Goal: Task Accomplishment & Management: Use online tool/utility

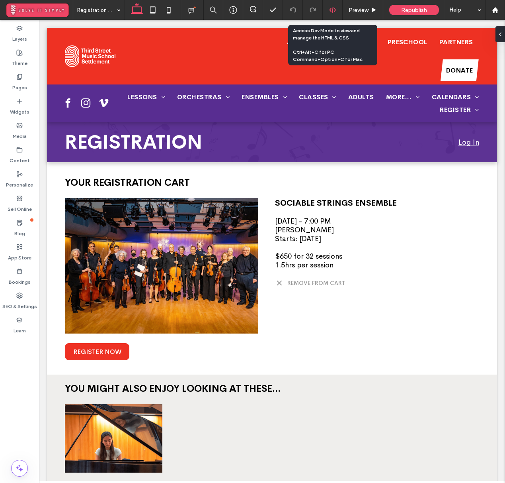
click at [331, 10] on icon at bounding box center [332, 9] width 7 height 7
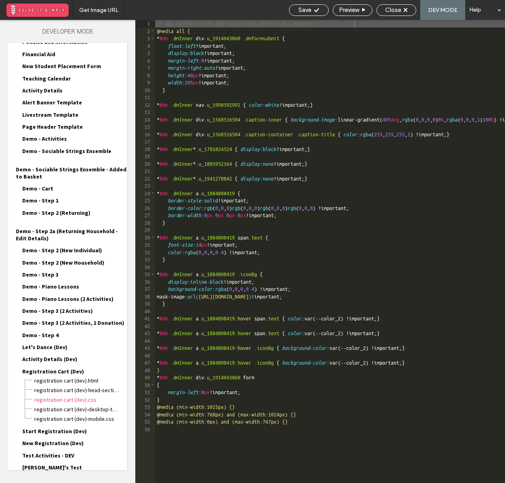
scroll to position [768, 0]
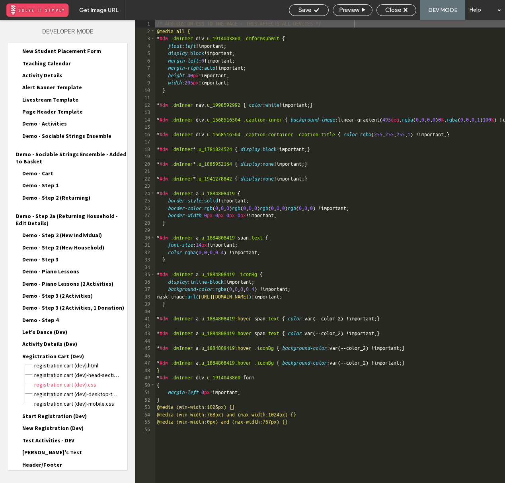
click at [53, 476] on div "Site HTML/CSS" at bounding box center [67, 486] width 119 height 20
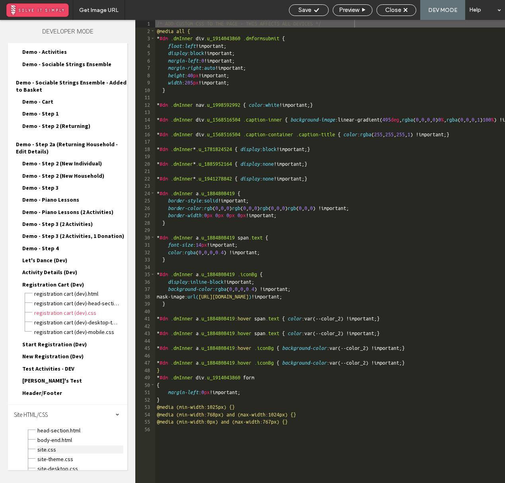
click at [66, 445] on span "site.css" at bounding box center [80, 449] width 86 height 8
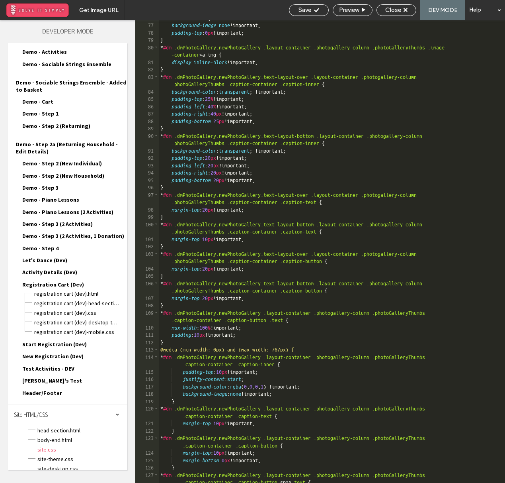
scroll to position [959, 0]
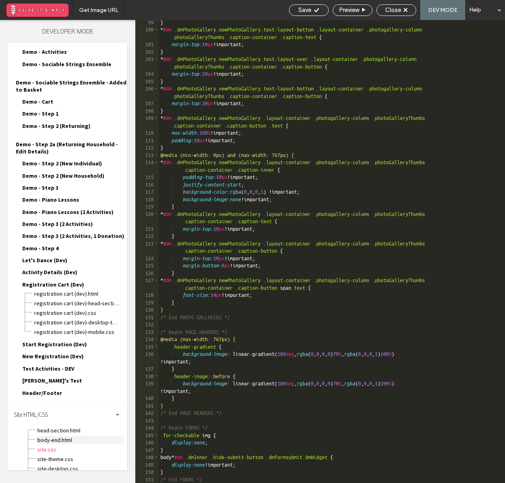
click at [59, 436] on span "body-end.html" at bounding box center [80, 440] width 86 height 8
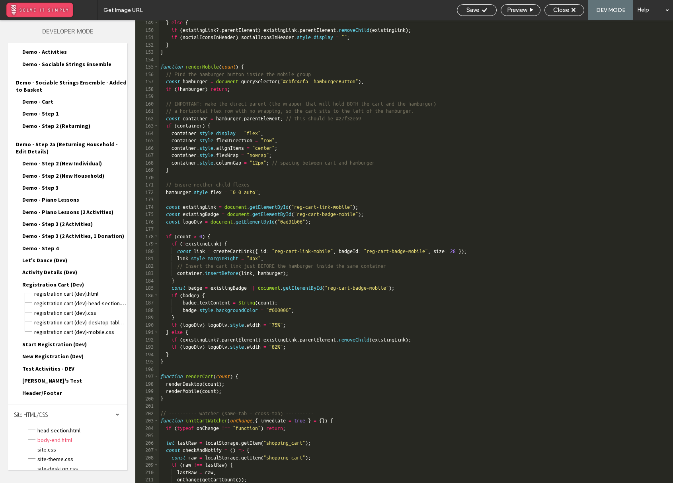
scroll to position [1136, 0]
click at [317, 326] on div "} else { if ( existingLink ?. parentElement ) existingLink . parentElement . re…" at bounding box center [416, 257] width 514 height 477
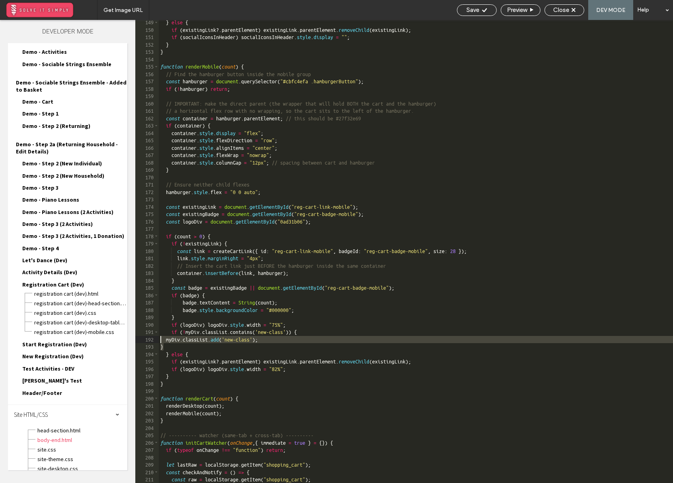
drag, startPoint x: 167, startPoint y: 349, endPoint x: 156, endPoint y: 342, distance: 12.8
click at [157, 341] on div "** 149 150 151 152 153 154 155 156 157 158 159 160 161 162 163 164 165 166 167 …" at bounding box center [404, 251] width 538 height 463
click at [278, 331] on div "} else { if ( existingLink ?. parentElement ) existingLink . parentElement . re…" at bounding box center [416, 257] width 514 height 477
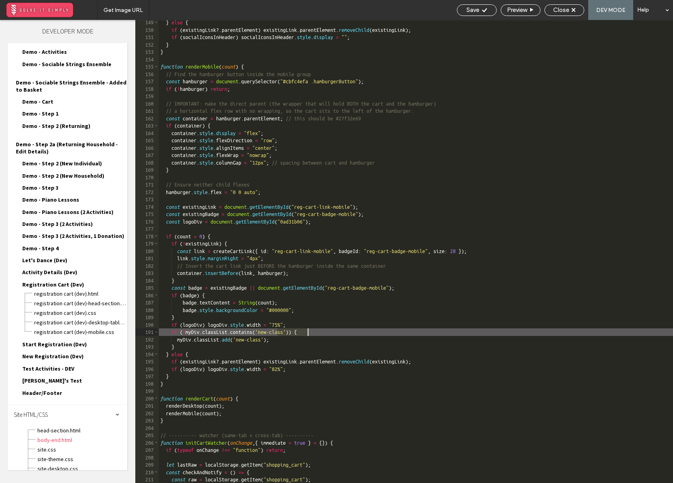
drag, startPoint x: 278, startPoint y: 332, endPoint x: 308, endPoint y: 332, distance: 29.9
click at [308, 332] on div "} else { if ( existingLink ?. parentElement ) existingLink . parentElement . re…" at bounding box center [416, 257] width 514 height 477
click at [194, 326] on div "} else { if ( existingLink ?. parentElement ) existingLink . parentElement . re…" at bounding box center [416, 257] width 514 height 477
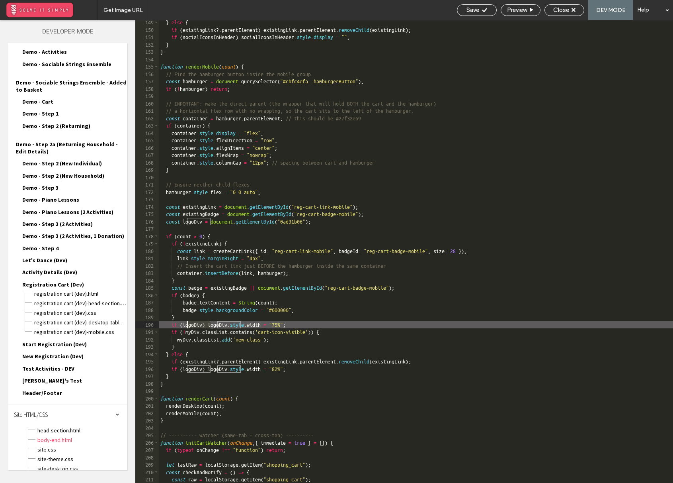
click at [200, 332] on div "} else { if ( existingLink ?. parentElement ) existingLink . parentElement . re…" at bounding box center [416, 257] width 514 height 477
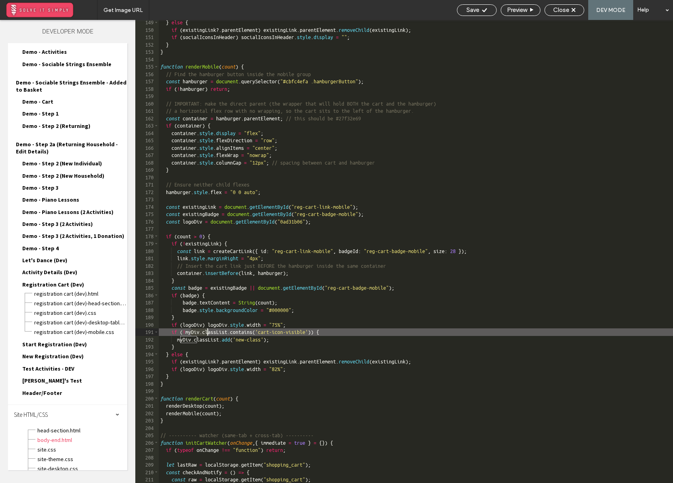
click at [200, 332] on div "} else { if ( existingLink ?. parentElement ) existingLink . parentElement . re…" at bounding box center [416, 257] width 514 height 477
click at [193, 340] on div "} else { if ( existingLink ?. parentElement ) existingLink . parentElement . re…" at bounding box center [416, 257] width 514 height 477
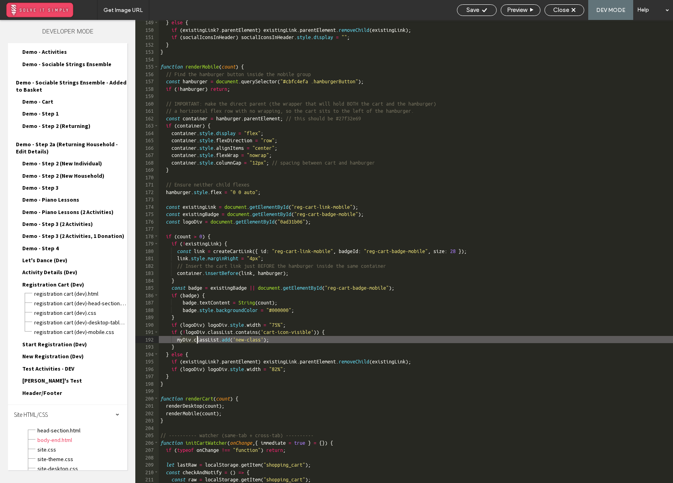
click at [193, 340] on div "} else { if ( existingLink ?. parentElement ) existingLink . parentElement . re…" at bounding box center [416, 257] width 514 height 477
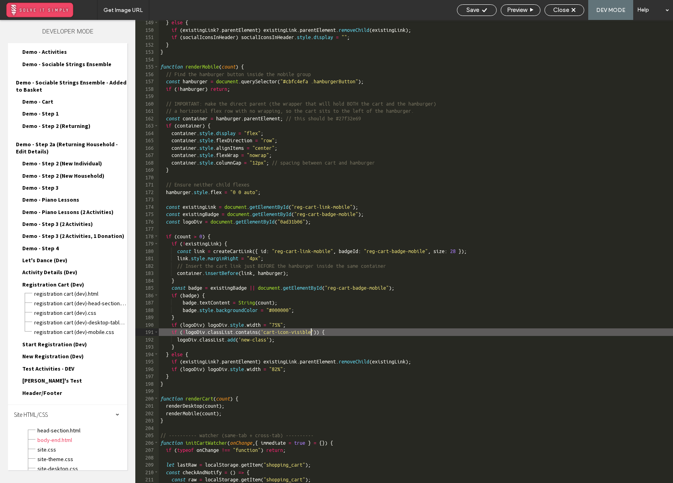
click at [311, 332] on div "} else { if ( existingLink ?. parentElement ) existingLink . parentElement . re…" at bounding box center [416, 257] width 514 height 477
drag, startPoint x: 285, startPoint y: 331, endPoint x: 340, endPoint y: 332, distance: 55.7
click at [340, 332] on div "} else { if ( existingLink ?. parentElement ) existingLink . parentElement . re…" at bounding box center [416, 257] width 514 height 477
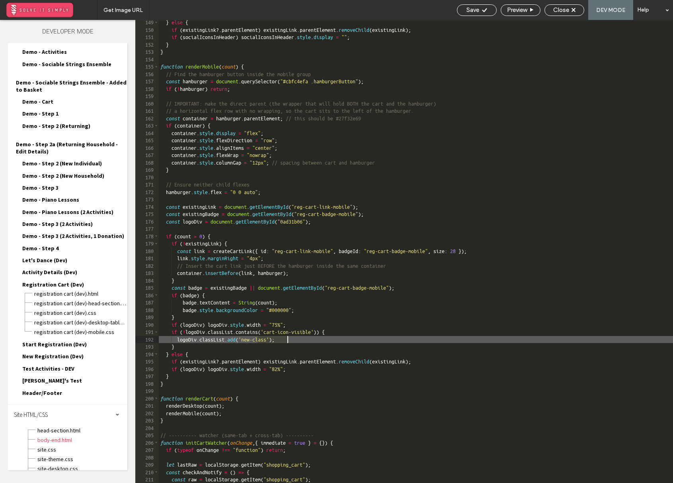
drag, startPoint x: 258, startPoint y: 337, endPoint x: 286, endPoint y: 339, distance: 28.7
click at [286, 339] on div "} else { if ( existingLink ?. parentElement ) existingLink . parentElement . re…" at bounding box center [416, 257] width 514 height 477
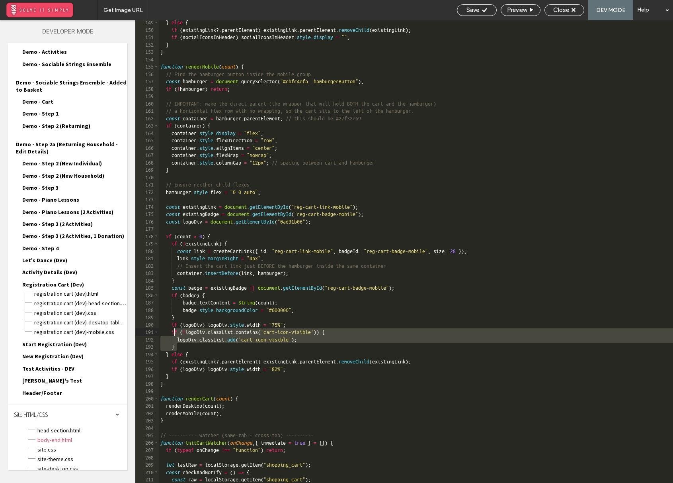
drag, startPoint x: 189, startPoint y: 345, endPoint x: 174, endPoint y: 334, distance: 19.0
click at [174, 334] on div "} else { if ( existingLink ?. parentElement ) existingLink . parentElement . re…" at bounding box center [416, 257] width 514 height 477
click at [353, 369] on div "} else { if ( existingLink ?. parentElement ) existingLink . parentElement . re…" at bounding box center [416, 257] width 514 height 477
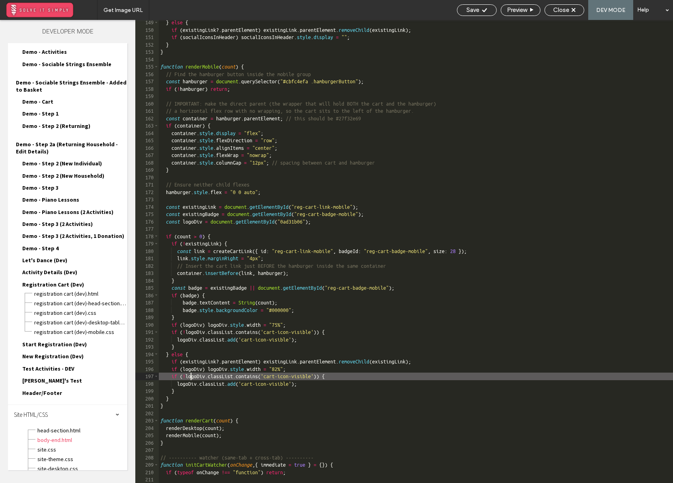
click at [191, 375] on div "} else { if ( existingLink ?. parentElement ) existingLink . parentElement . re…" at bounding box center [416, 257] width 514 height 477
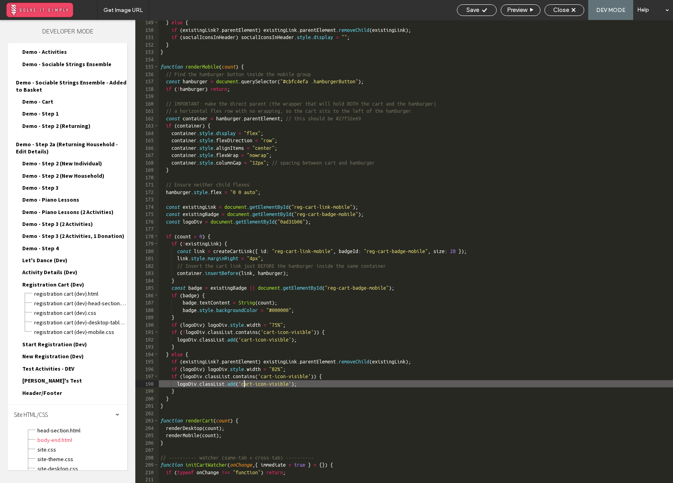
click at [244, 384] on div "} else { if ( existingLink ?. parentElement ) existingLink . parentElement . re…" at bounding box center [416, 257] width 514 height 477
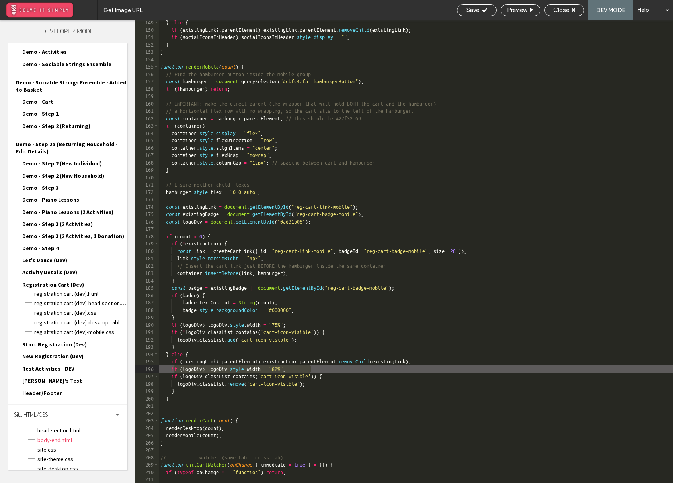
drag, startPoint x: 313, startPoint y: 367, endPoint x: 173, endPoint y: 369, distance: 139.8
click at [173, 369] on div "} else { if ( existingLink ?. parentElement ) existingLink . parentElement . re…" at bounding box center [416, 257] width 514 height 477
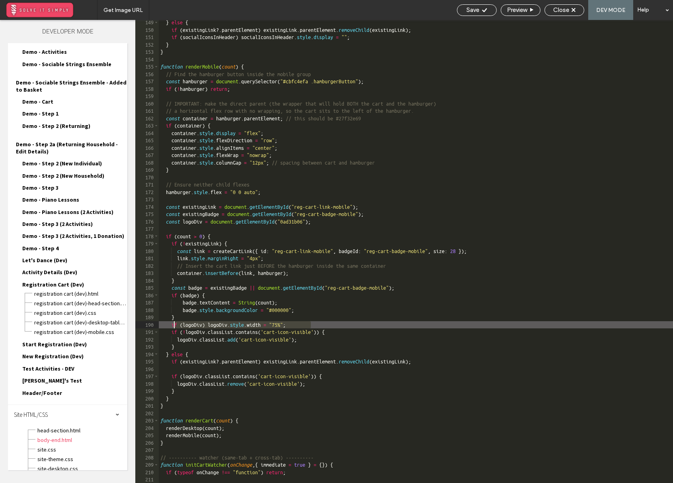
drag, startPoint x: 311, startPoint y: 324, endPoint x: 173, endPoint y: 324, distance: 137.4
click at [173, 324] on div "} else { if ( existingLink ?. parentElement ) existingLink . parentElement . re…" at bounding box center [416, 257] width 514 height 477
click at [468, 9] on span "Save" at bounding box center [473, 9] width 13 height 7
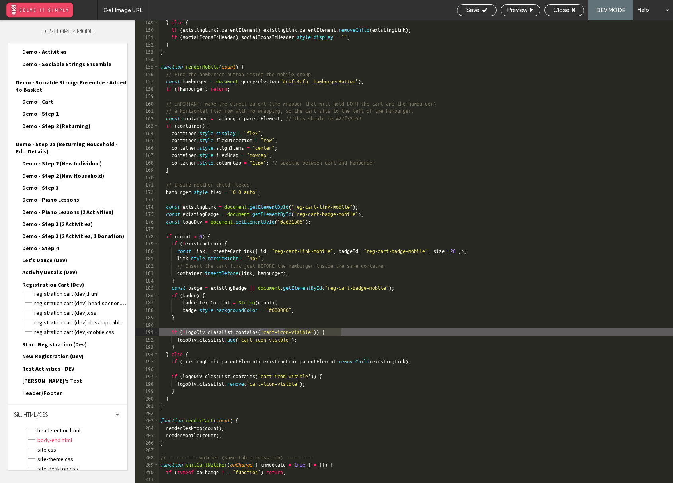
drag, startPoint x: 284, startPoint y: 332, endPoint x: 341, endPoint y: 332, distance: 57.3
click at [341, 332] on div "} else { if ( existingLink ?. parentElement ) existingLink . parentElement . re…" at bounding box center [416, 257] width 514 height 477
click at [468, 13] on span "Save" at bounding box center [473, 9] width 13 height 7
click at [40, 445] on span "site.css" at bounding box center [82, 449] width 90 height 8
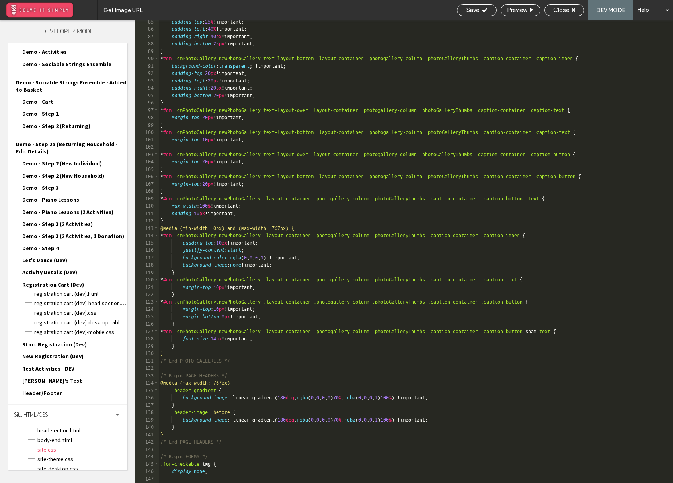
scroll to position [745, 0]
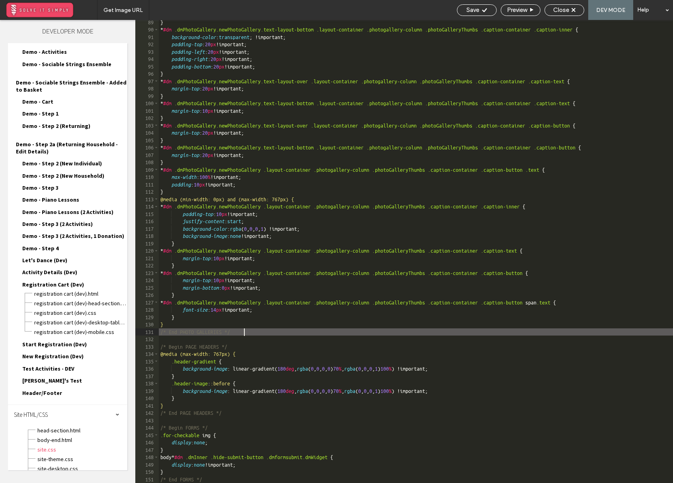
click at [262, 332] on div "} * #dm .dmPhotoGallery.newPhotoGallery.text-layout-bottom .layout-container .p…" at bounding box center [416, 257] width 514 height 477
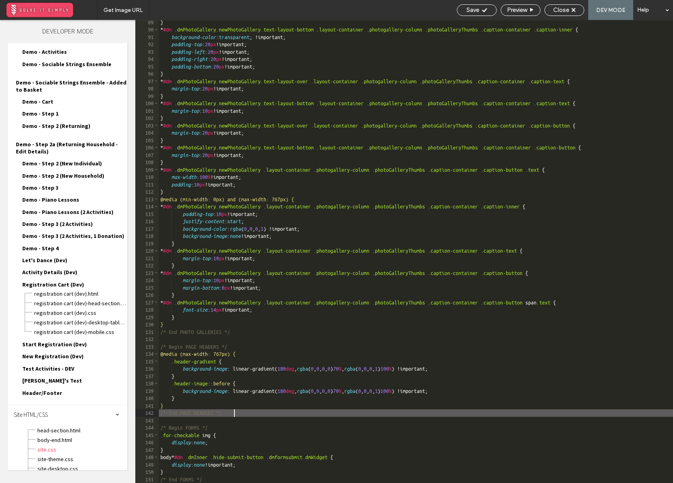
click at [245, 414] on div "} * #dm .dmPhotoGallery.newPhotoGallery.text-layout-bottom .layout-container .p…" at bounding box center [416, 257] width 514 height 477
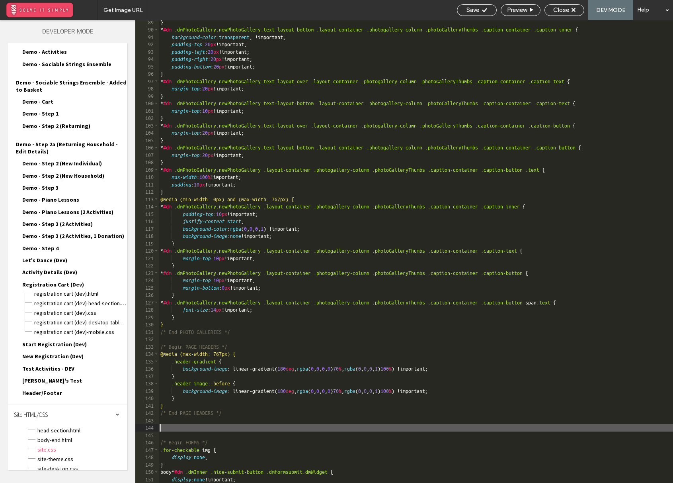
paste textarea
click at [160, 428] on div "} * #dm .dmPhotoGallery.newPhotoGallery.text-layout-bottom .layout-container .p…" at bounding box center [416, 257] width 514 height 477
click at [246, 428] on div "} * #dm .dmPhotoGallery.newPhotoGallery.text-layout-bottom .layout-container .p…" at bounding box center [416, 257] width 514 height 477
click at [239, 428] on div "} * #dm .dmPhotoGallery.newPhotoGallery.text-layout-bottom .layout-container .p…" at bounding box center [416, 257] width 514 height 477
click at [227, 441] on div "} * #dm .dmPhotoGallery.newPhotoGallery.text-layout-bottom .layout-container .p…" at bounding box center [416, 257] width 514 height 477
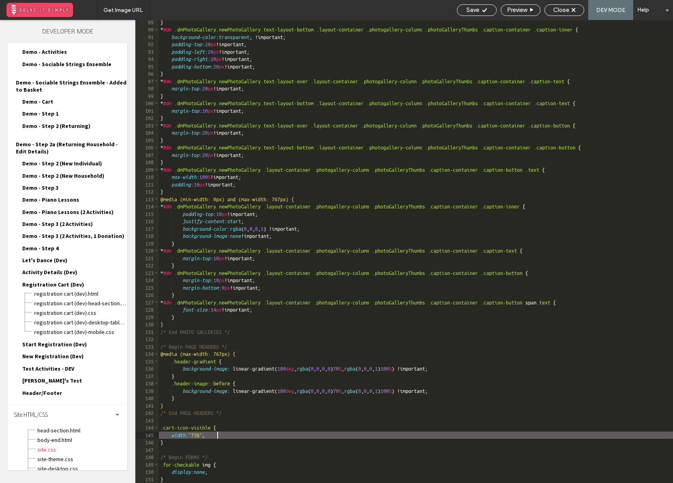
click at [228, 433] on div "} * #dm .dmPhotoGallery.newPhotoGallery.text-layout-bottom .layout-container .p…" at bounding box center [416, 257] width 514 height 477
click at [161, 429] on div "} * #dm .dmPhotoGallery.newPhotoGallery.text-layout-bottom .layout-container .p…" at bounding box center [416, 257] width 514 height 477
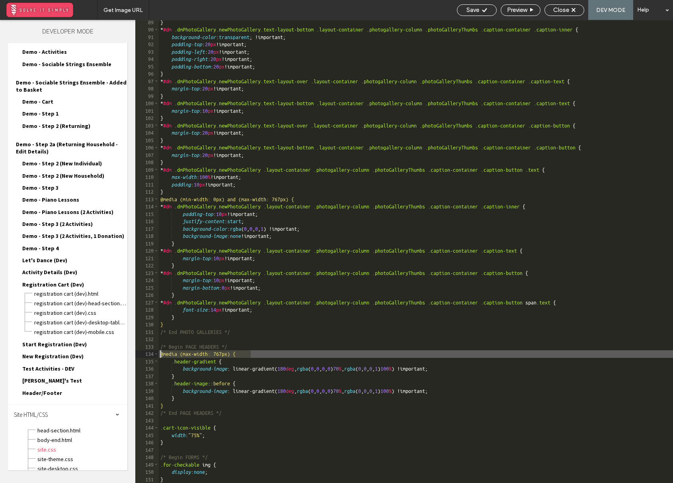
drag, startPoint x: 260, startPoint y: 354, endPoint x: 158, endPoint y: 352, distance: 101.1
click at [158, 352] on div "** 89 90 91 92 93 94 95 96 97 98 99 100 101 102 103 104 105 106 107 108 109 110…" at bounding box center [404, 251] width 538 height 463
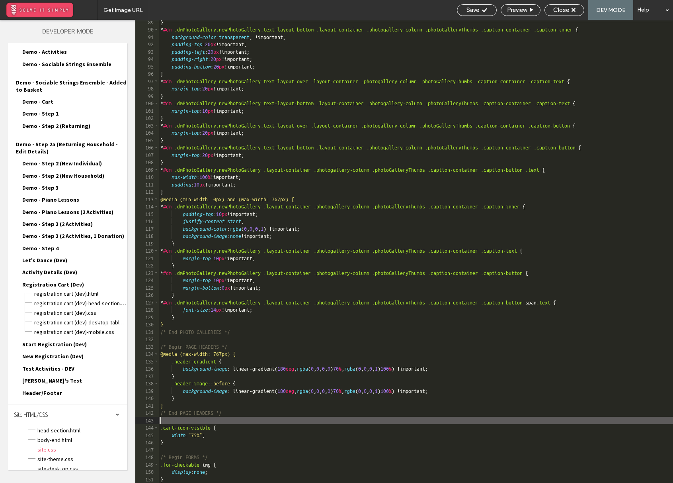
click at [170, 421] on div "} * #dm .dmPhotoGallery.newPhotoGallery.text-layout-bottom .layout-container .p…" at bounding box center [416, 257] width 514 height 477
paste textarea
click at [256, 414] on div "} * #dm .dmPhotoGallery.newPhotoGallery.text-layout-bottom .layout-container .p…" at bounding box center [416, 257] width 514 height 477
click at [184, 453] on div "} * #dm .dmPhotoGallery.newPhotoGallery.text-layout-bottom .layout-container .p…" at bounding box center [416, 257] width 514 height 477
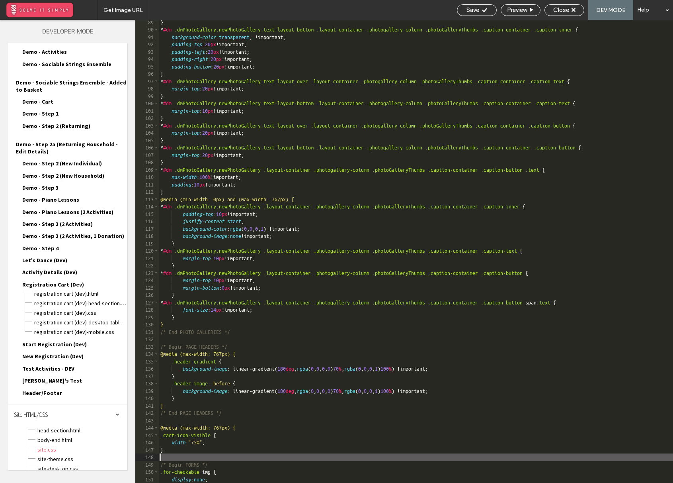
click at [186, 450] on div "} * #dm .dmPhotoGallery.newPhotoGallery.text-layout-bottom .layout-container .p…" at bounding box center [416, 257] width 514 height 477
type textarea "**"
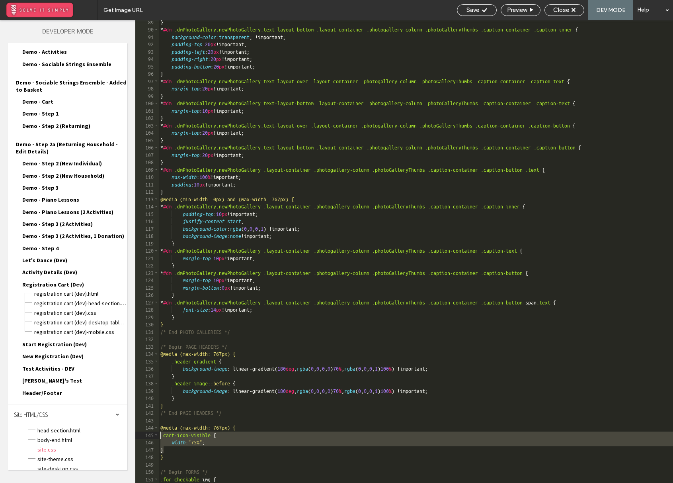
drag, startPoint x: 169, startPoint y: 451, endPoint x: 159, endPoint y: 438, distance: 16.6
click at [159, 438] on div "} * #dm .dmPhotoGallery.newPhotoGallery.text-layout-bottom .layout-container .p…" at bounding box center [416, 257] width 514 height 477
click at [227, 448] on div "} * #dm .dmPhotoGallery.newPhotoGallery.text-layout-bottom .layout-container .p…" at bounding box center [416, 257] width 514 height 477
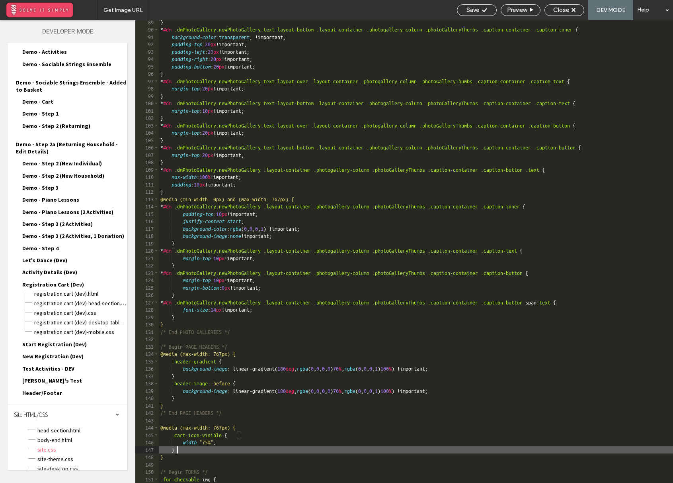
click at [248, 441] on div "} * #dm .dmPhotoGallery.newPhotoGallery.text-layout-bottom .layout-container .p…" at bounding box center [416, 257] width 514 height 477
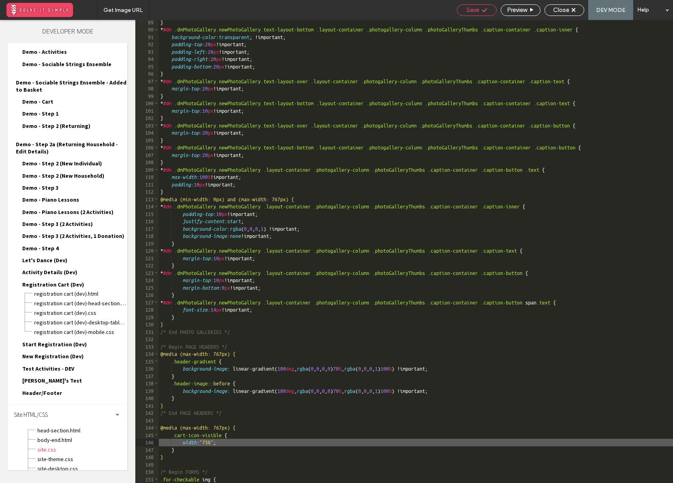
click at [479, 12] on div "Save" at bounding box center [476, 9] width 39 height 7
click at [505, 12] on span "Close" at bounding box center [561, 9] width 16 height 7
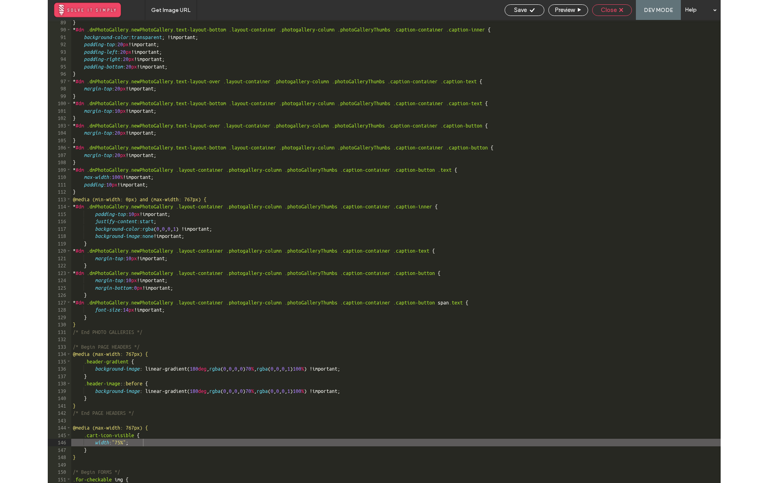
scroll to position [820, 0]
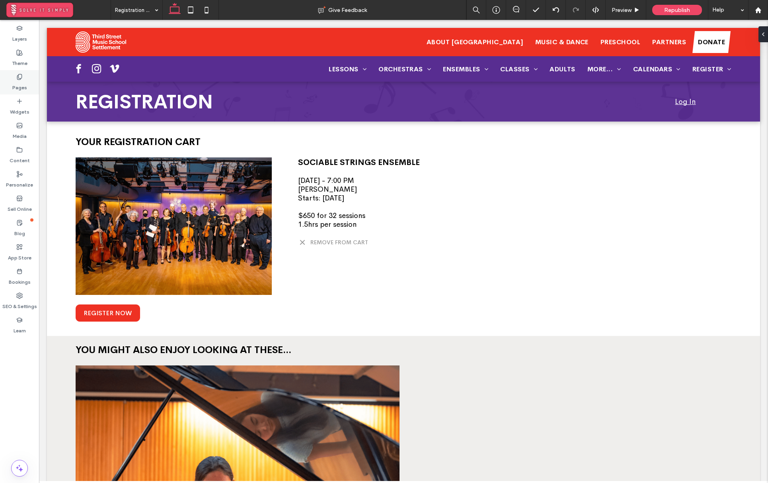
click at [23, 83] on label "Pages" at bounding box center [19, 85] width 15 height 11
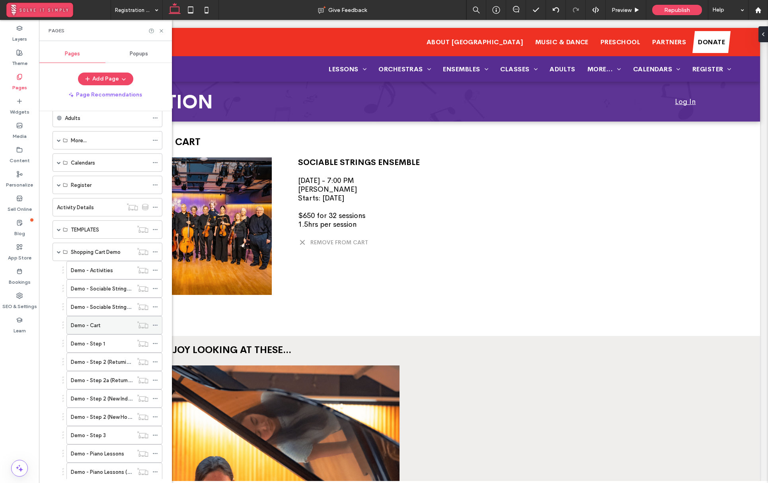
scroll to position [363, 0]
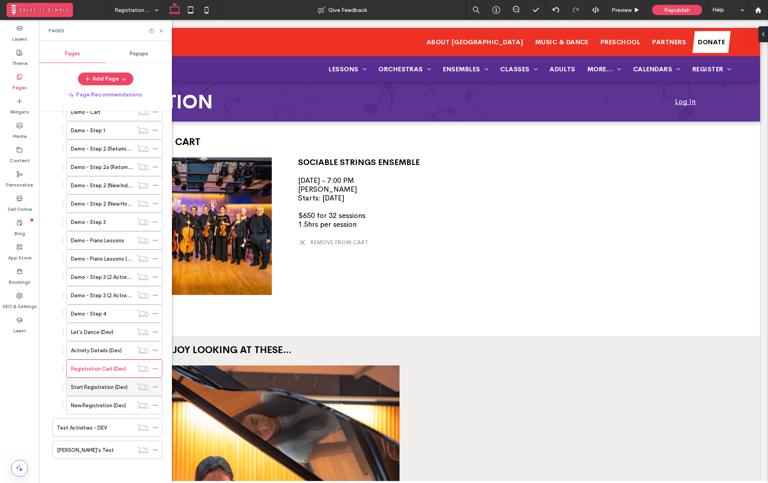
click at [104, 390] on label "Start Registration (Dev)" at bounding box center [99, 387] width 57 height 14
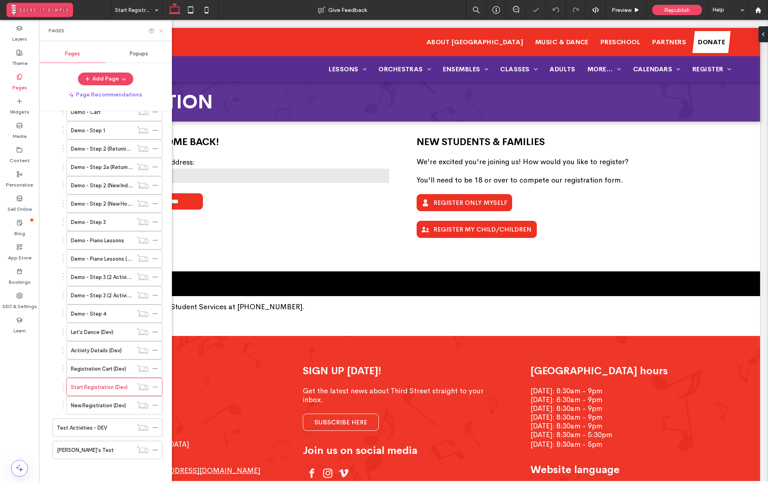
click at [162, 30] on icon at bounding box center [161, 31] width 6 height 6
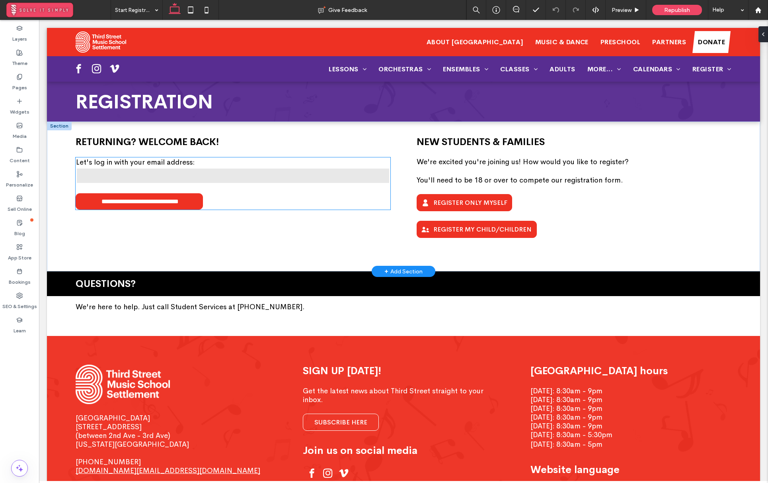
click at [226, 194] on form "**********" at bounding box center [233, 183] width 315 height 52
type input "*"
type input "***"
type input "*"
type input "***"
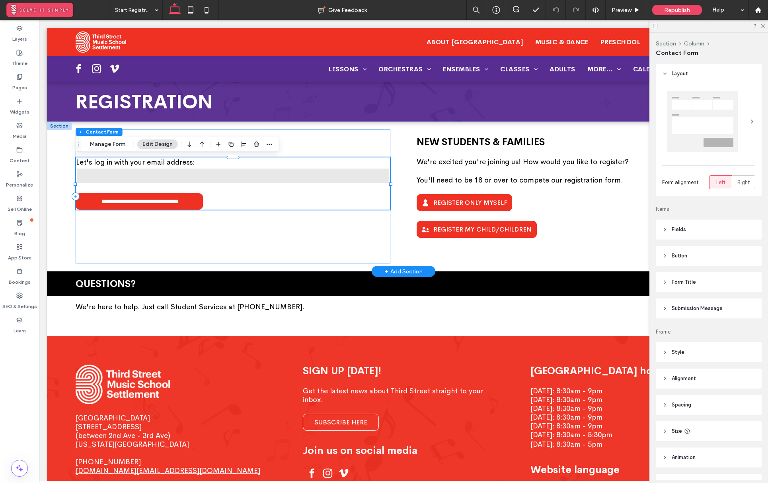
click at [229, 233] on div "**********" at bounding box center [233, 196] width 315 height 134
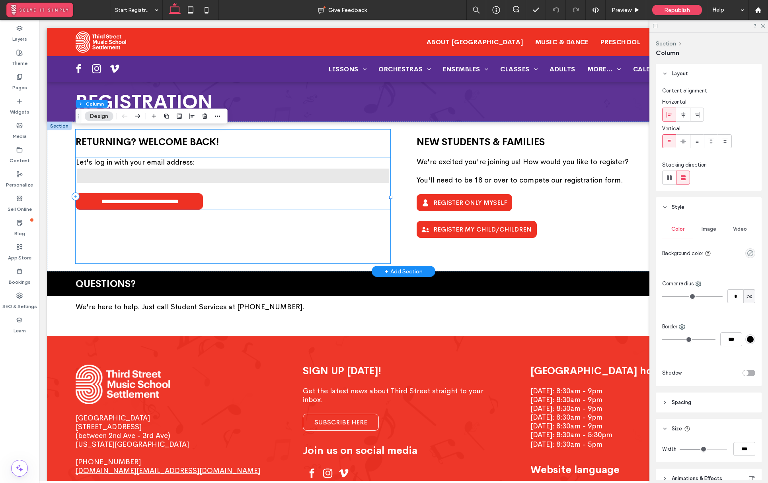
click at [237, 199] on form "**********" at bounding box center [233, 183] width 315 height 52
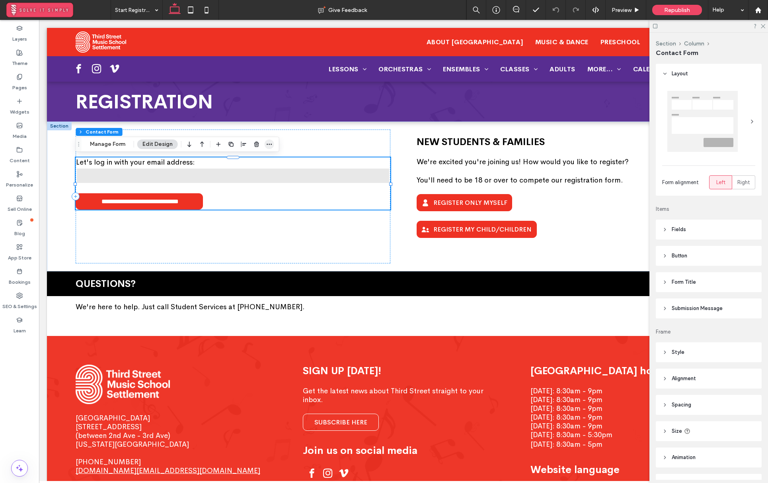
click at [265, 143] on span "button" at bounding box center [270, 144] width 10 height 10
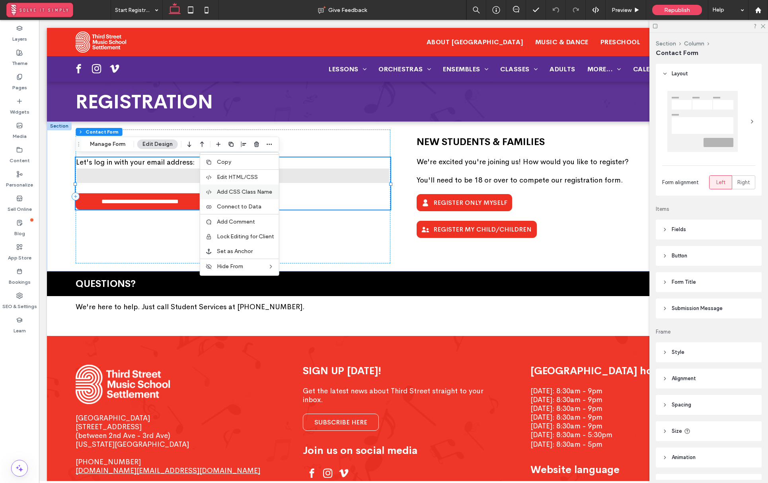
click at [257, 190] on span "Add CSS Class Name" at bounding box center [244, 191] width 55 height 7
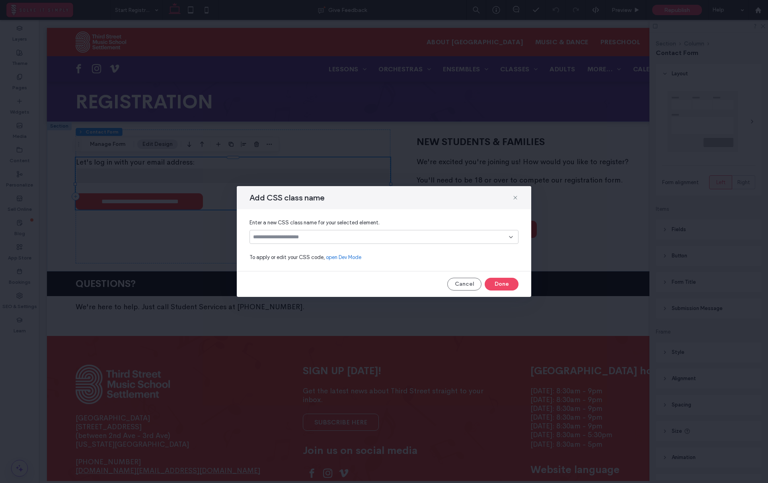
click at [289, 237] on input at bounding box center [381, 237] width 256 height 6
type input "**********"
click at [295, 251] on div "Create "temp-disabled"" at bounding box center [384, 249] width 261 height 6
click at [504, 284] on button "Done" at bounding box center [502, 284] width 34 height 13
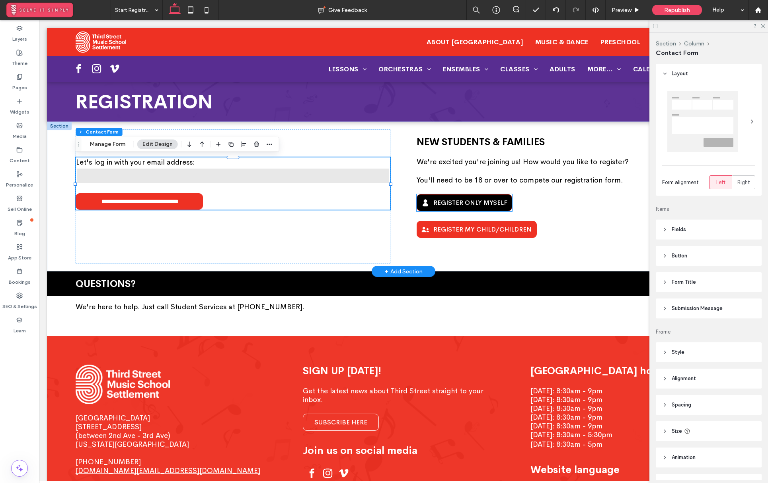
click at [455, 205] on span "Register Only Myself" at bounding box center [471, 202] width 74 height 8
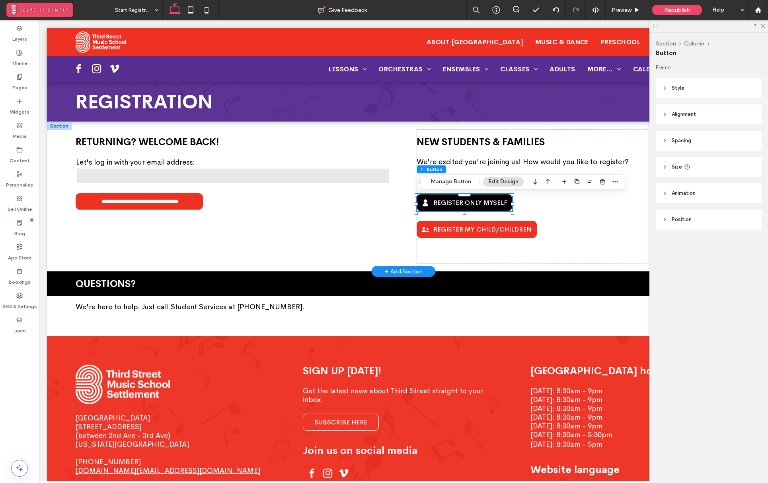
type input "**"
click at [505, 178] on icon "button" at bounding box center [615, 181] width 6 height 6
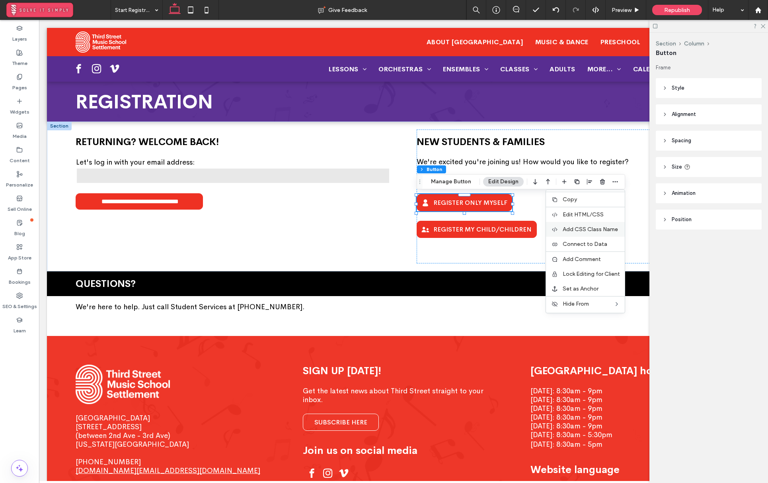
click at [505, 229] on span "Add CSS Class Name" at bounding box center [590, 229] width 55 height 7
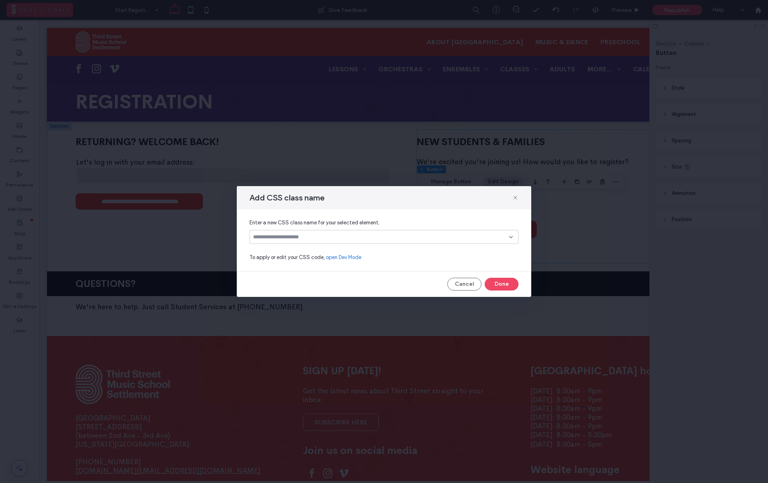
click at [366, 240] on input at bounding box center [381, 237] width 256 height 6
click at [358, 245] on div "temp-disabled" at bounding box center [387, 251] width 250 height 14
click at [505, 283] on button "Done" at bounding box center [502, 284] width 34 height 13
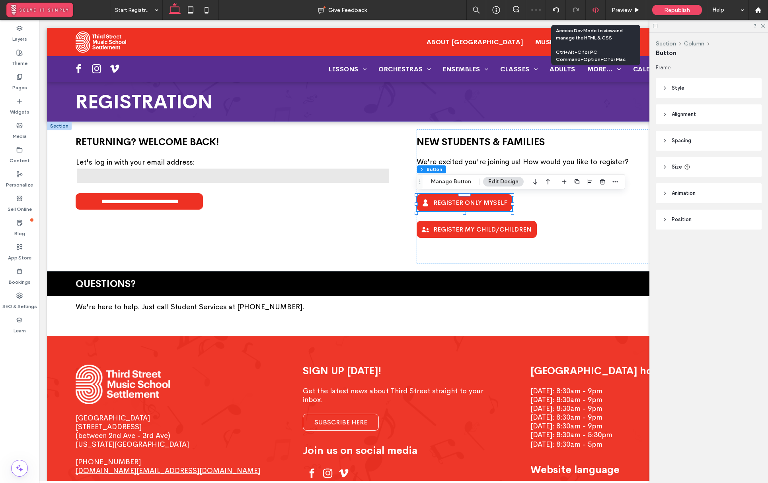
click at [505, 10] on icon at bounding box center [595, 9] width 7 height 7
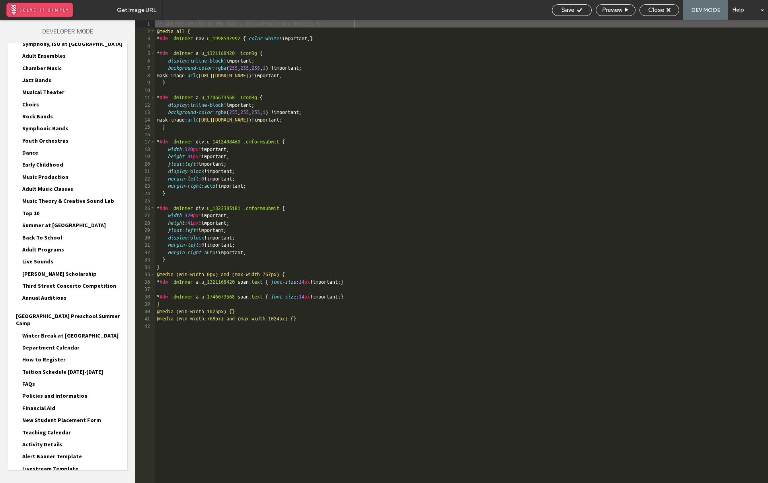
scroll to position [768, 0]
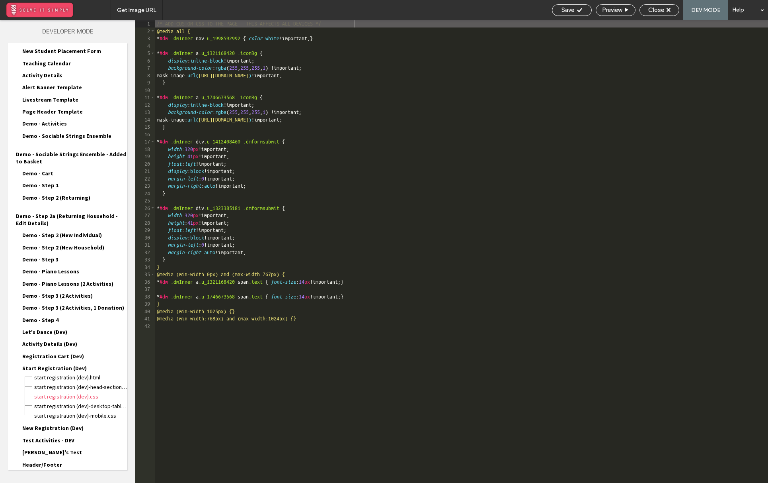
click at [50, 476] on div "Site HTML/CSS" at bounding box center [67, 486] width 119 height 20
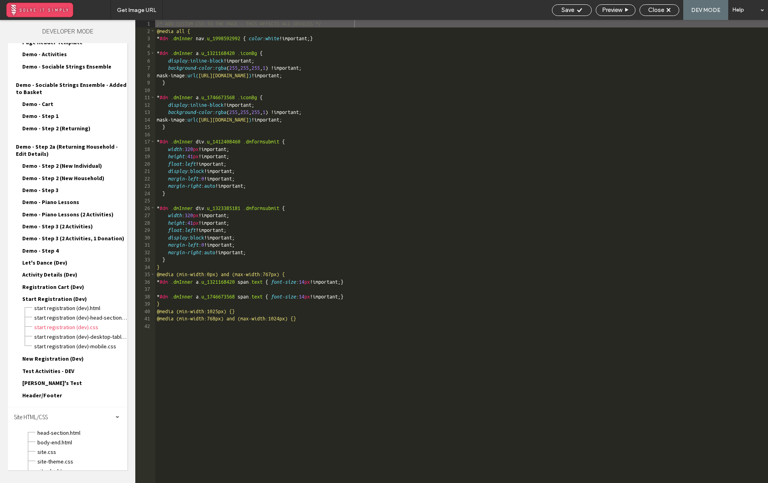
scroll to position [840, 0]
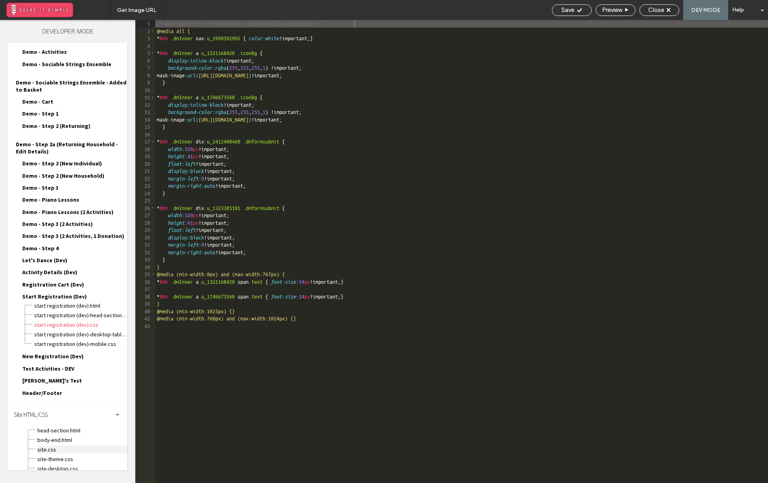
click at [55, 445] on span "site.css" at bounding box center [82, 449] width 90 height 8
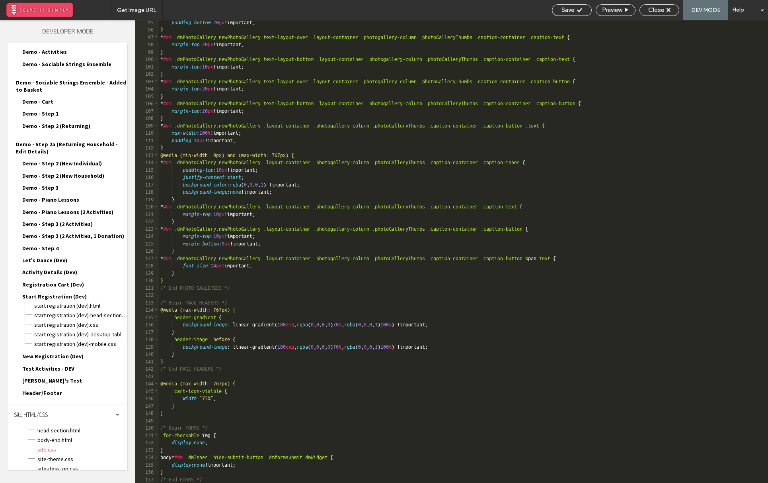
scroll to position [790, 0]
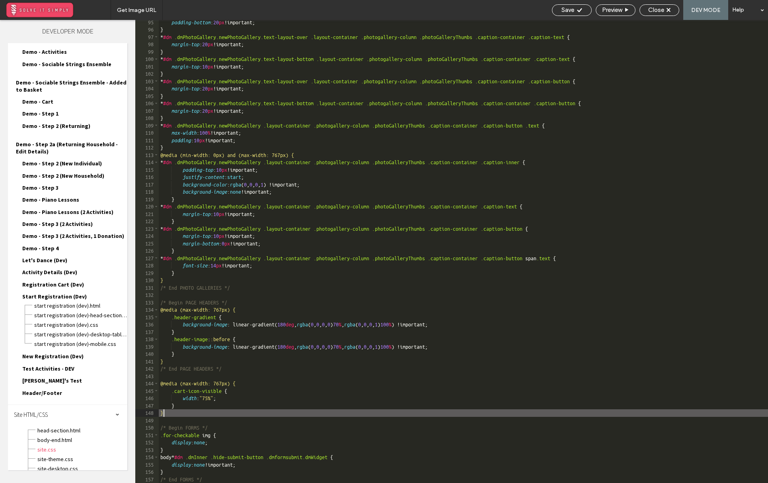
click at [224, 409] on div "padding-bottom : 20 px !important; } * #dm .dmPhotoGallery.newPhotoGallery.text…" at bounding box center [464, 257] width 610 height 477
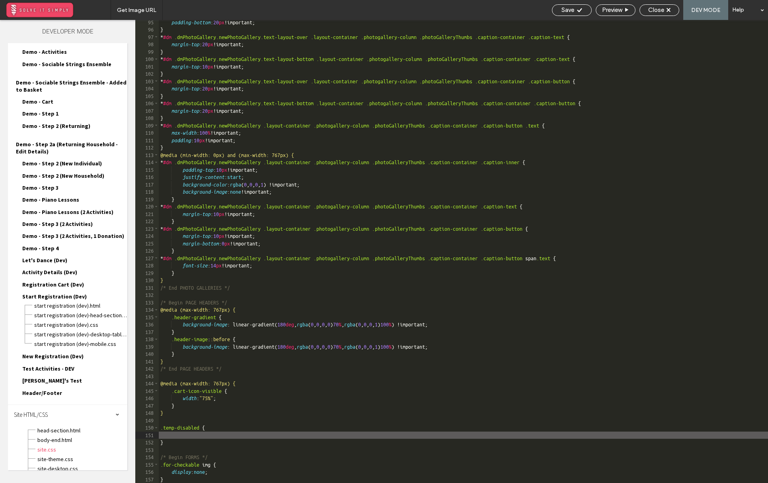
click at [208, 425] on div "padding-bottom : 20 px !important; } * #dm .dmPhotoGallery.newPhotoGallery.text…" at bounding box center [464, 257] width 610 height 477
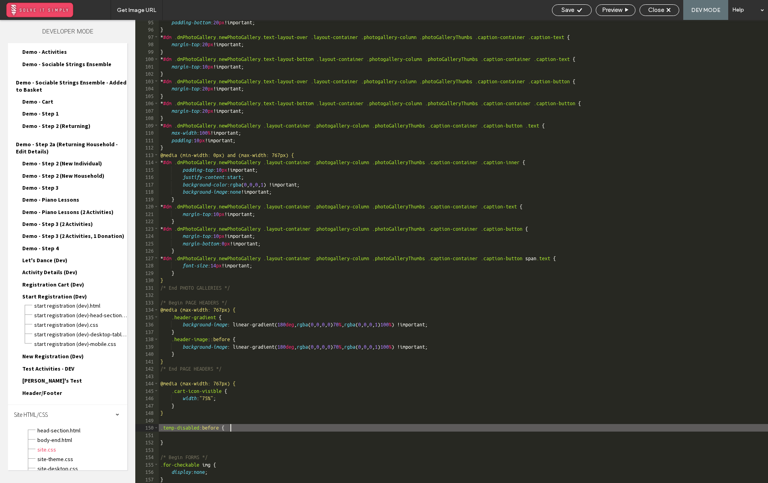
click at [209, 425] on div "padding-bottom : 20 px !important; } * #dm .dmPhotoGallery.newPhotoGallery.text…" at bounding box center [464, 257] width 610 height 477
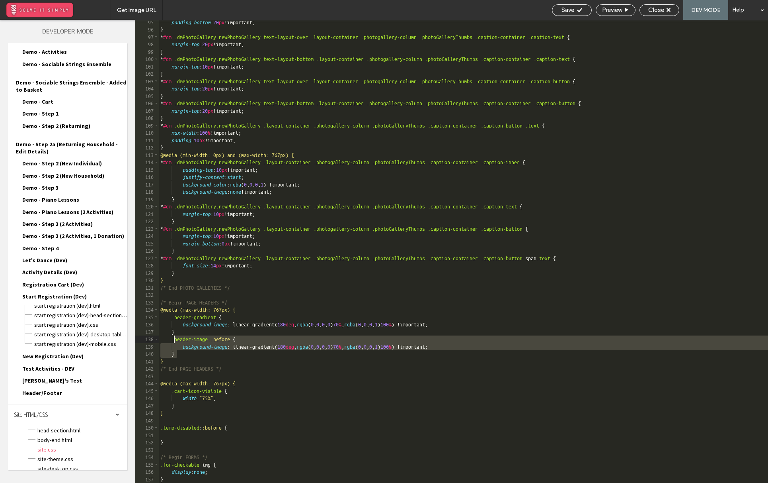
drag, startPoint x: 180, startPoint y: 353, endPoint x: 174, endPoint y: 341, distance: 13.0
click at [174, 341] on div "padding-bottom : 20 px !important; } * #dm .dmPhotoGallery.newPhotoGallery.text…" at bounding box center [464, 257] width 610 height 477
click at [208, 434] on div "padding-bottom : 20 px !important; } * #dm .dmPhotoGallery.newPhotoGallery.text…" at bounding box center [464, 257] width 610 height 477
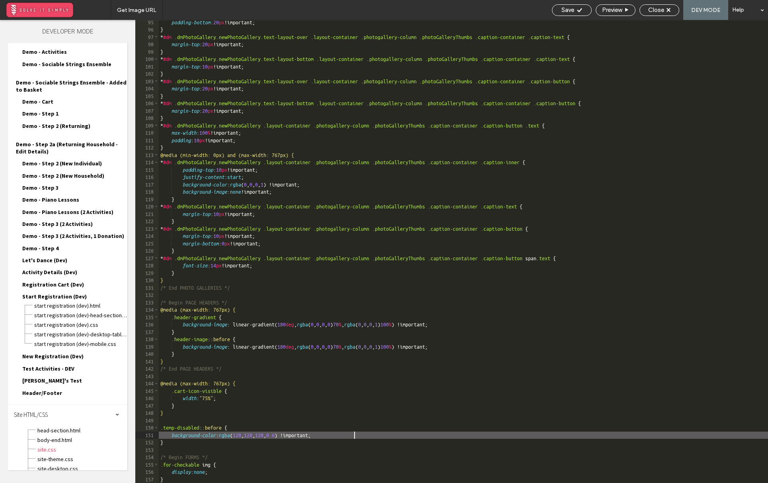
click at [261, 426] on div "padding-bottom : 20 px !important; } * #dm .dmPhotoGallery.newPhotoGallery.text…" at bounding box center [464, 257] width 610 height 477
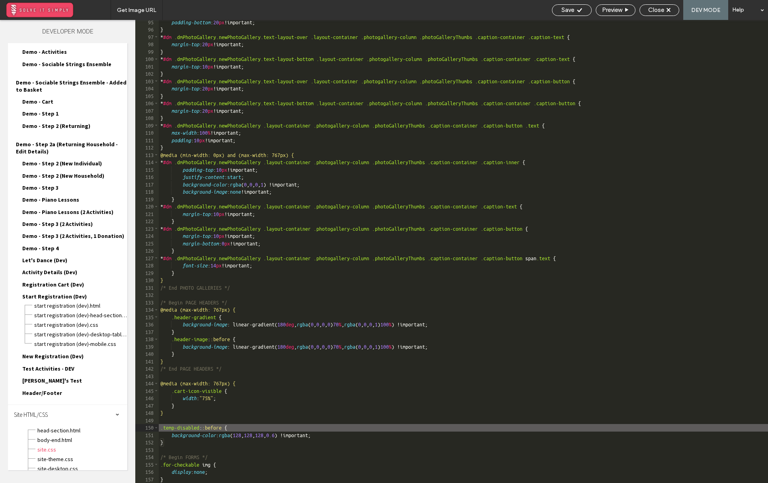
type textarea "**"
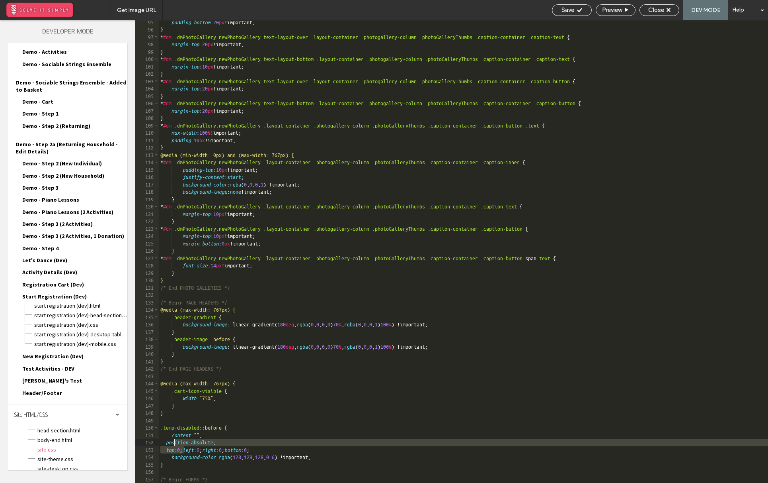
drag, startPoint x: 186, startPoint y: 450, endPoint x: 175, endPoint y: 442, distance: 13.6
click at [175, 442] on div "padding-bottom : 20 px !important; } * #dm .dmPhotoGallery.newPhotoGallery.text…" at bounding box center [464, 257] width 610 height 477
click at [229, 445] on div "padding-bottom : 20 px !important; } * #dm .dmPhotoGallery.newPhotoGallery.text…" at bounding box center [464, 257] width 610 height 477
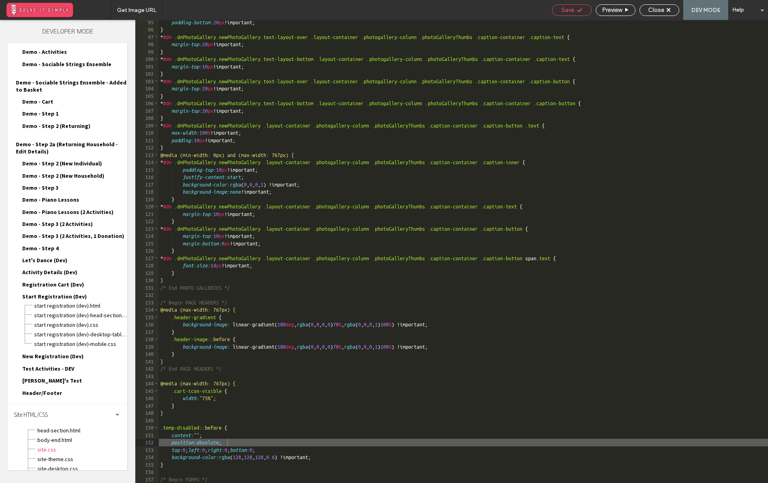
click at [505, 14] on div "Save" at bounding box center [572, 10] width 40 height 12
click at [505, 9] on icon at bounding box center [669, 10] width 4 height 4
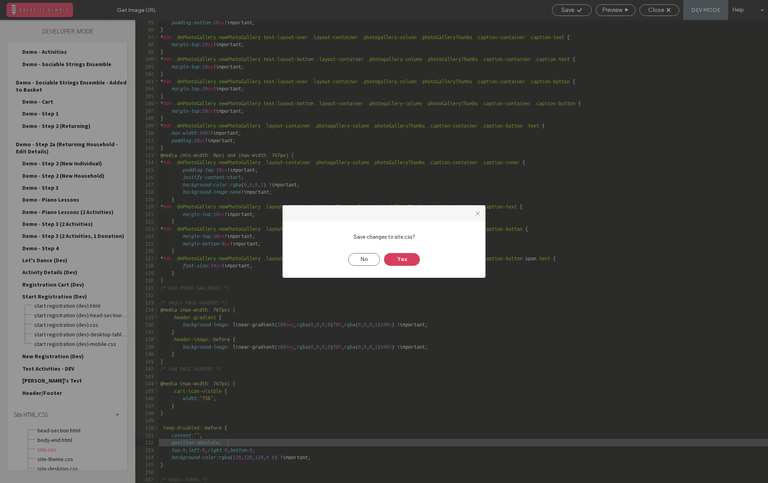
click at [406, 258] on button "Yes" at bounding box center [402, 259] width 36 height 13
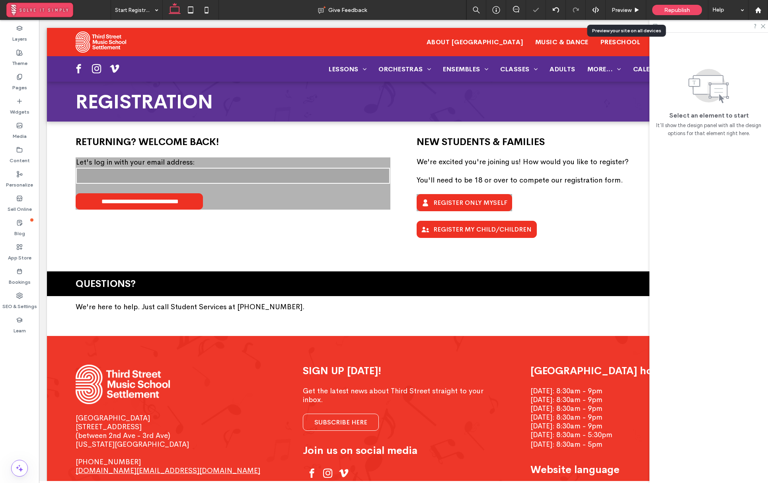
scroll to position [0, 0]
click at [505, 8] on span "Republish" at bounding box center [678, 10] width 26 height 7
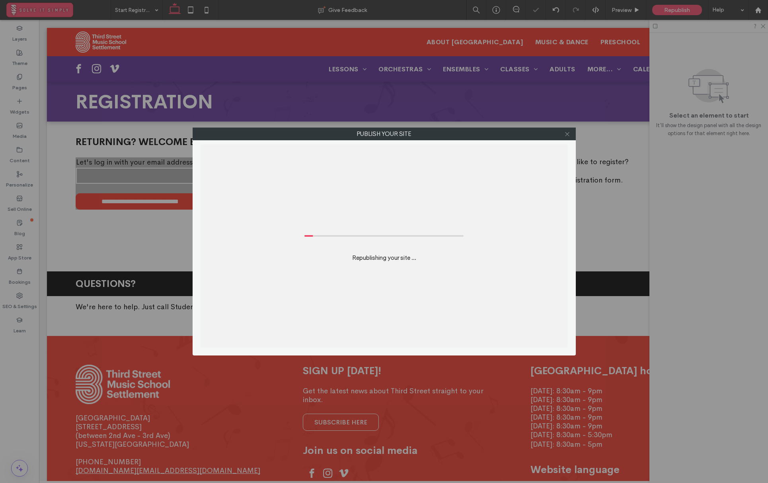
click at [505, 135] on icon at bounding box center [568, 134] width 6 height 6
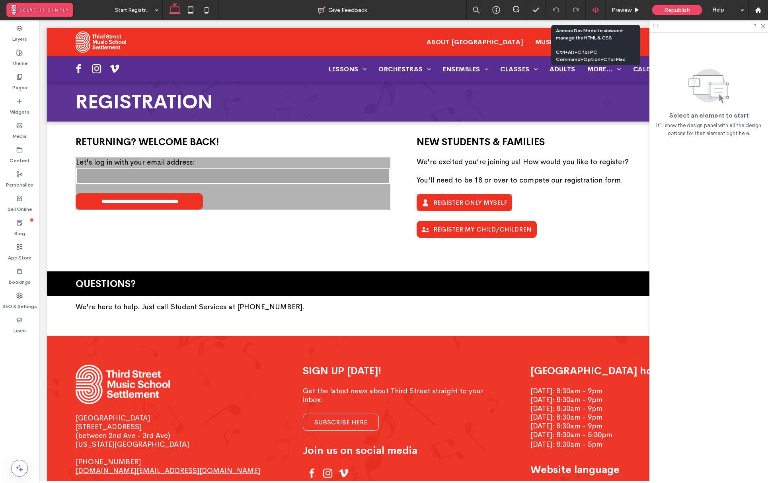
click at [505, 9] on icon at bounding box center [595, 9] width 7 height 7
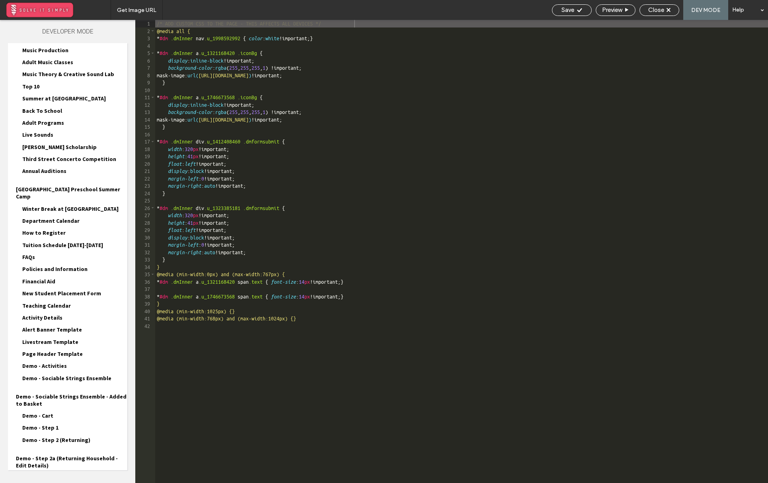
scroll to position [768, 0]
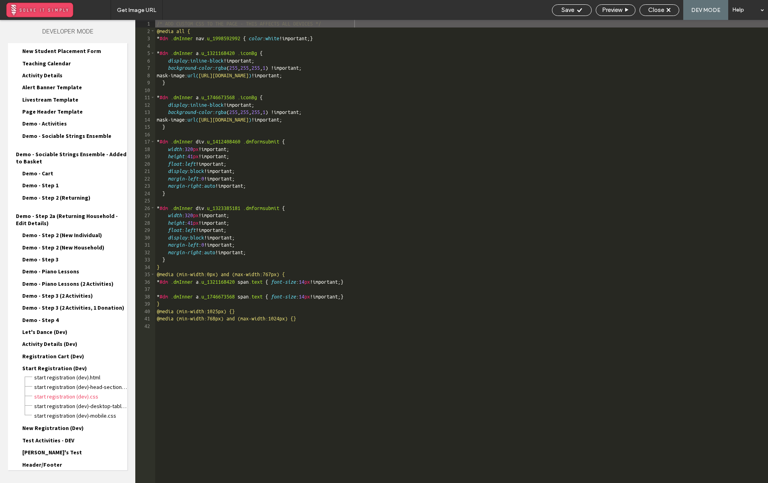
click at [57, 476] on div "Site HTML/CSS" at bounding box center [67, 486] width 119 height 20
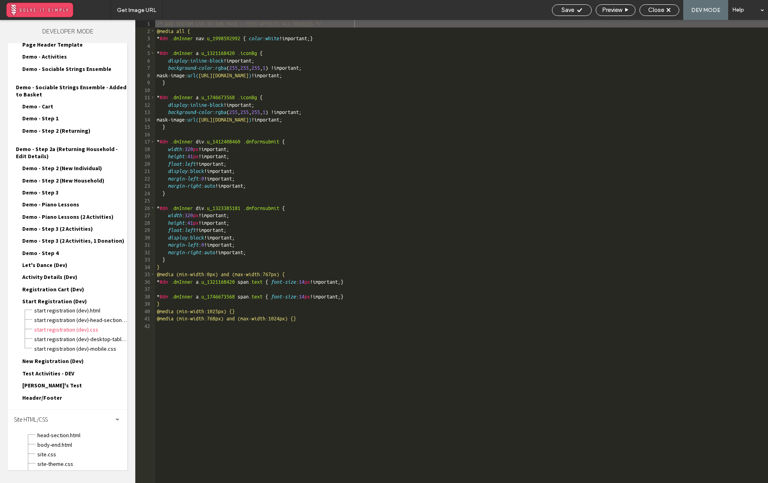
scroll to position [840, 0]
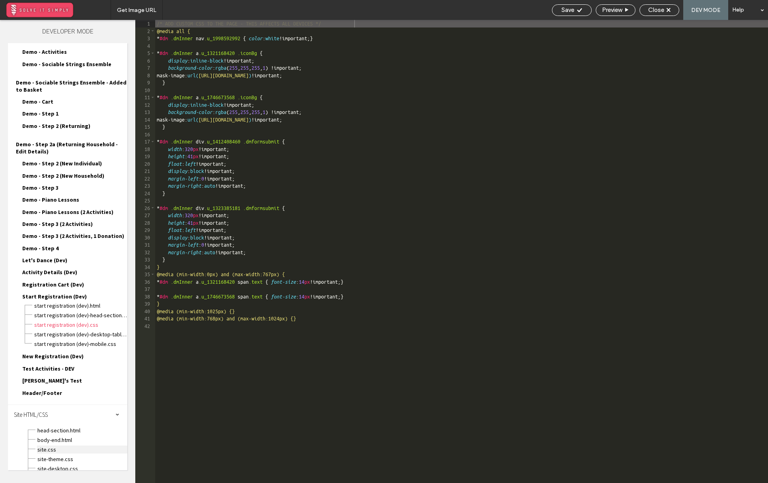
click at [64, 445] on span "site.css" at bounding box center [82, 449] width 90 height 8
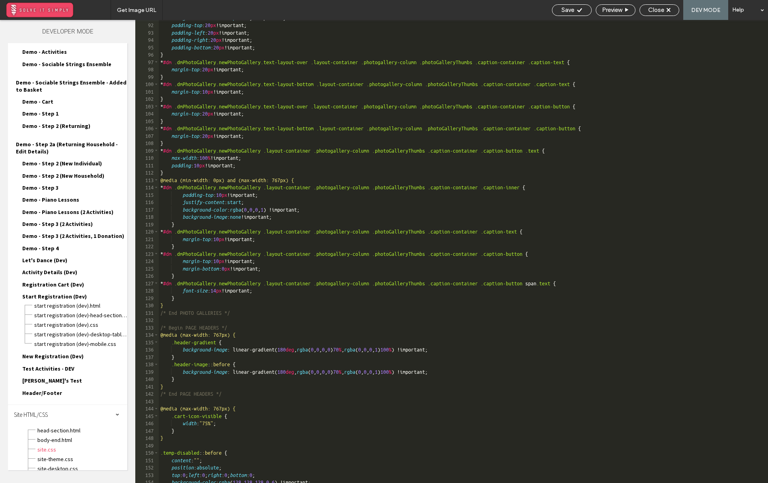
scroll to position [841, 0]
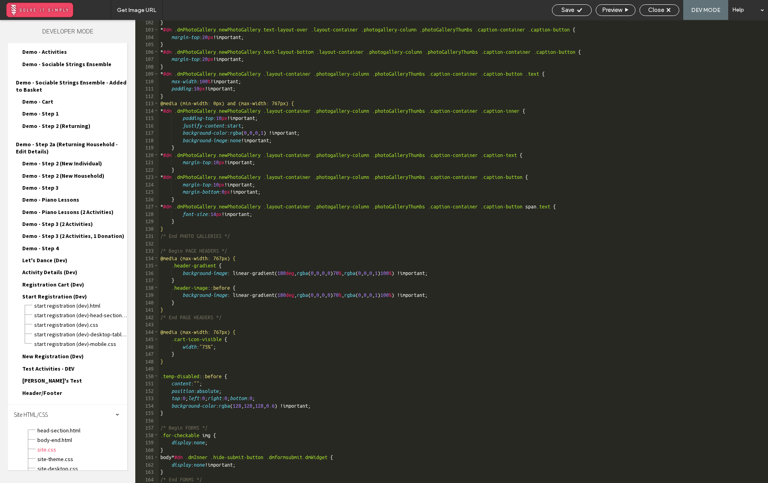
click at [370, 404] on div "} * #dm .dmPhotoGallery.newPhotoGallery.text-layout-over .layout-container .pho…" at bounding box center [464, 257] width 610 height 477
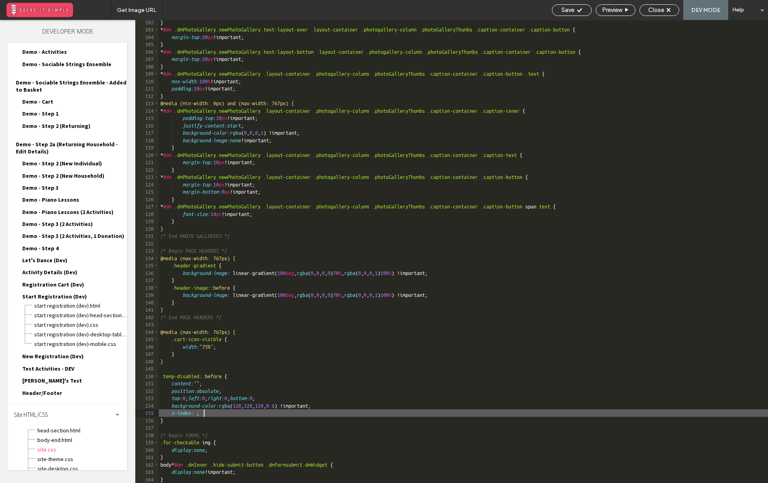
type textarea "**"
click at [505, 12] on span "Save" at bounding box center [568, 9] width 13 height 7
click at [505, 12] on span "Close" at bounding box center [657, 9] width 16 height 7
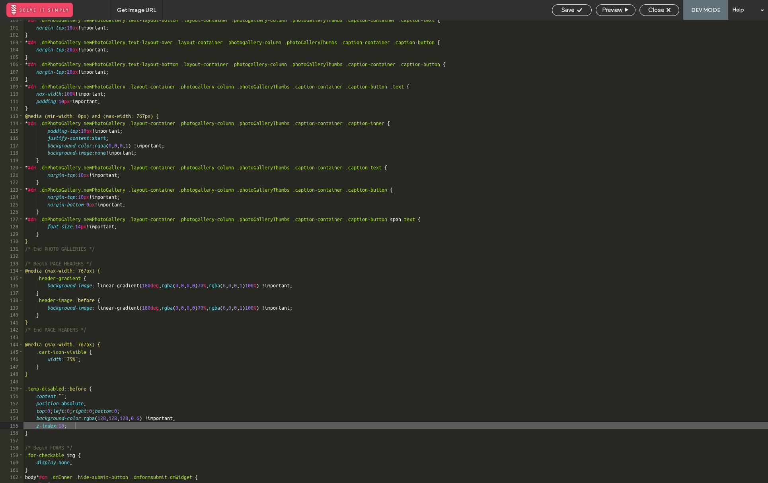
scroll to position [0, 0]
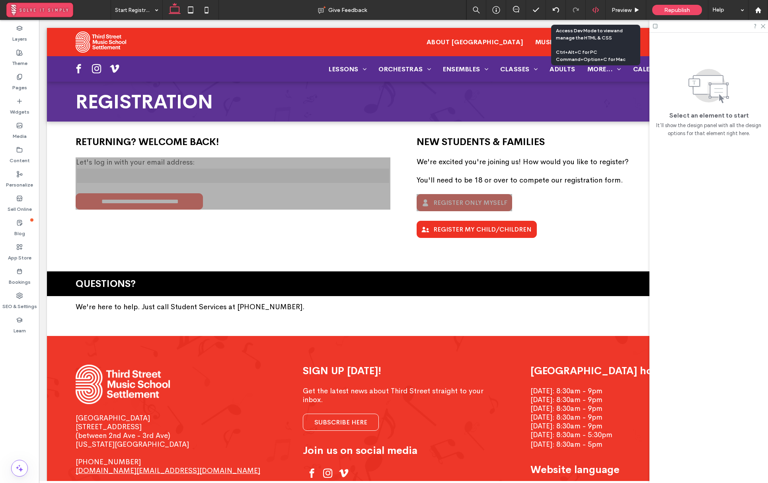
click at [505, 13] on icon at bounding box center [595, 9] width 7 height 7
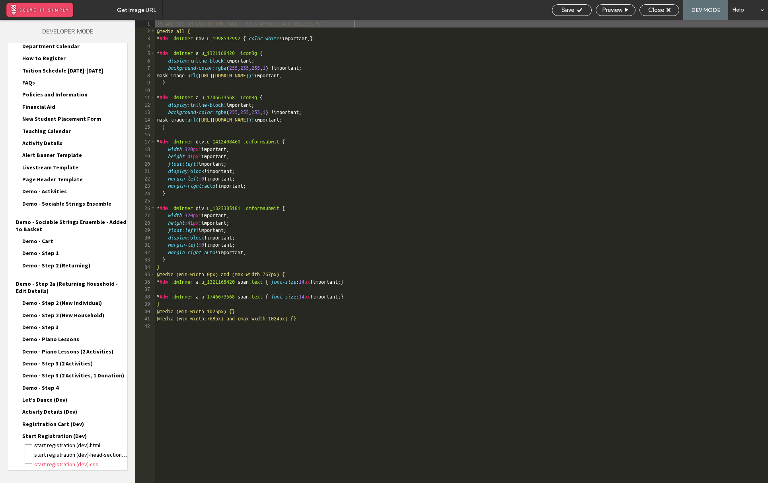
scroll to position [768, 0]
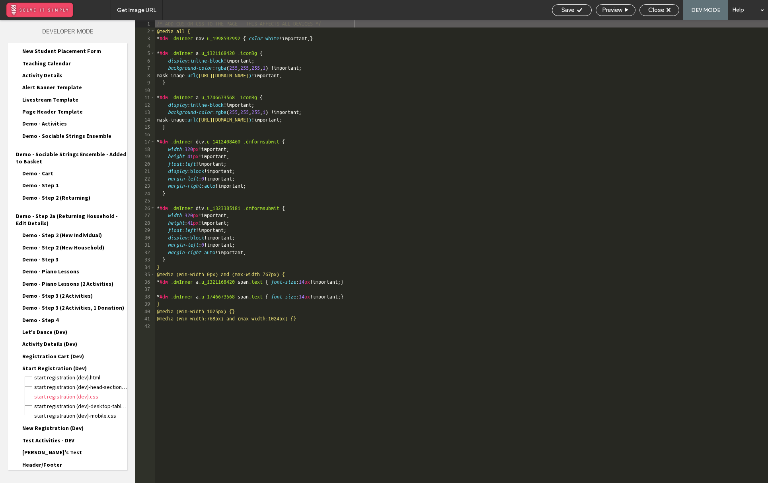
click at [45, 482] on span "Site HTML/CSS" at bounding box center [31, 486] width 34 height 8
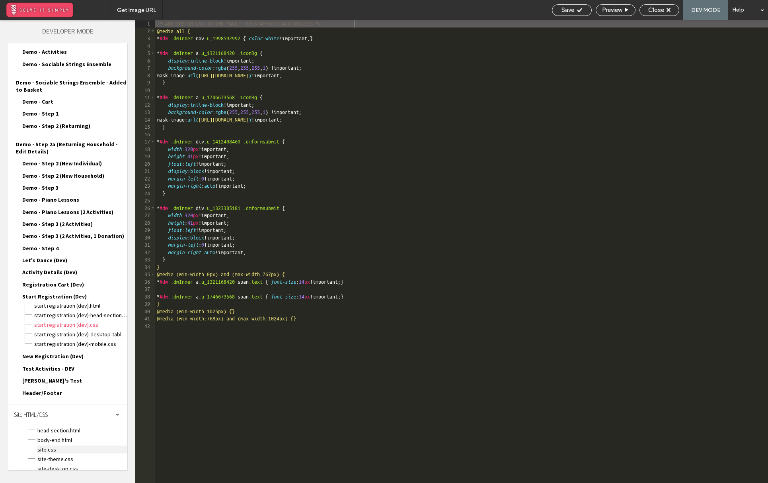
click at [59, 445] on span "site.css" at bounding box center [82, 449] width 90 height 8
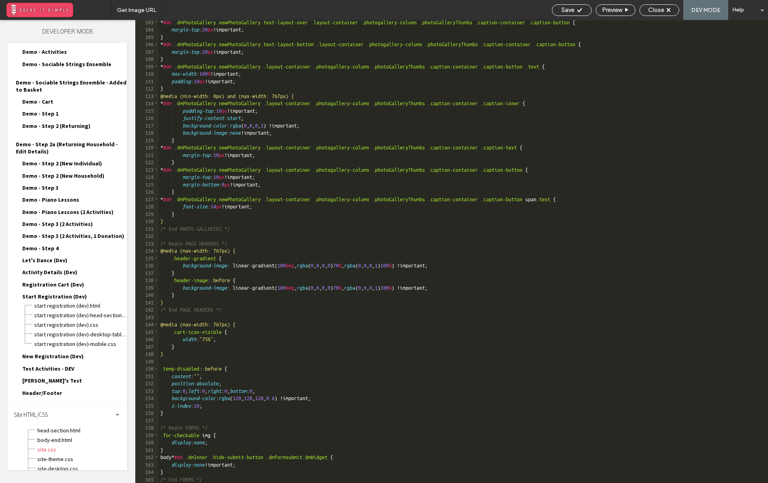
scroll to position [848, 0]
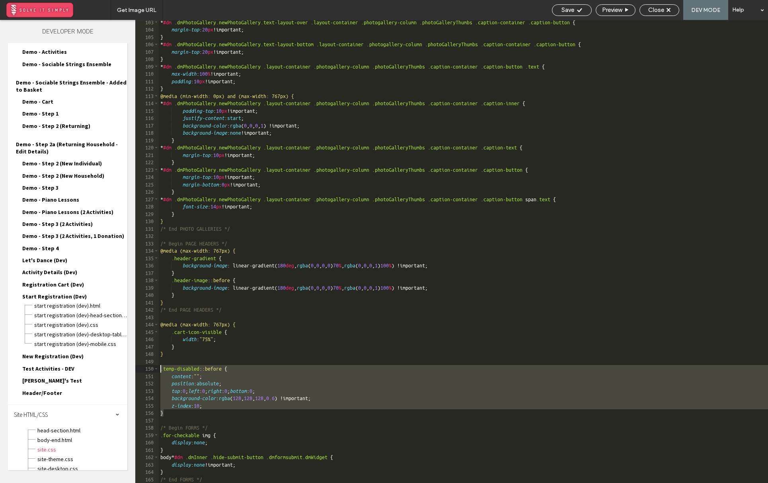
drag, startPoint x: 174, startPoint y: 412, endPoint x: 148, endPoint y: 371, distance: 49.3
click at [148, 371] on div "** 103 104 105 106 107 108 109 110 111 112 113 114 115 116 117 118 119 120 121 …" at bounding box center [451, 251] width 633 height 463
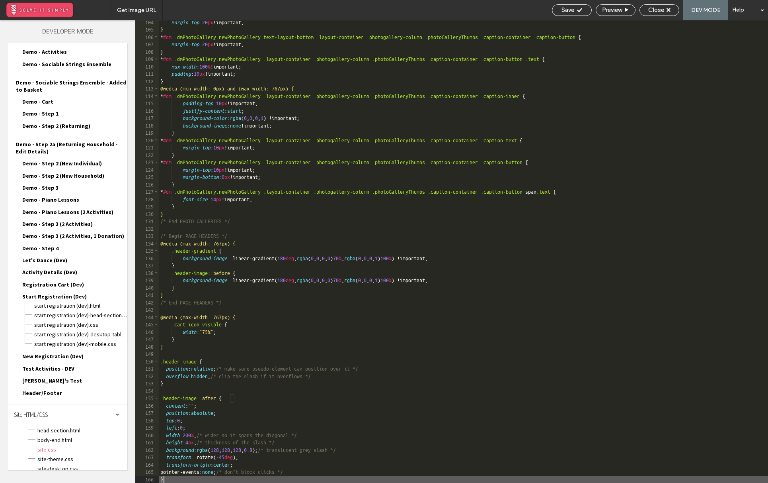
click at [196, 363] on div "margin-top : 20 px !important; } * #dm .dmPhotoGallery.newPhotoGallery.text-lay…" at bounding box center [464, 257] width 610 height 477
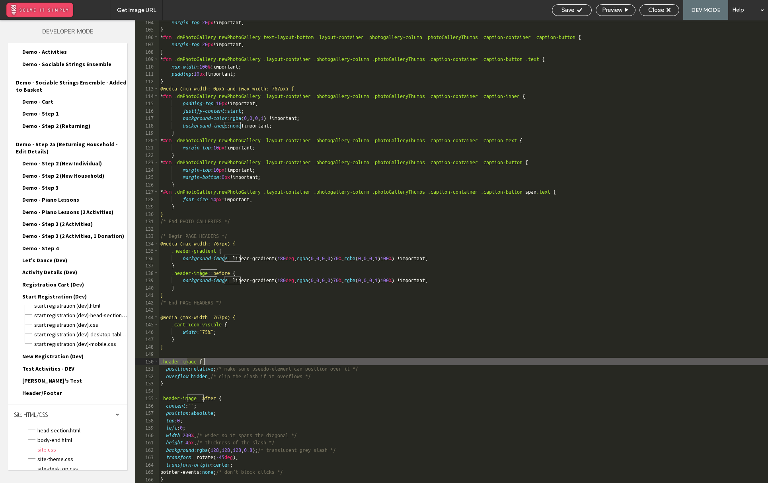
click at [196, 363] on div "margin-top : 20 px !important; } * #dm .dmPhotoGallery.newPhotoGallery.text-lay…" at bounding box center [464, 257] width 610 height 477
type textarea "**"
click at [164, 363] on div "margin-top : 20 px !important; } * #dm .dmPhotoGallery.newPhotoGallery.text-lay…" at bounding box center [464, 257] width 610 height 477
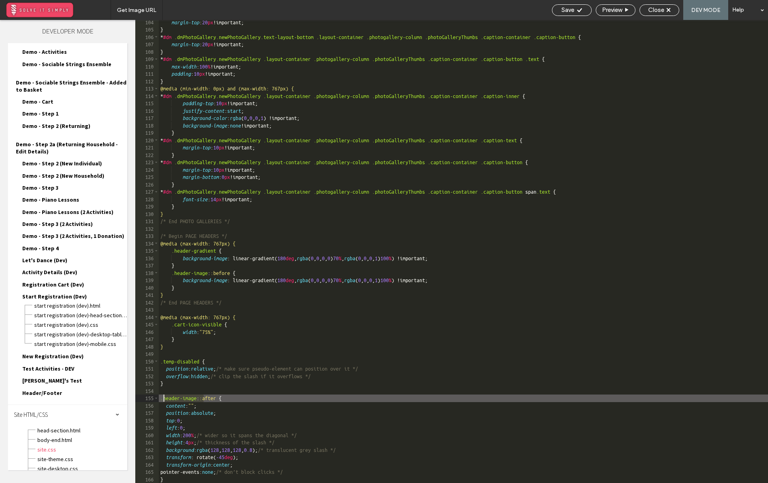
drag, startPoint x: 203, startPoint y: 397, endPoint x: 164, endPoint y: 398, distance: 39.0
click at [164, 398] on div "margin-top : 20 px !important; } * #dm .dmPhotoGallery.newPhotoGallery.text-lay…" at bounding box center [464, 257] width 610 height 477
click at [505, 10] on icon at bounding box center [580, 10] width 6 height 6
click at [505, 12] on span "Close" at bounding box center [657, 9] width 16 height 7
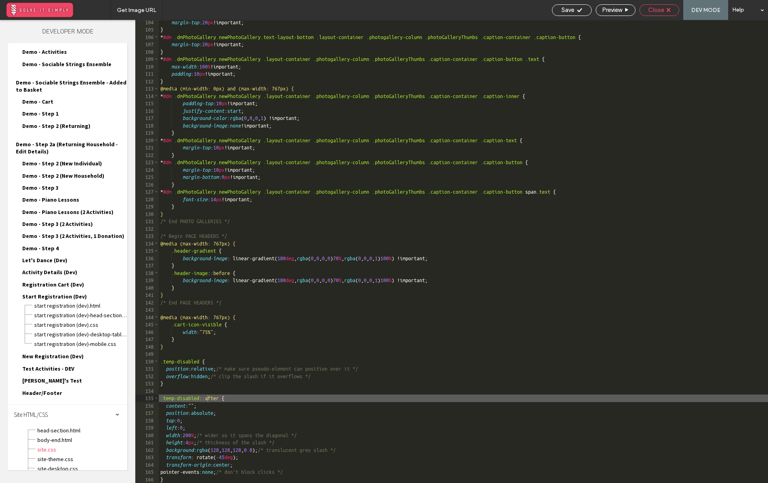
scroll to position [820, 0]
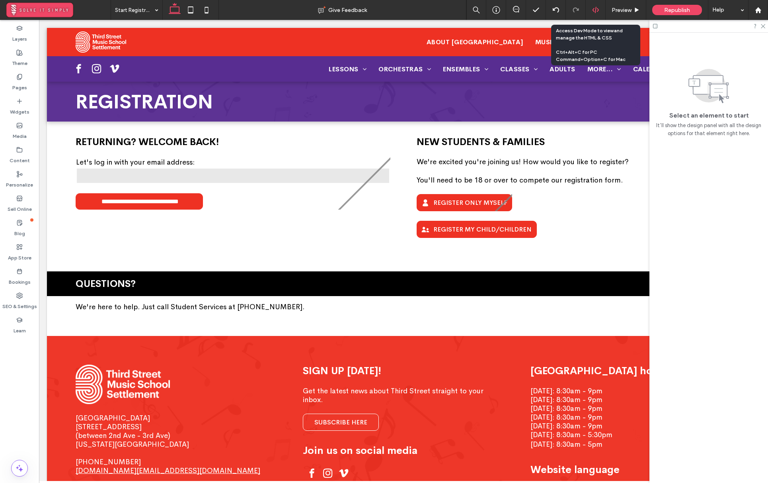
click at [505, 6] on div at bounding box center [596, 10] width 20 height 20
click at [505, 9] on icon at bounding box center [595, 9] width 7 height 7
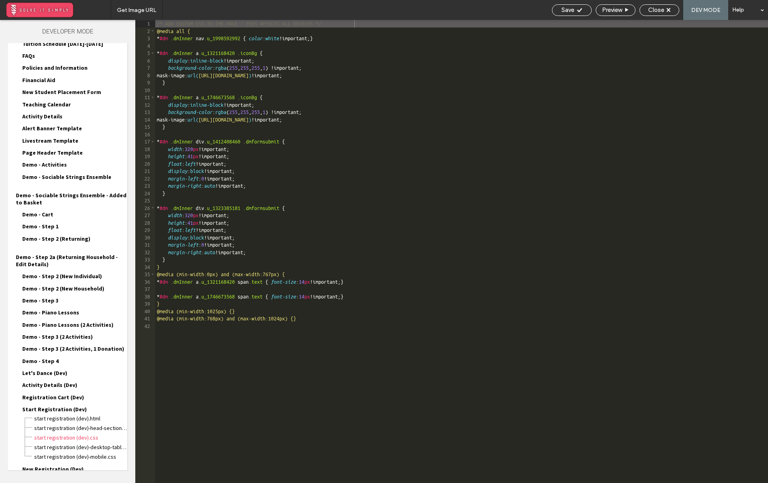
scroll to position [768, 0]
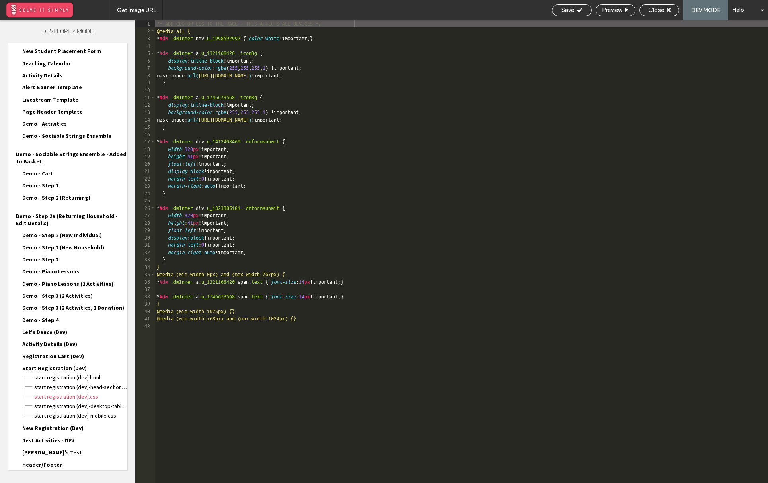
click at [55, 476] on div "Site HTML/CSS" at bounding box center [67, 486] width 119 height 20
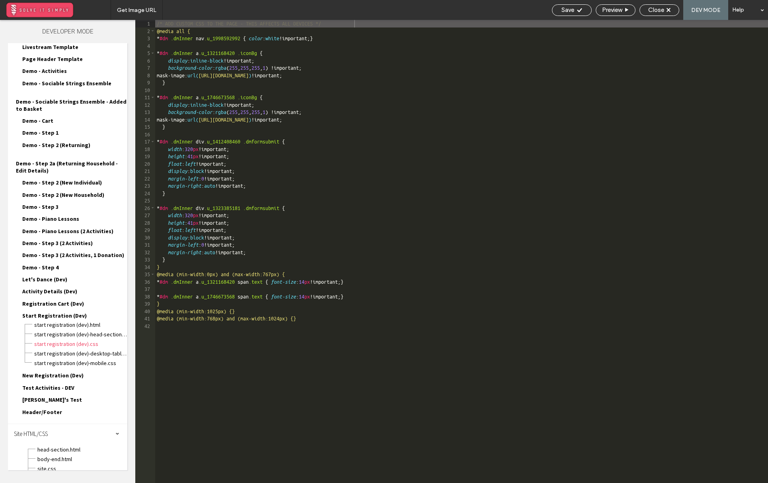
scroll to position [840, 0]
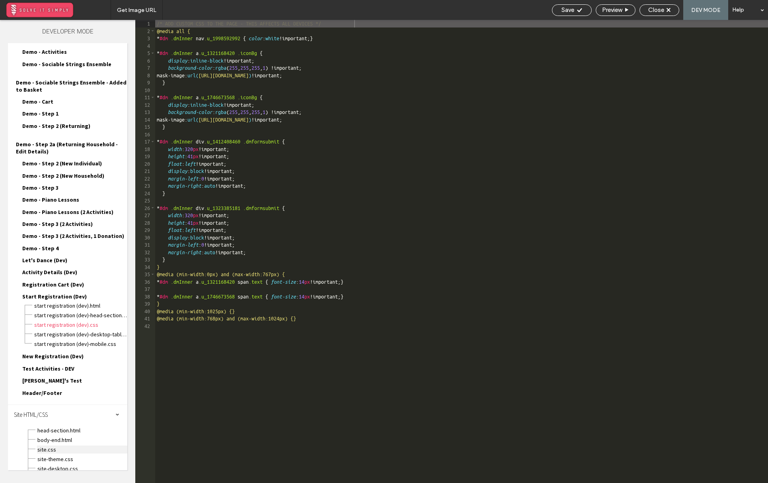
click at [58, 445] on span "site.css" at bounding box center [82, 449] width 90 height 8
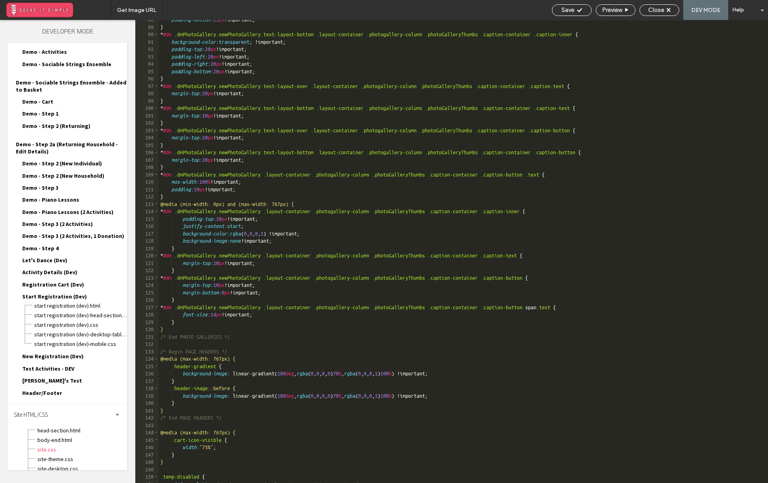
scroll to position [922, 0]
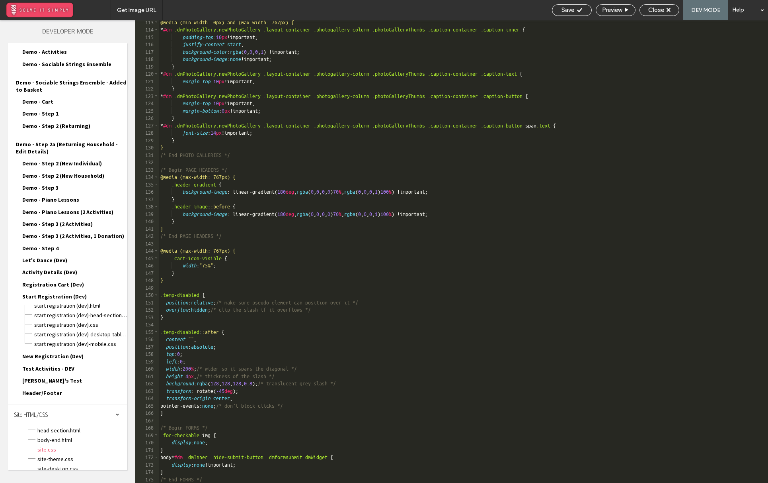
click at [205, 360] on div "@media (min-width: 0px) and (max-width: 767px) { * #dm .dmPhotoGallery.newPhoto…" at bounding box center [464, 257] width 610 height 477
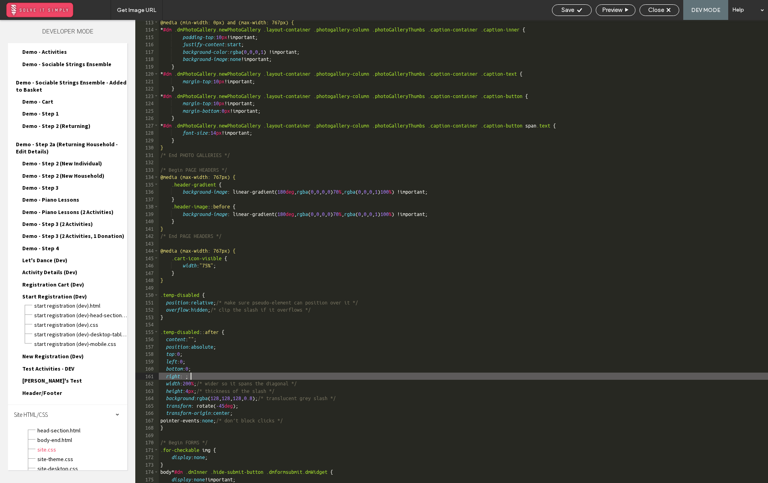
type textarea "**"
click at [212, 389] on div "@media (min-width: 0px) and (max-width: 767px) { * #dm .dmPhotoGallery.newPhoto…" at bounding box center [464, 257] width 610 height 477
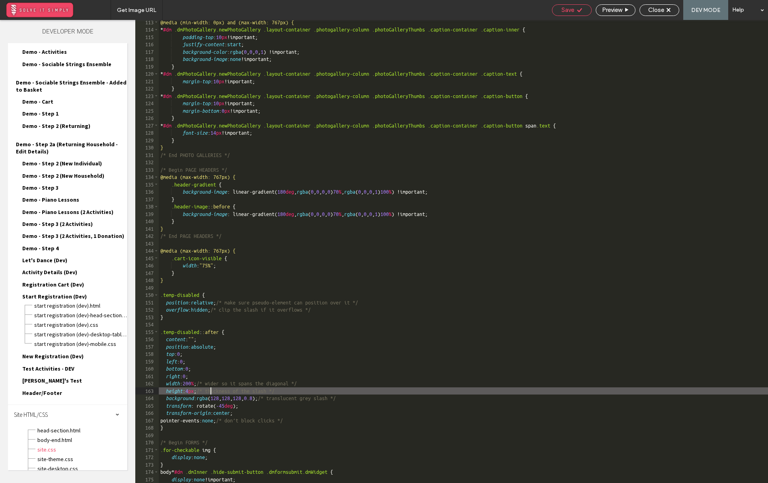
click at [505, 8] on div "Save" at bounding box center [572, 9] width 39 height 7
click at [505, 8] on span "Close" at bounding box center [657, 9] width 16 height 7
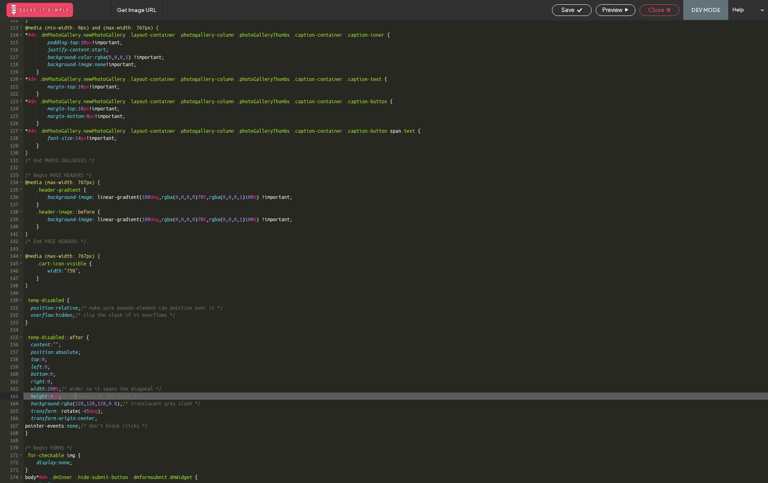
scroll to position [917, 0]
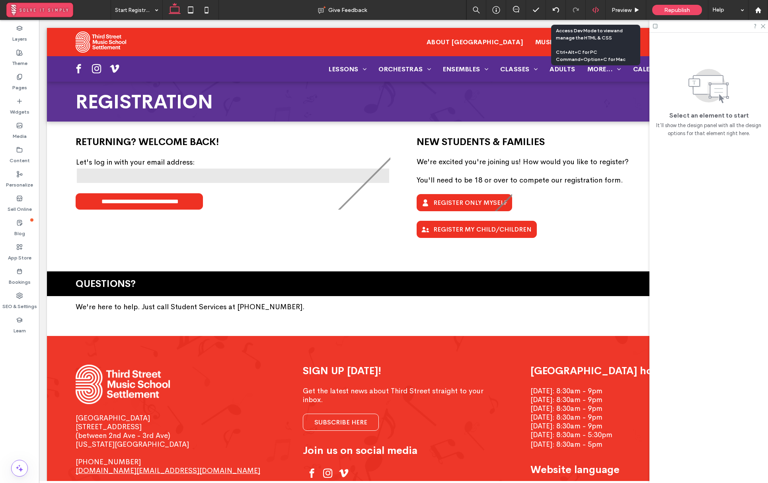
click at [505, 10] on div at bounding box center [596, 9] width 20 height 7
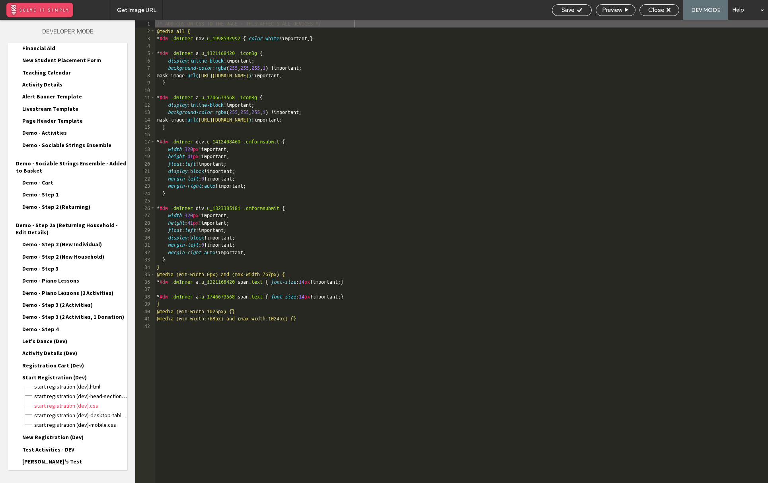
scroll to position [768, 0]
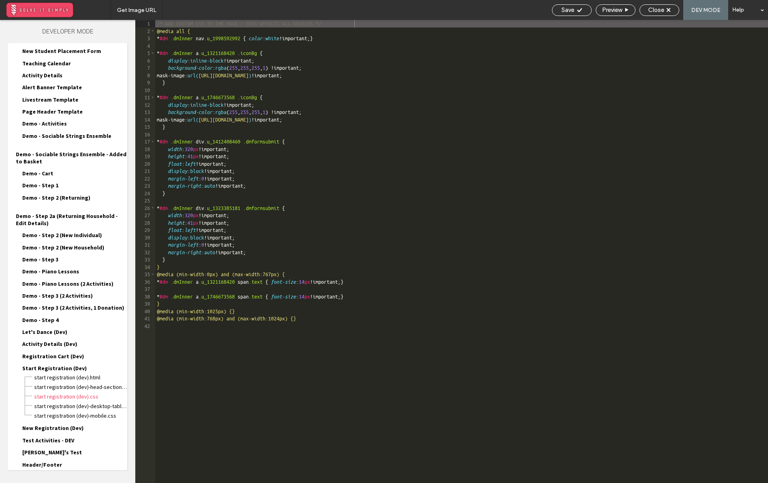
click at [83, 476] on div "Site HTML/CSS" at bounding box center [67, 486] width 119 height 20
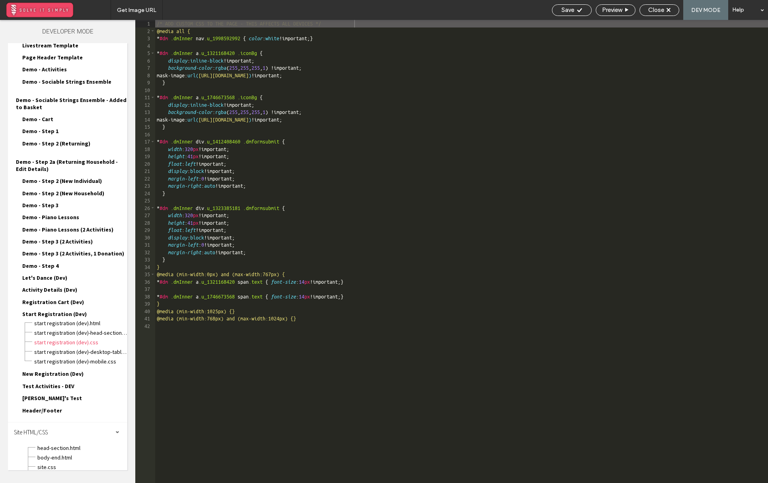
scroll to position [840, 0]
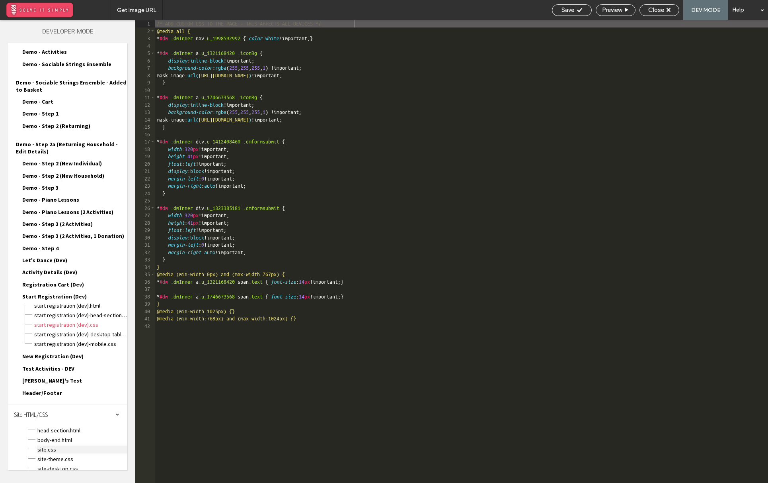
click at [62, 445] on span "site.css" at bounding box center [82, 449] width 90 height 8
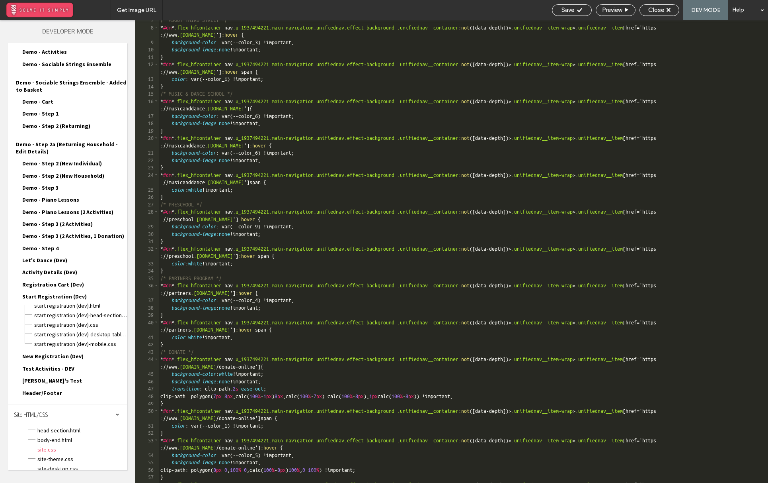
scroll to position [937, 0]
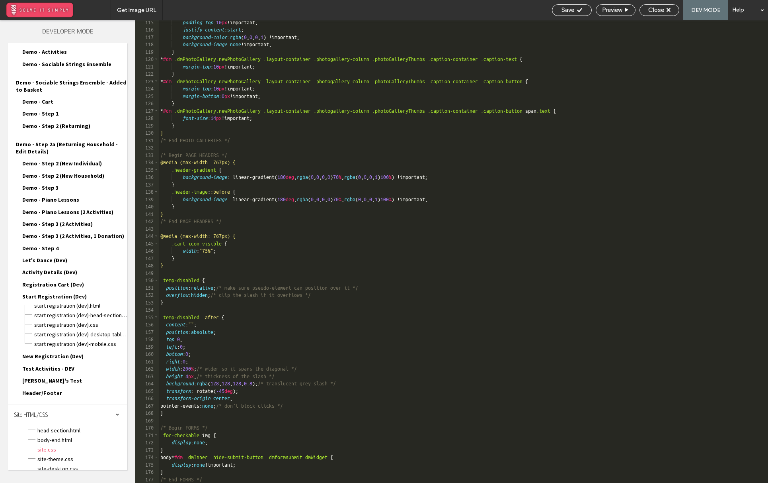
click at [205, 302] on div "padding-top : 10 px !important; justify-content : start ; background-color : rg…" at bounding box center [464, 257] width 610 height 477
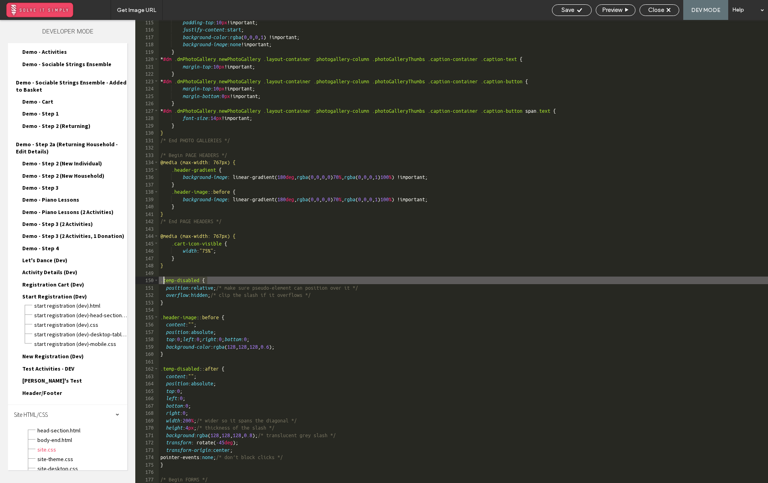
drag, startPoint x: 207, startPoint y: 279, endPoint x: 164, endPoint y: 278, distance: 43.0
click at [164, 278] on div "padding-top : 10 px !important; justify-content : start ; background-color : rg…" at bounding box center [464, 257] width 610 height 477
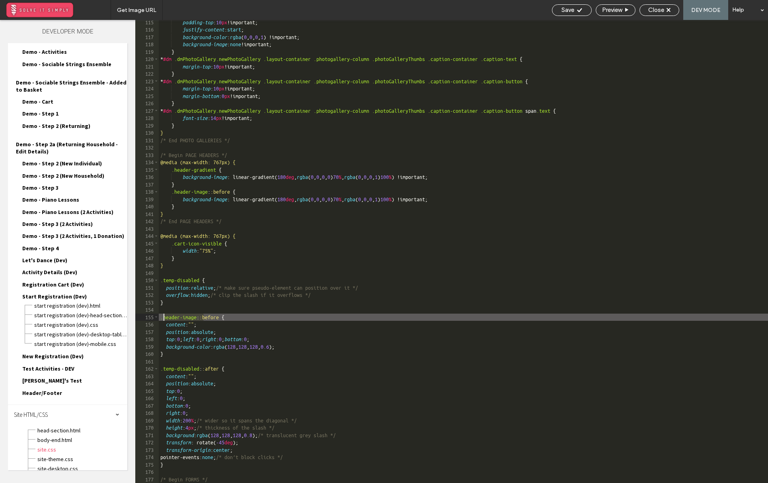
drag, startPoint x: 203, startPoint y: 319, endPoint x: 164, endPoint y: 317, distance: 38.3
click at [164, 317] on div "padding-top : 10 px !important; justify-content : start ; background-color : rg…" at bounding box center [464, 257] width 610 height 477
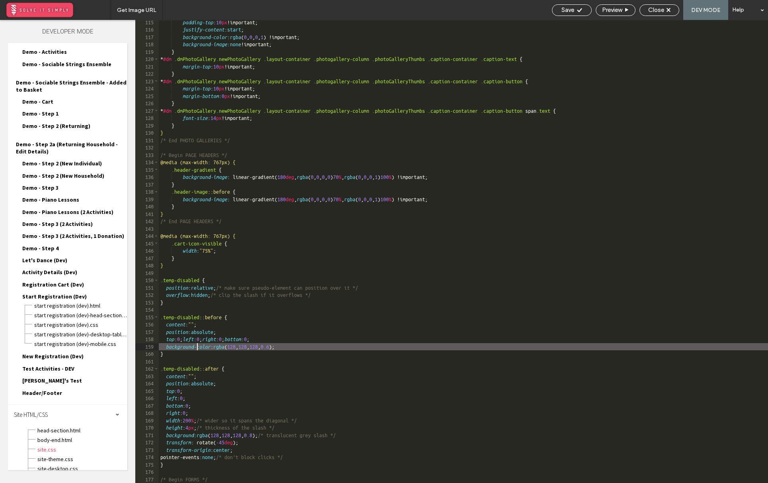
click at [197, 348] on div "padding-top : 10 px !important; justify-content : start ; background-color : rg…" at bounding box center [464, 257] width 610 height 477
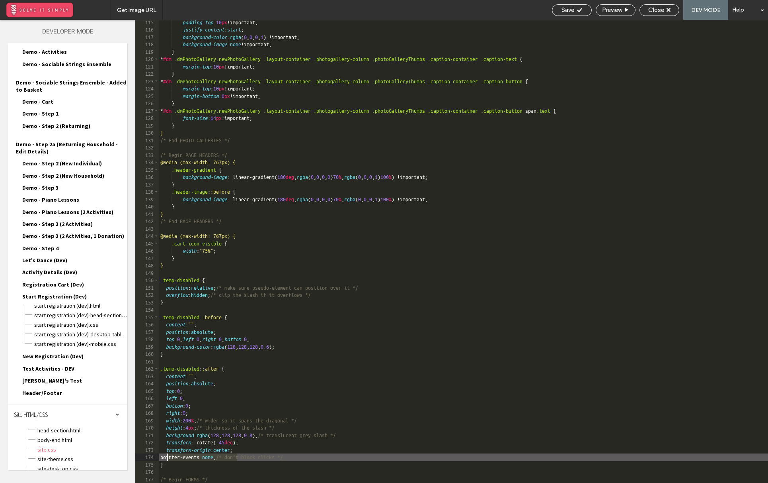
drag, startPoint x: 238, startPoint y: 456, endPoint x: 166, endPoint y: 453, distance: 71.3
click at [166, 453] on div "padding-top : 10 px !important; justify-content : start ; background-color : rg…" at bounding box center [464, 257] width 610 height 477
click at [381, 295] on div "padding-top : 10 px !important; justify-content : start ; background-color : rg…" at bounding box center [464, 257] width 610 height 477
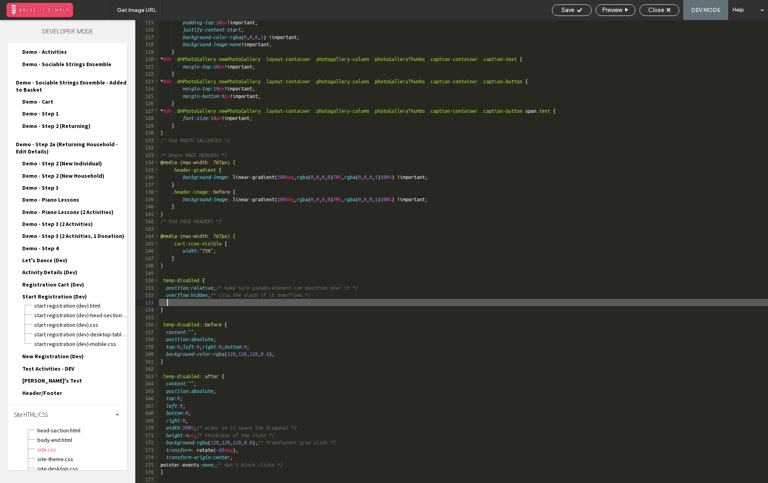
paste textarea
click at [348, 355] on div "padding-top : 10 px !important; justify-content : start ; background-color : rg…" at bounding box center [464, 257] width 610 height 477
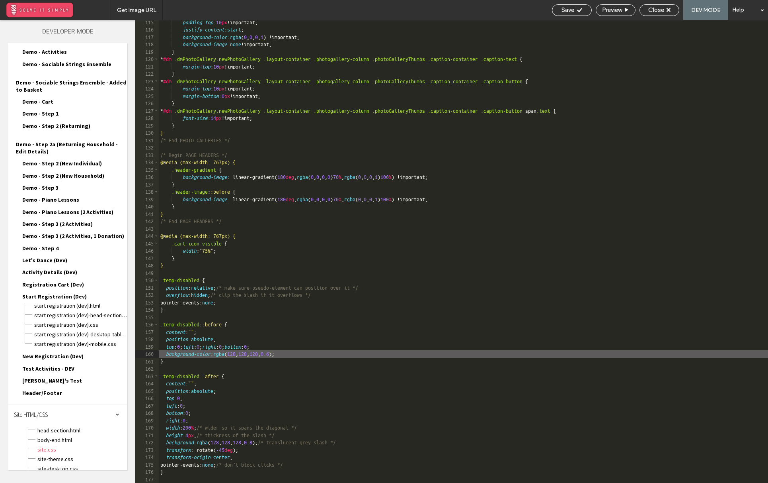
paste textarea
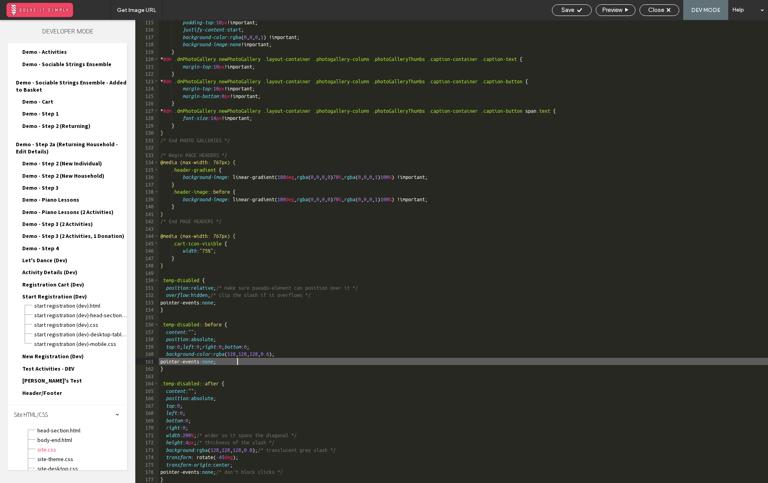
click at [348, 355] on div "padding-top : 10 px !important; justify-content : start ; background-color : rg…" at bounding box center [464, 257] width 610 height 477
click at [334, 353] on div "padding-top : 10 px !important; justify-content : start ; background-color : rg…" at bounding box center [464, 257] width 610 height 477
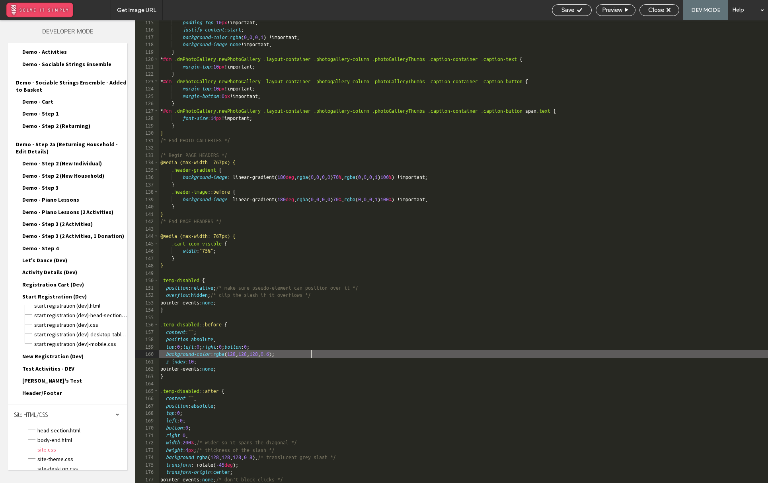
click at [315, 364] on div "padding-top : 10 px !important; justify-content : start ; background-color : rg…" at bounding box center [464, 257] width 610 height 477
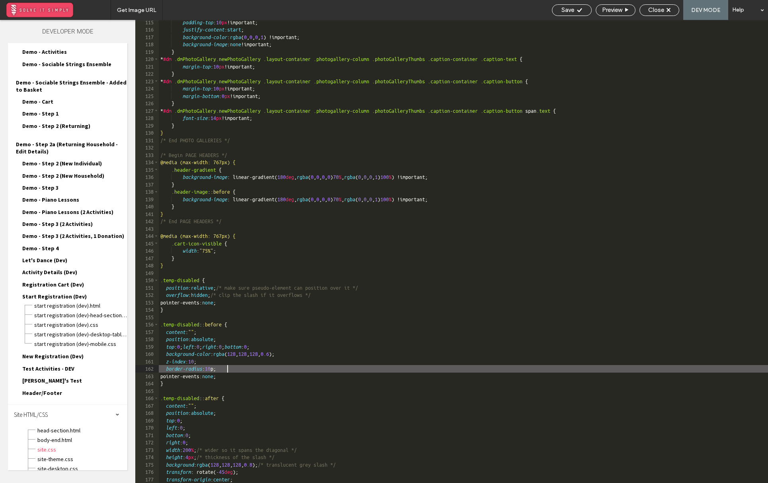
type textarea "**"
click at [352, 358] on div "padding-top : 10 px !important; justify-content : start ; background-color : rg…" at bounding box center [464, 257] width 610 height 477
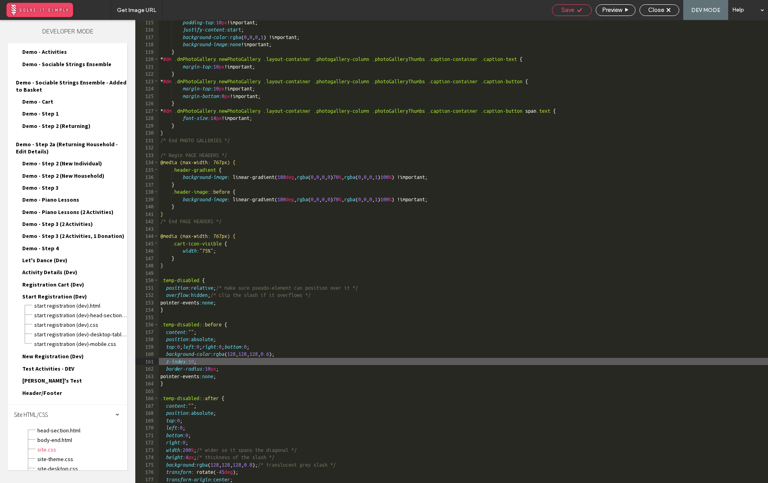
click at [505, 12] on div "Save" at bounding box center [572, 9] width 39 height 7
click at [505, 13] on span "Close" at bounding box center [657, 9] width 16 height 7
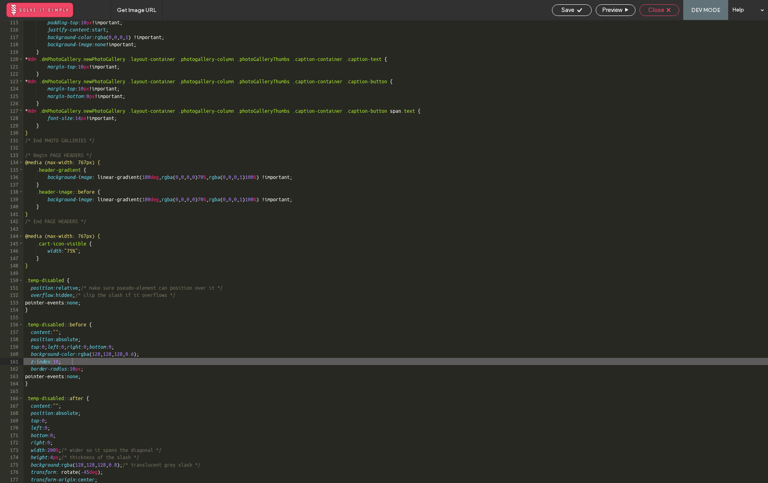
scroll to position [0, 0]
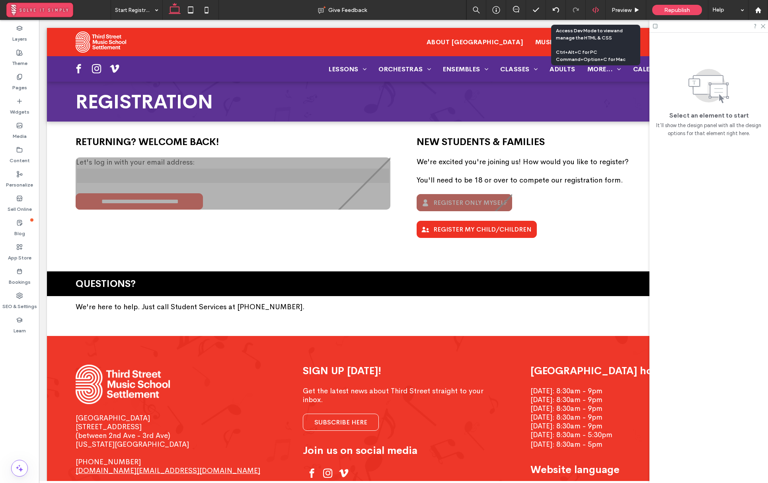
click at [505, 8] on use at bounding box center [595, 10] width 6 height 6
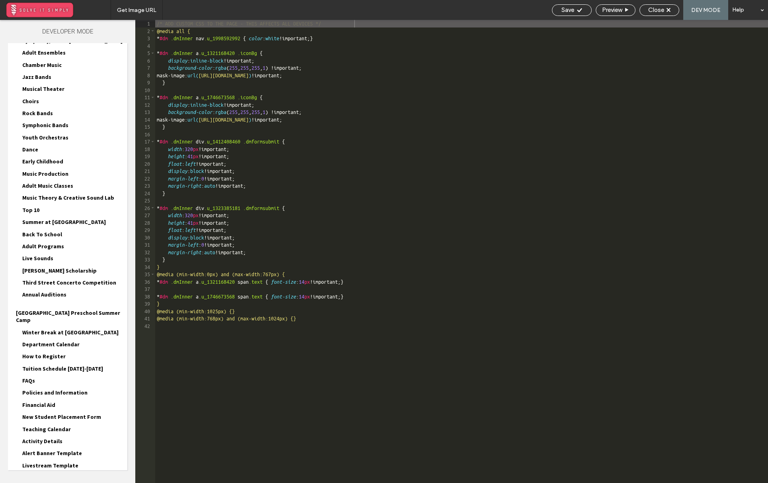
scroll to position [768, 0]
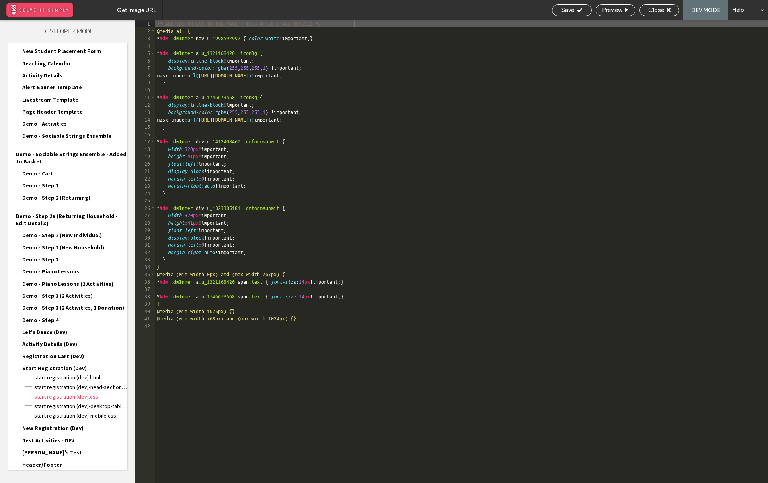
click at [51, 476] on div "Site HTML/CSS" at bounding box center [67, 486] width 119 height 20
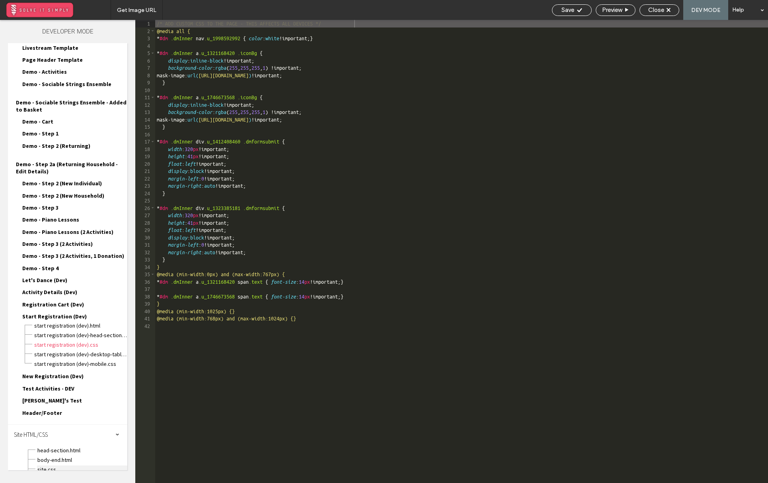
scroll to position [840, 0]
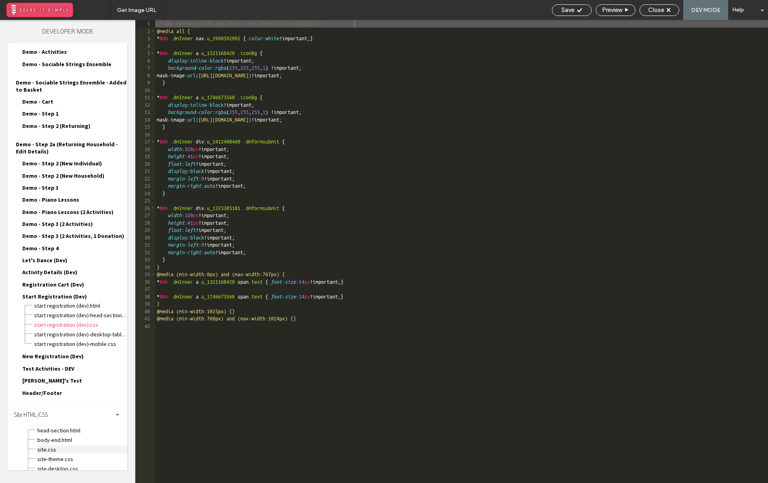
click at [70, 445] on span "site.css" at bounding box center [82, 449] width 90 height 8
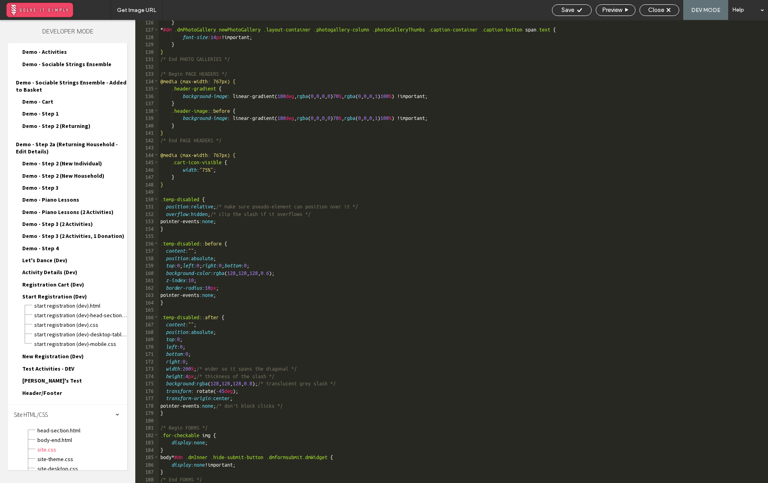
scroll to position [1018, 0]
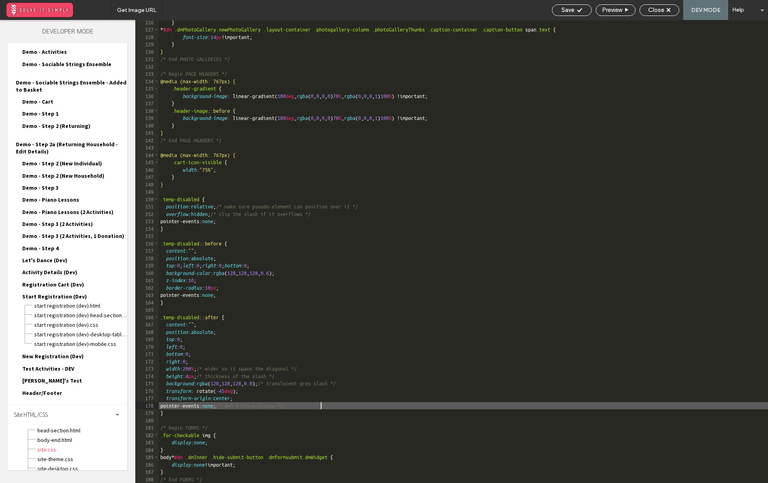
click at [334, 405] on div "} * #dm .dmPhotoGallery.newPhotoGallery .layout-container .photogallery-column …" at bounding box center [464, 257] width 610 height 477
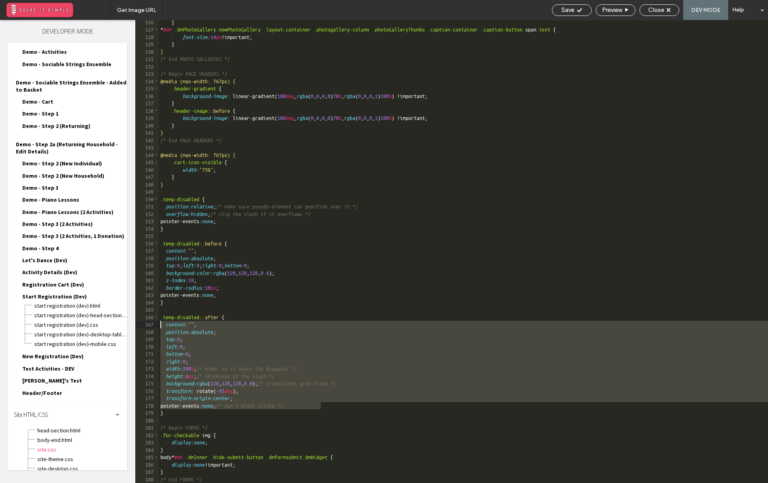
drag, startPoint x: 350, startPoint y: 405, endPoint x: 144, endPoint y: 325, distance: 221.1
click at [144, 325] on div "** 126 127 128 129 130 131 132 133 134 135 136 137 138 139 140 141 142 143 144 …" at bounding box center [451, 251] width 633 height 463
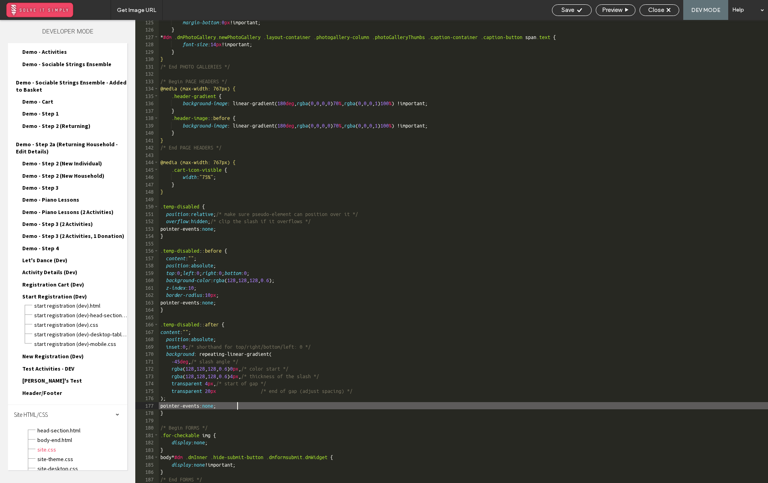
scroll to position [1011, 0]
click at [231, 407] on div "margin-bottom : 0 px !important; } * #dm .dmPhotoGallery.newPhotoGallery .layou…" at bounding box center [464, 257] width 610 height 477
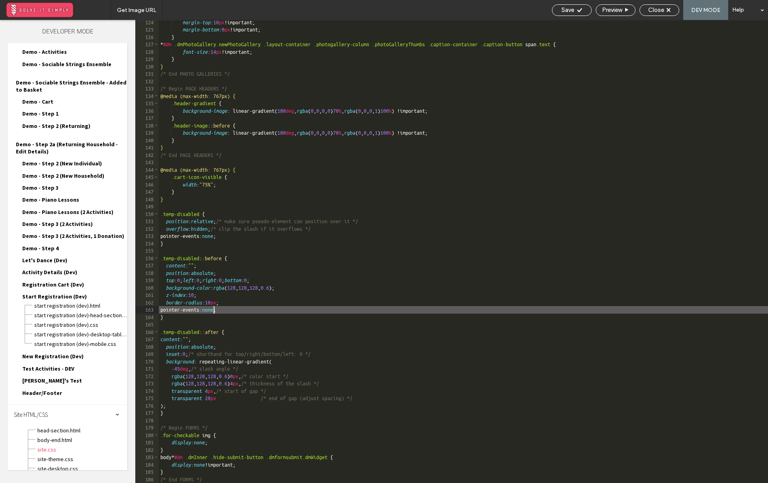
click at [213, 312] on div "margin-top : 10 px !important; margin-bottom : 0 px !important; } * #dm .dmPhot…" at bounding box center [464, 257] width 610 height 477
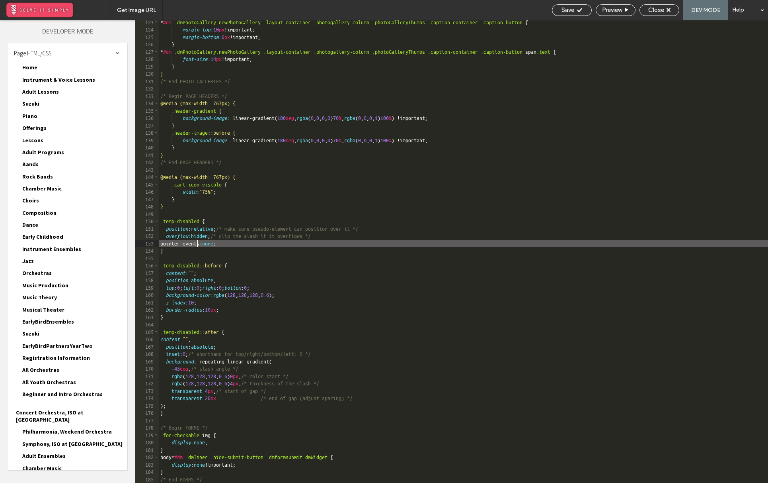
click at [198, 244] on div "* #dm .dmPhotoGallery.newPhotoGallery .layout-container .photogallery-column .p…" at bounding box center [464, 257] width 610 height 477
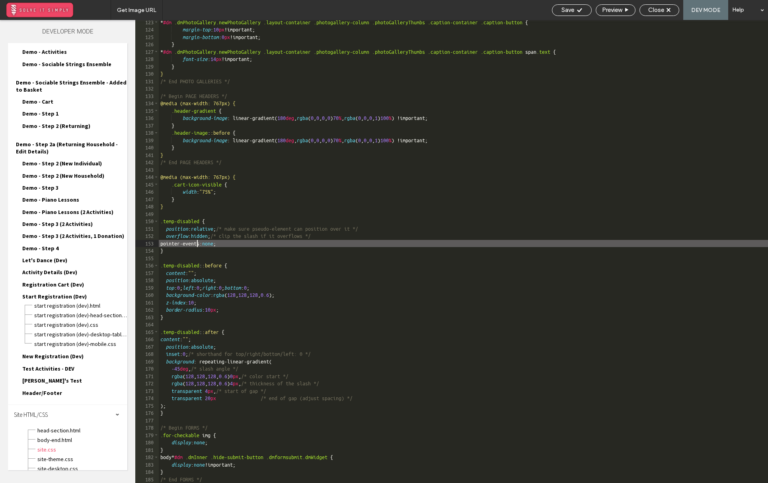
click at [198, 244] on div "* #dm .dmPhotoGallery.newPhotoGallery .layout-container .photogallery-column .p…" at bounding box center [464, 257] width 610 height 477
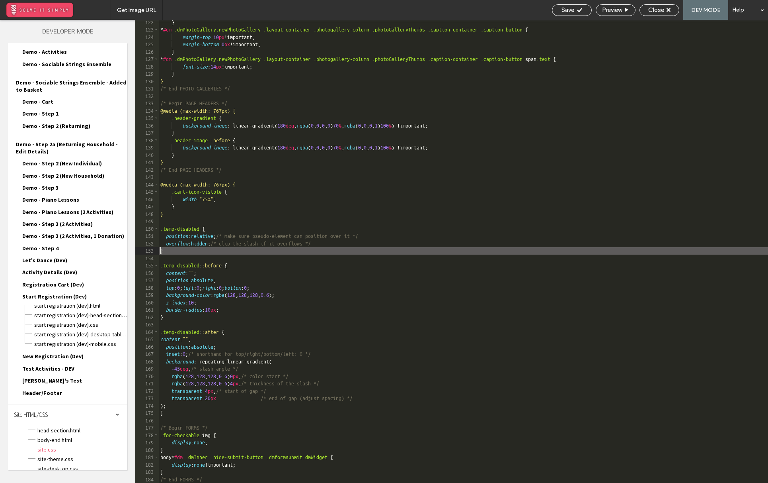
scroll to position [988, 0]
click at [569, 7] on span "Save" at bounding box center [568, 9] width 13 height 7
click at [667, 10] on icon at bounding box center [669, 10] width 4 height 4
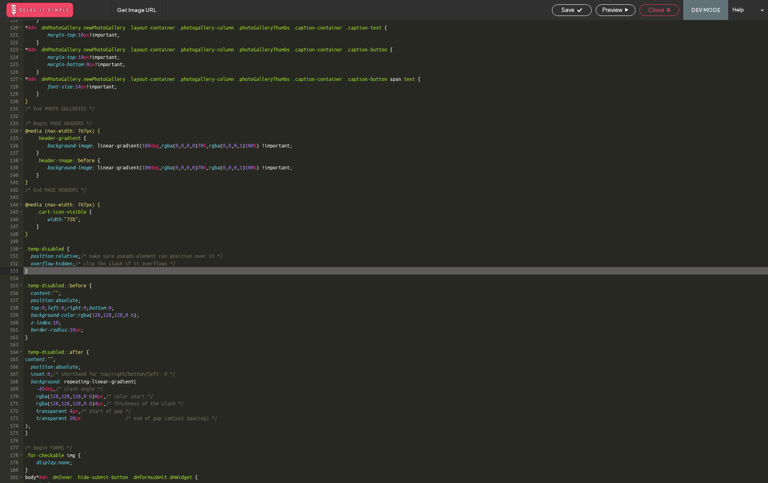
scroll to position [968, 0]
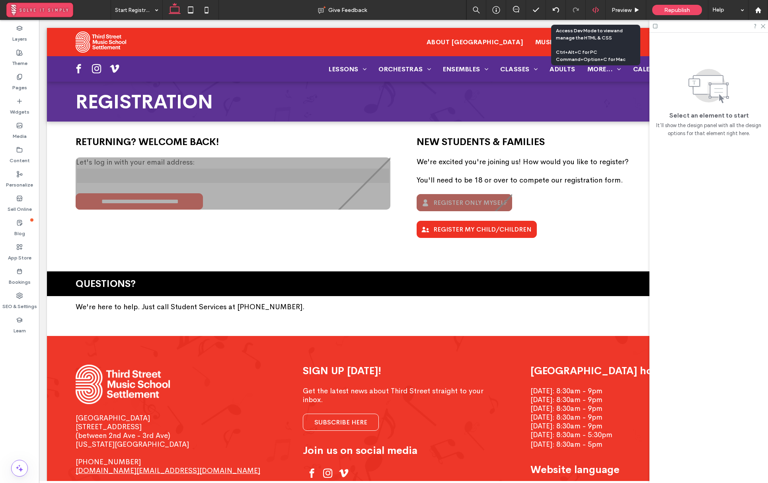
click at [596, 12] on icon at bounding box center [595, 9] width 7 height 7
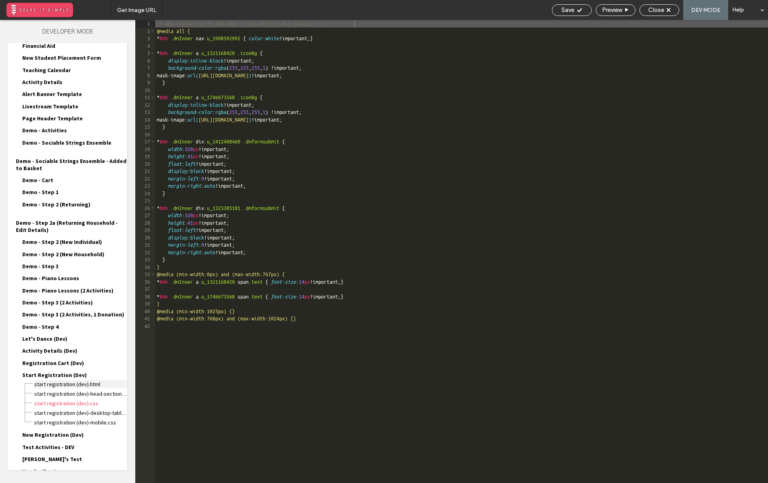
scroll to position [768, 0]
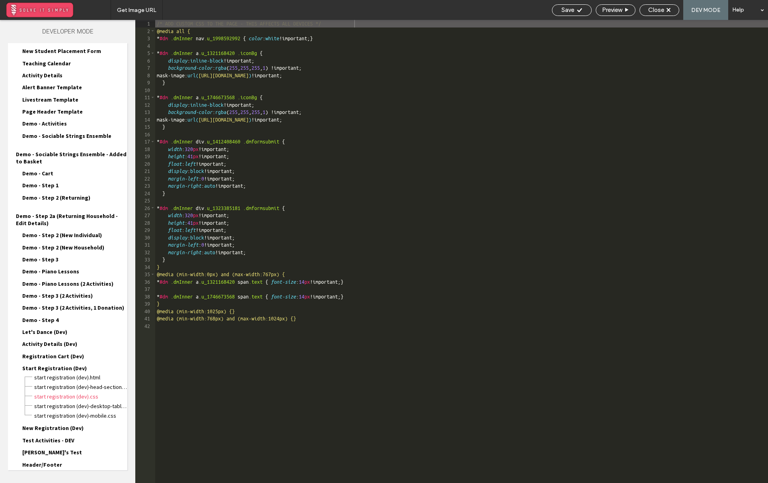
click at [59, 476] on div "Site HTML/CSS" at bounding box center [67, 486] width 119 height 20
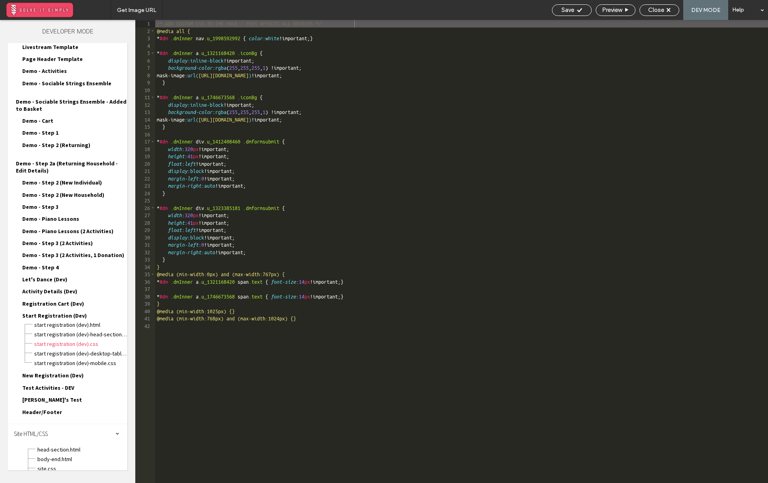
scroll to position [840, 0]
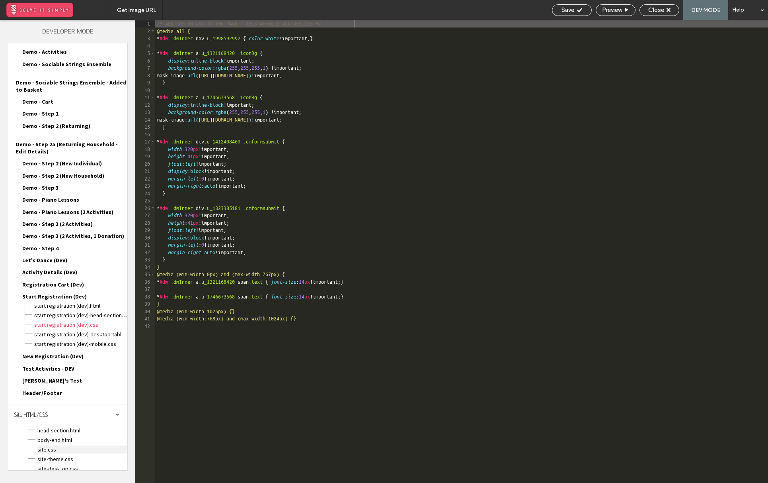
click at [74, 445] on span "site.css" at bounding box center [82, 449] width 90 height 8
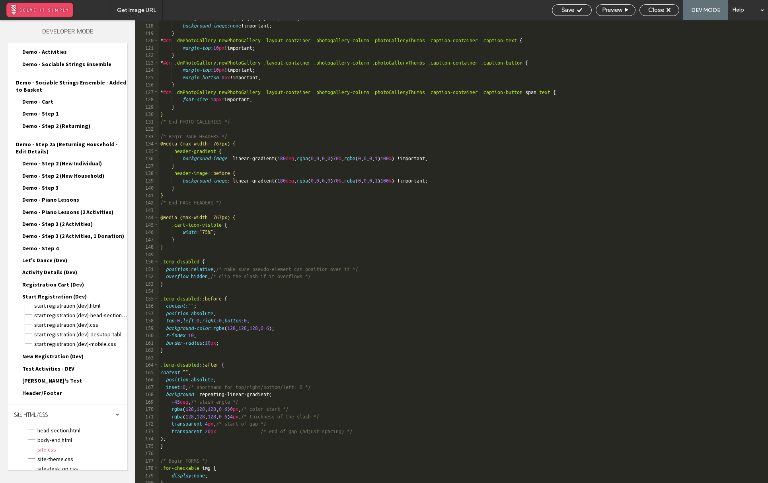
scroll to position [988, 0]
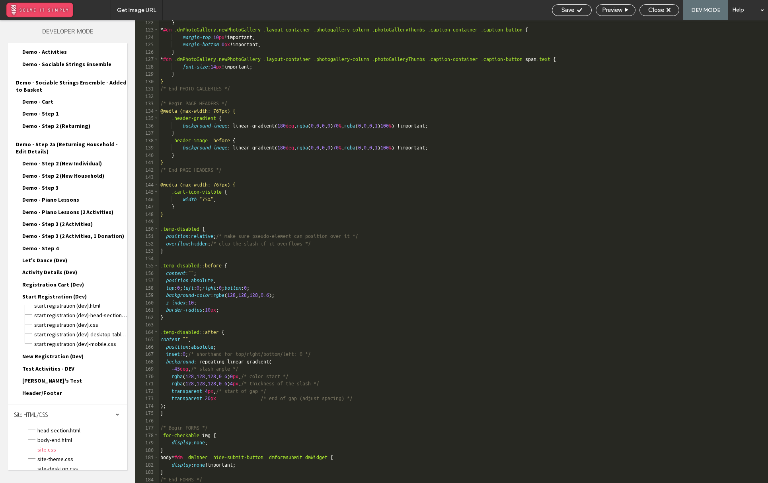
click at [252, 397] on div "} * #dm .dmPhotoGallery.newPhotoGallery .layout-container .photogallery-column …" at bounding box center [464, 257] width 610 height 477
click at [233, 398] on div "} * #dm .dmPhotoGallery.newPhotoGallery .layout-container .photogallery-column …" at bounding box center [464, 257] width 610 height 477
click at [214, 398] on div "} * #dm .dmPhotoGallery.newPhotoGallery .layout-container .photogallery-column …" at bounding box center [464, 257] width 610 height 477
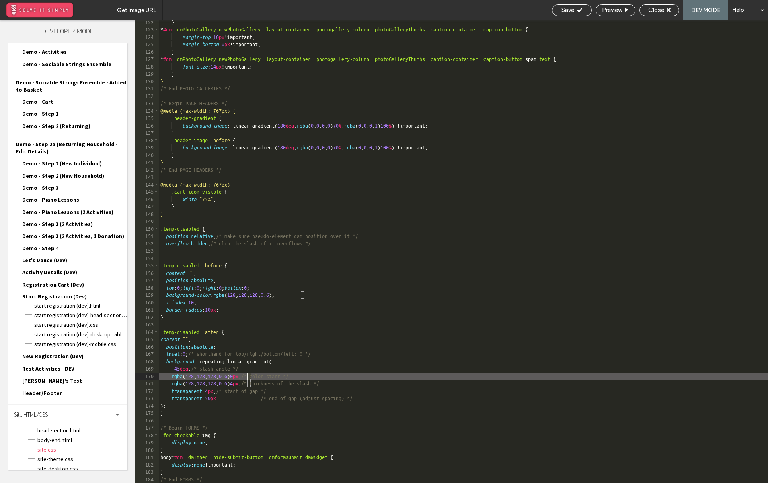
click at [248, 377] on div "} * #dm .dmPhotoGallery.newPhotoGallery .layout-container .photogallery-column …" at bounding box center [464, 257] width 610 height 477
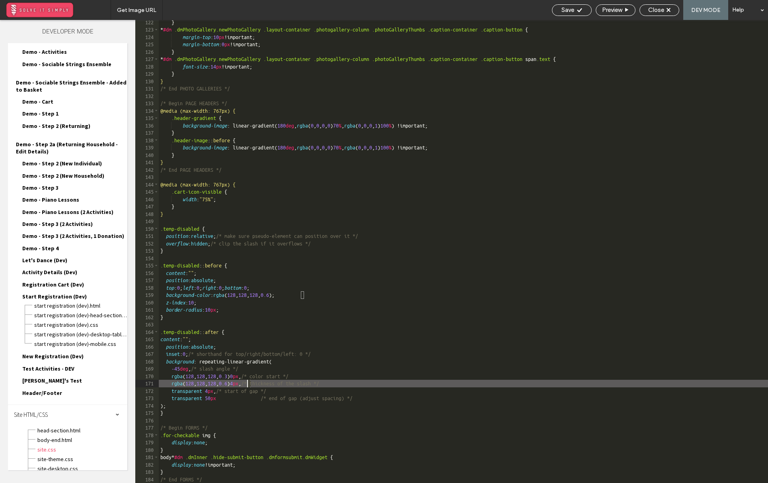
click at [248, 383] on div "} * #dm .dmPhotoGallery.newPhotoGallery .layout-container .photogallery-column …" at bounding box center [464, 257] width 610 height 477
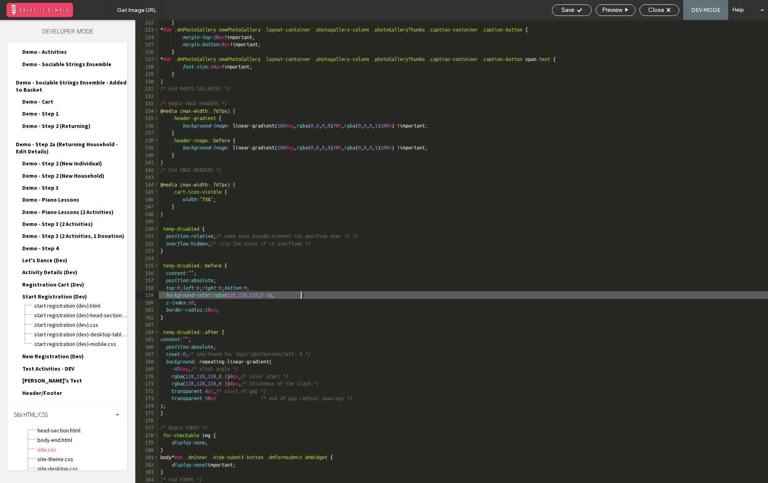
click at [303, 296] on div "} * #dm .dmPhotoGallery.newPhotoGallery .layout-container .photogallery-column …" at bounding box center [464, 257] width 610 height 477
type textarea "**"
click at [569, 15] on div "Save" at bounding box center [572, 10] width 40 height 12
click at [573, 11] on span "Save" at bounding box center [568, 9] width 13 height 7
click at [652, 10] on span "Close" at bounding box center [657, 9] width 16 height 7
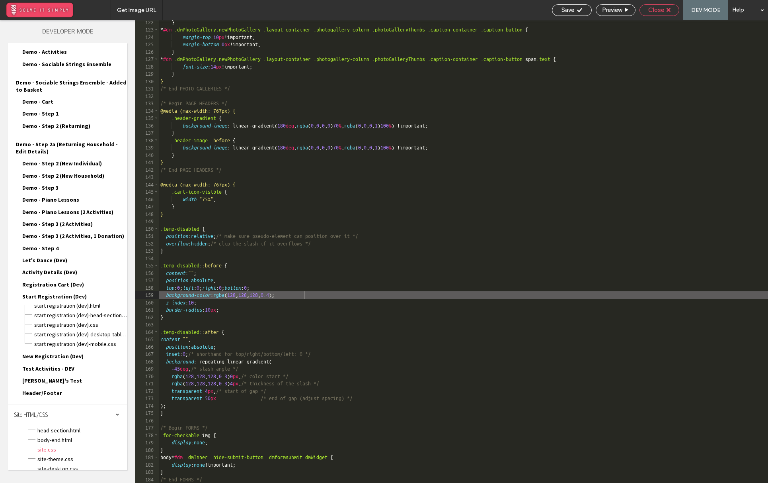
scroll to position [968, 0]
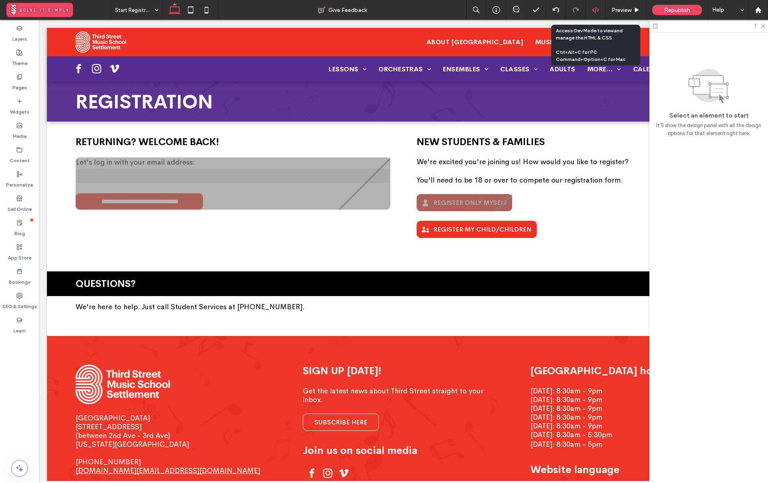
click at [601, 15] on div at bounding box center [596, 10] width 20 height 20
click at [597, 9] on icon at bounding box center [595, 9] width 7 height 7
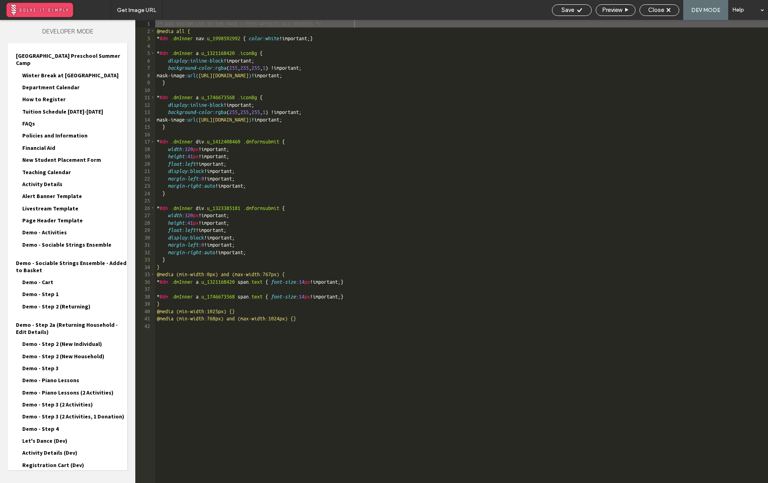
scroll to position [768, 0]
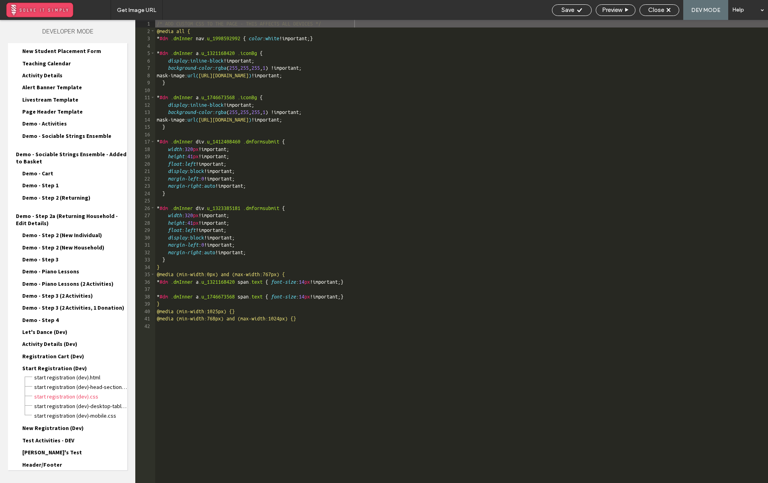
click at [74, 476] on div "Site HTML/CSS" at bounding box center [67, 486] width 119 height 20
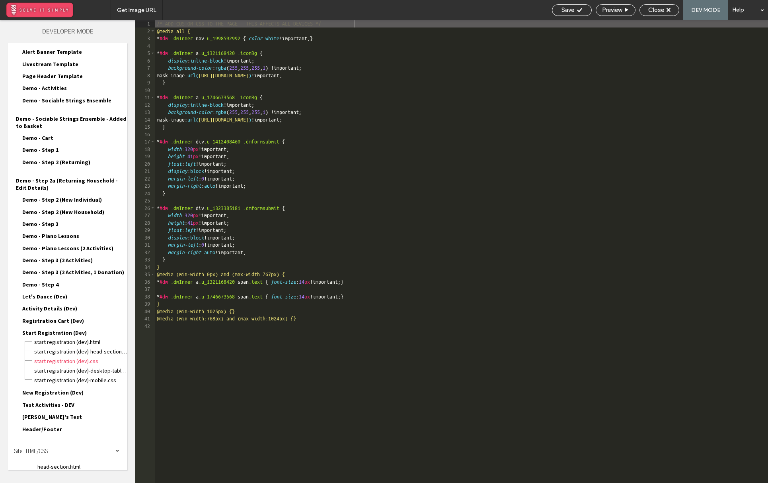
scroll to position [840, 0]
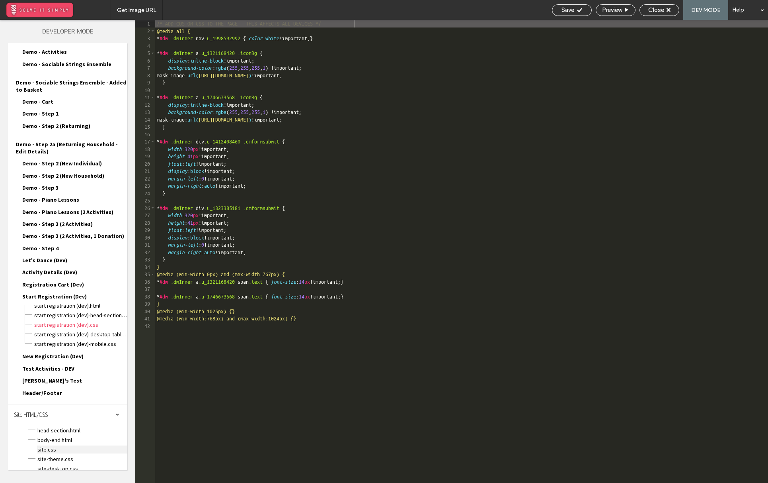
click at [82, 445] on span "site.css" at bounding box center [82, 449] width 90 height 8
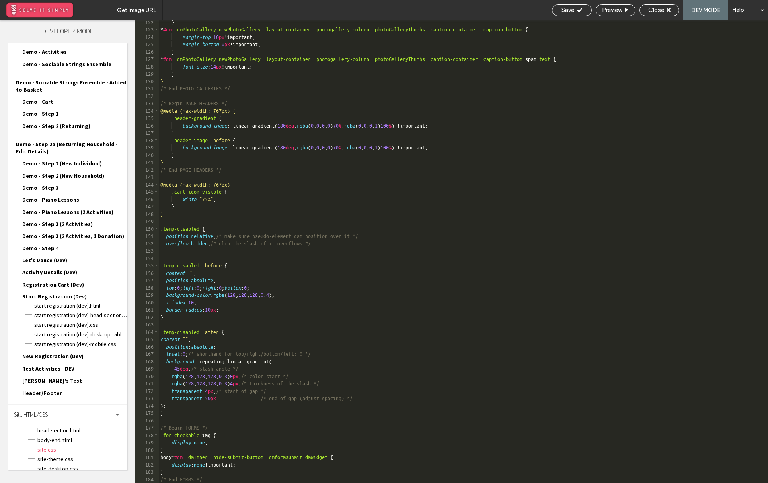
scroll to position [988, 0]
drag, startPoint x: 236, startPoint y: 310, endPoint x: 167, endPoint y: 312, distance: 68.5
click at [167, 312] on div "} * #dm .dmPhotoGallery.newPhotoGallery .layout-container .photogallery-column …" at bounding box center [464, 257] width 610 height 477
click at [223, 341] on div "} * #dm .dmPhotoGallery.newPhotoGallery .layout-container .photogallery-column …" at bounding box center [464, 257] width 610 height 477
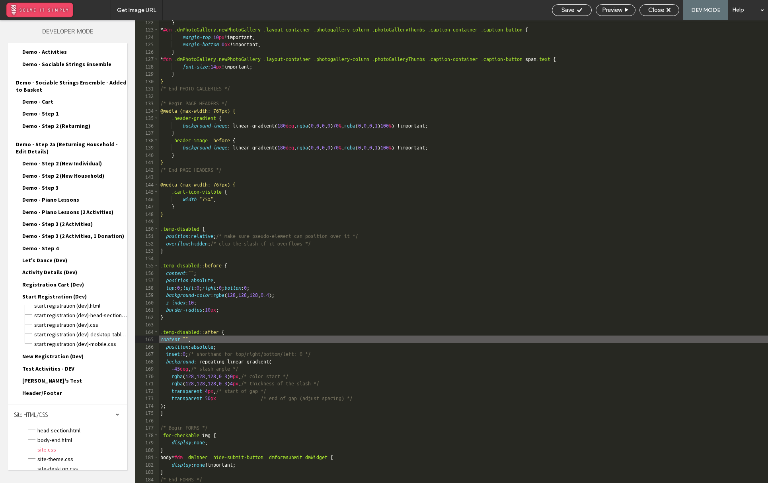
type textarea "**"
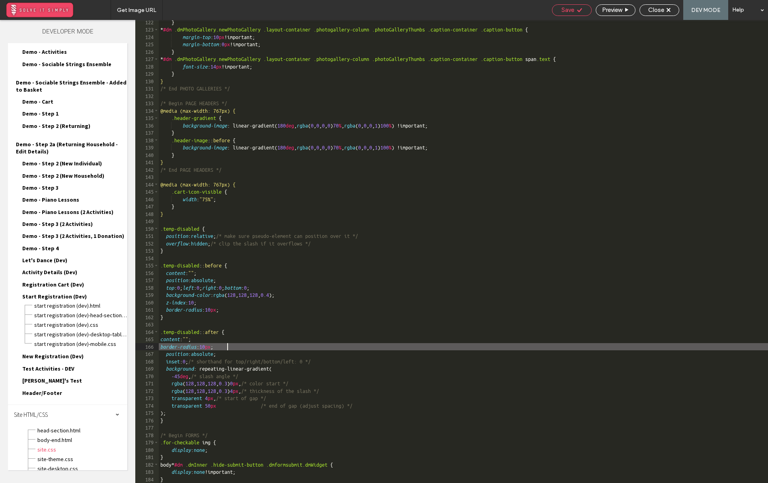
click at [569, 12] on span "Save" at bounding box center [568, 9] width 13 height 7
click at [652, 11] on span "Close" at bounding box center [657, 9] width 16 height 7
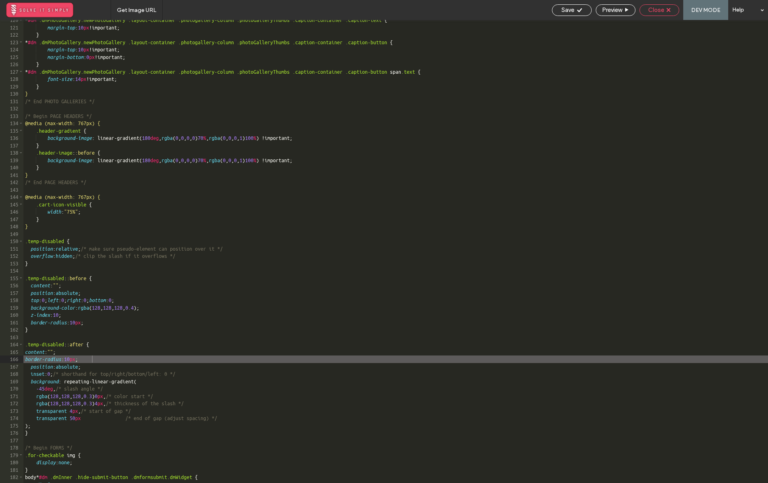
scroll to position [976, 0]
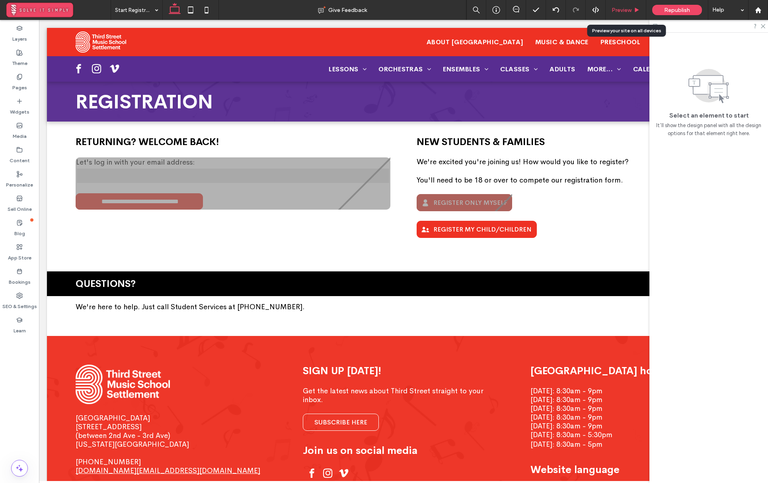
click at [628, 7] on span "Preview" at bounding box center [622, 10] width 20 height 7
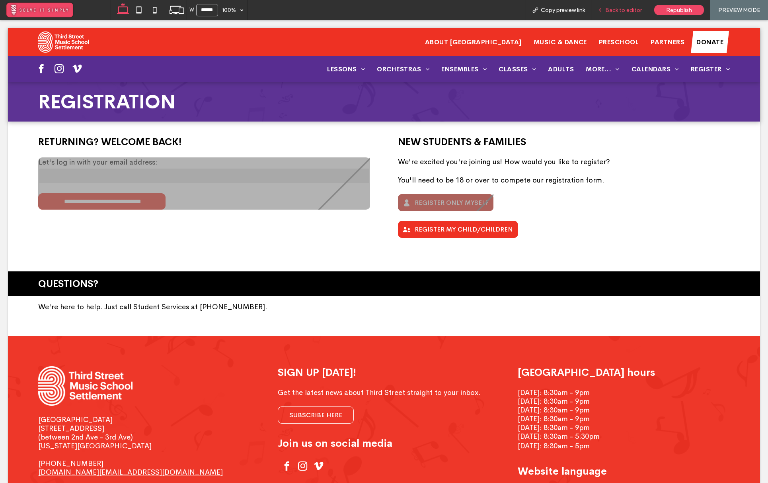
click at [610, 10] on span "Back to editor" at bounding box center [624, 10] width 37 height 7
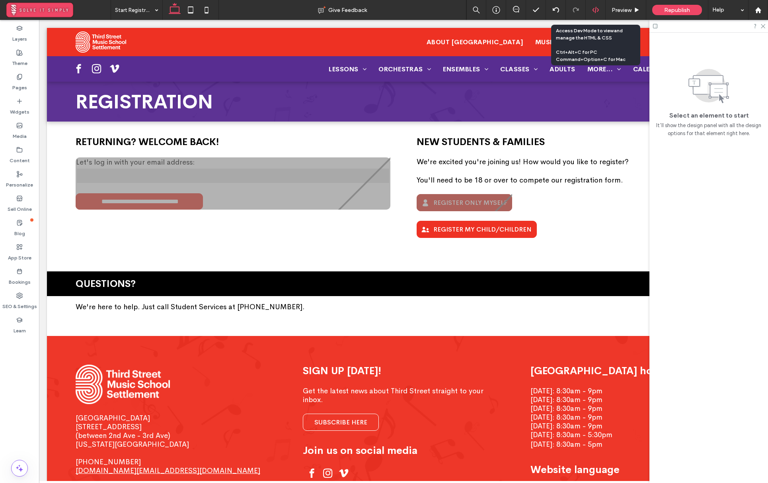
click at [601, 8] on div at bounding box center [596, 9] width 20 height 7
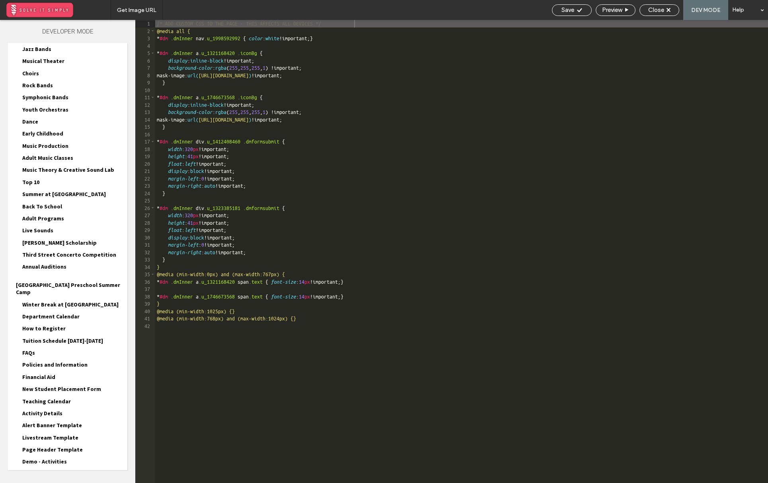
scroll to position [768, 0]
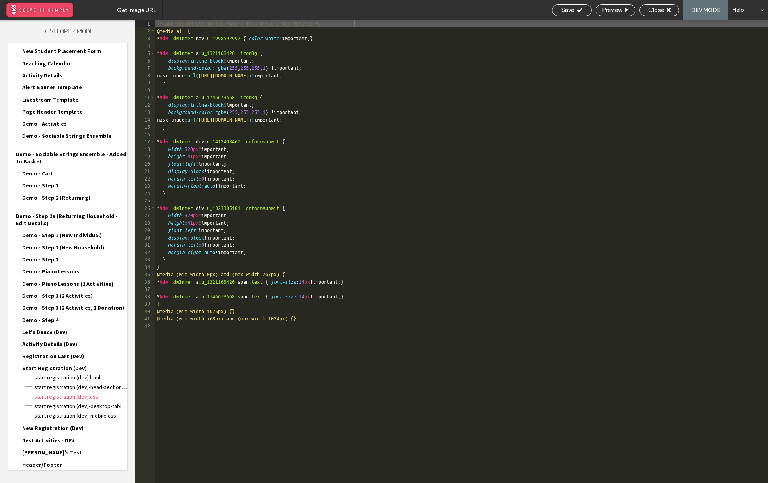
click at [66, 476] on div "Site HTML/CSS" at bounding box center [67, 486] width 119 height 20
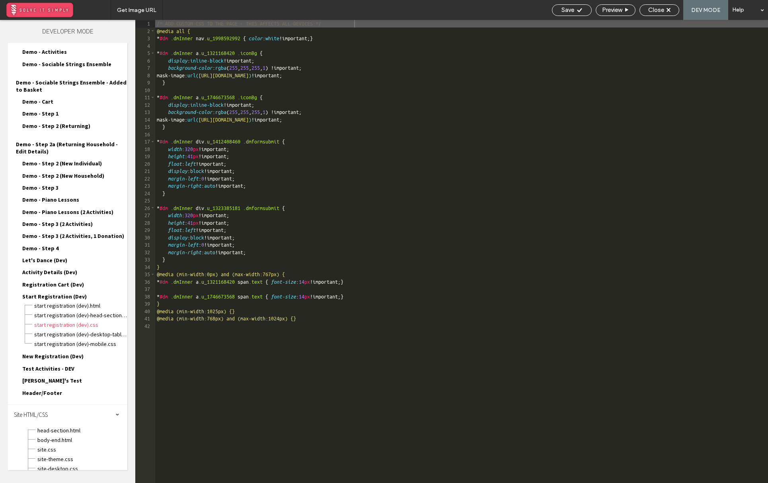
click at [67, 444] on div "site.css" at bounding box center [82, 449] width 90 height 10
click at [66, 445] on span "site.css" at bounding box center [82, 449] width 90 height 8
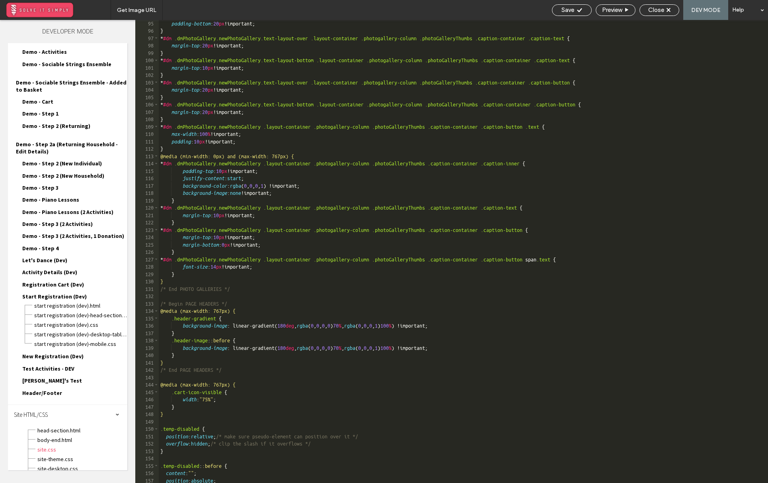
scroll to position [996, 0]
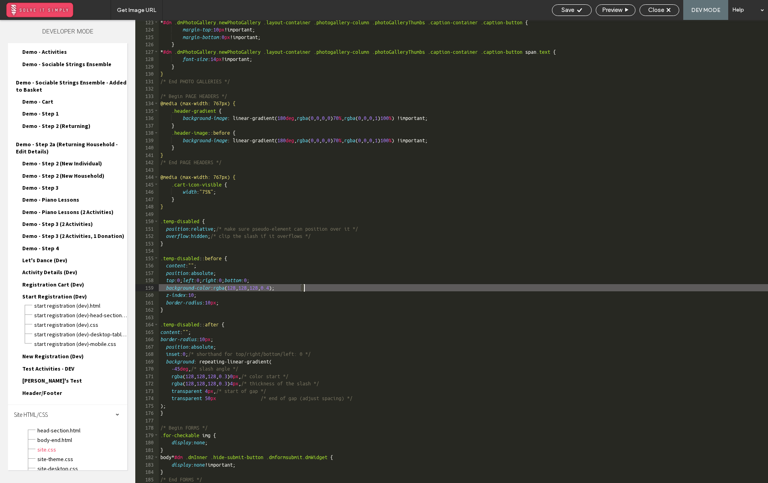
click at [304, 287] on div "* #dm .dmPhotoGallery.newPhotoGallery .layout-container .photogallery-column .p…" at bounding box center [464, 257] width 610 height 477
click at [303, 287] on div "* #dm .dmPhotoGallery.newPhotoGallery .layout-container .photogallery-column .p…" at bounding box center [464, 257] width 610 height 477
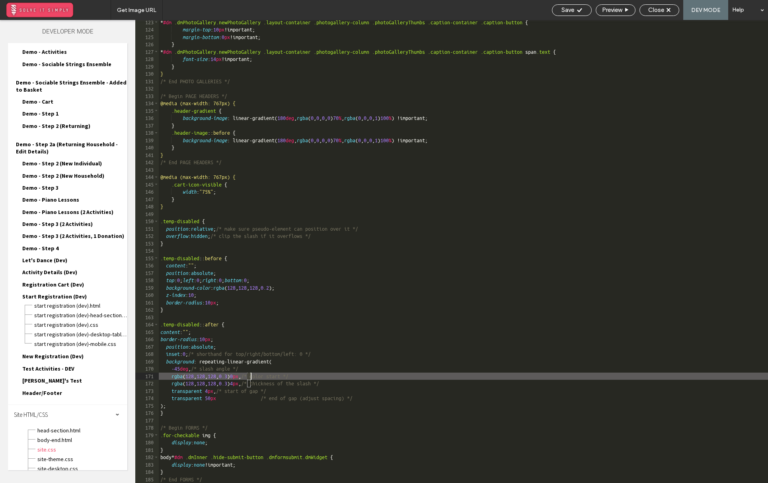
click at [250, 376] on div "* #dm .dmPhotoGallery.newPhotoGallery .layout-container .photogallery-column .p…" at bounding box center [464, 257] width 610 height 477
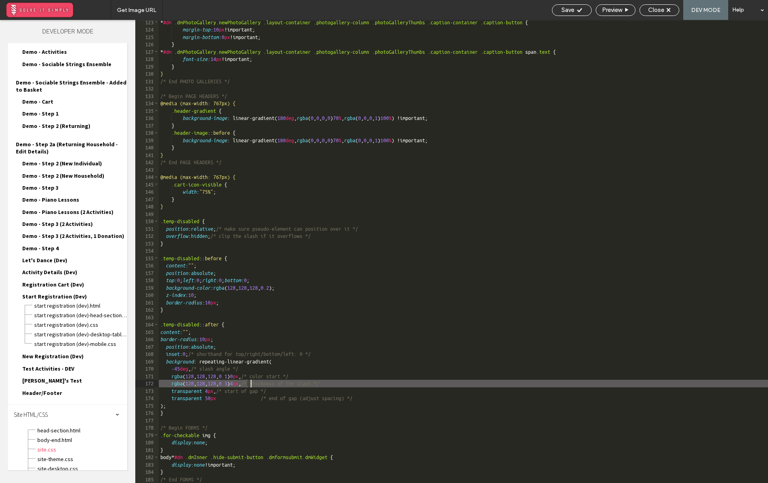
click at [250, 382] on div "* #dm .dmPhotoGallery.newPhotoGallery .layout-container .photogallery-column .p…" at bounding box center [464, 257] width 610 height 477
type textarea "**"
click at [574, 10] on div "Save" at bounding box center [572, 9] width 39 height 7
click at [664, 13] on span "Close" at bounding box center [657, 9] width 16 height 7
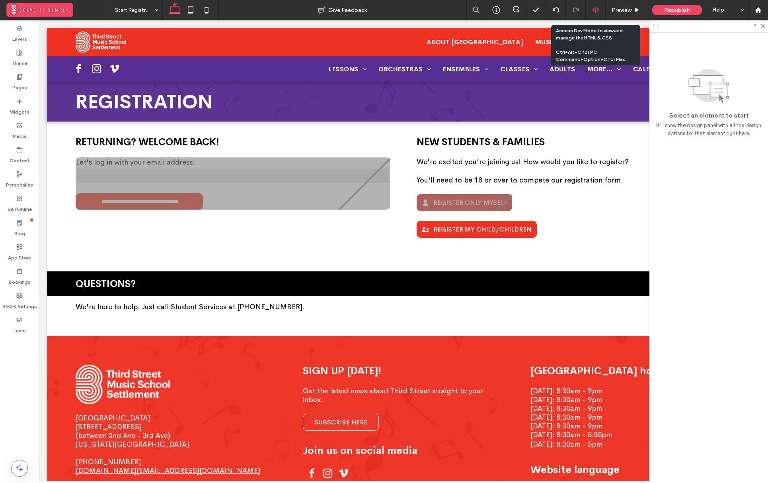
click at [591, 7] on div at bounding box center [596, 9] width 20 height 7
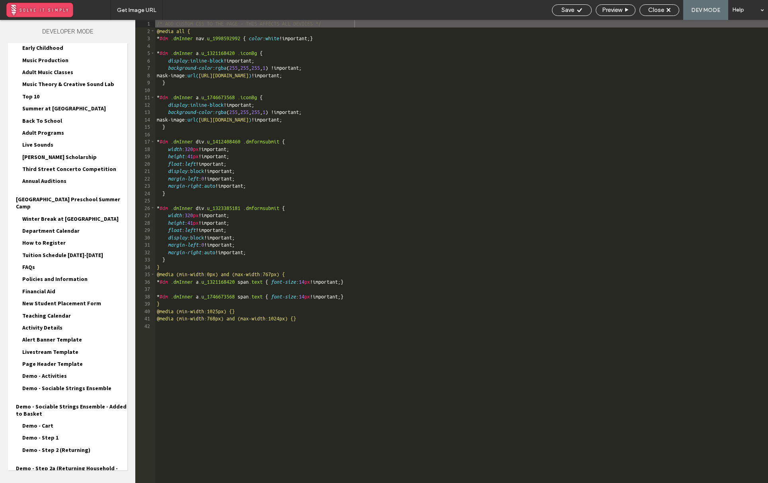
scroll to position [768, 0]
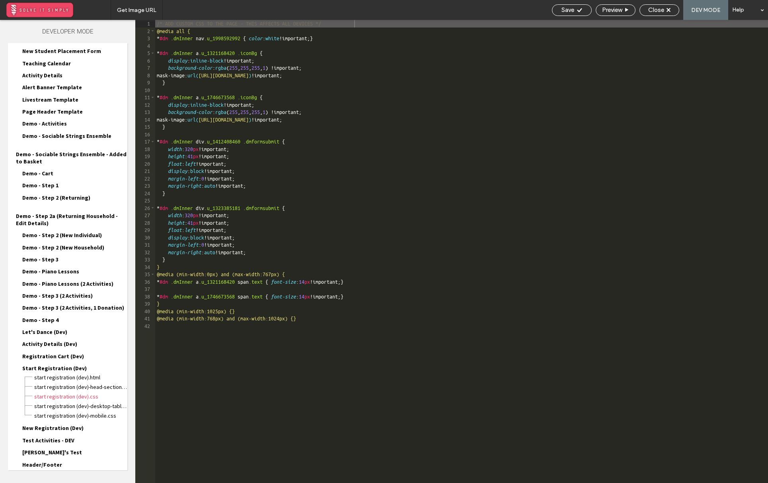
click at [75, 476] on div "Site HTML/CSS" at bounding box center [67, 486] width 119 height 20
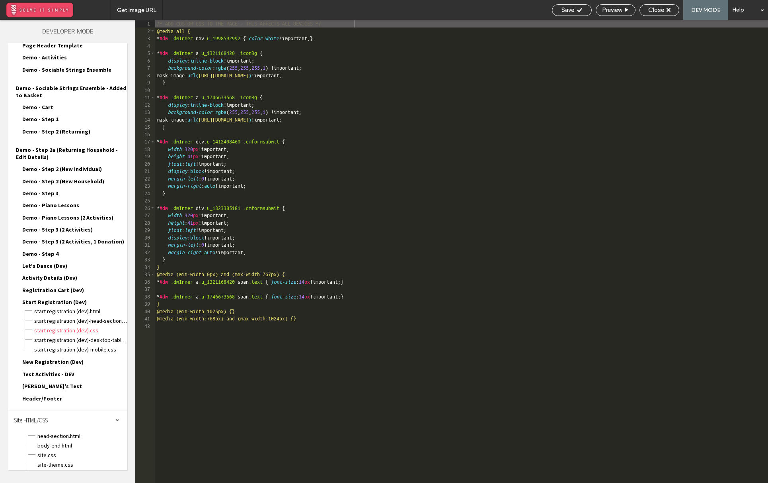
scroll to position [840, 0]
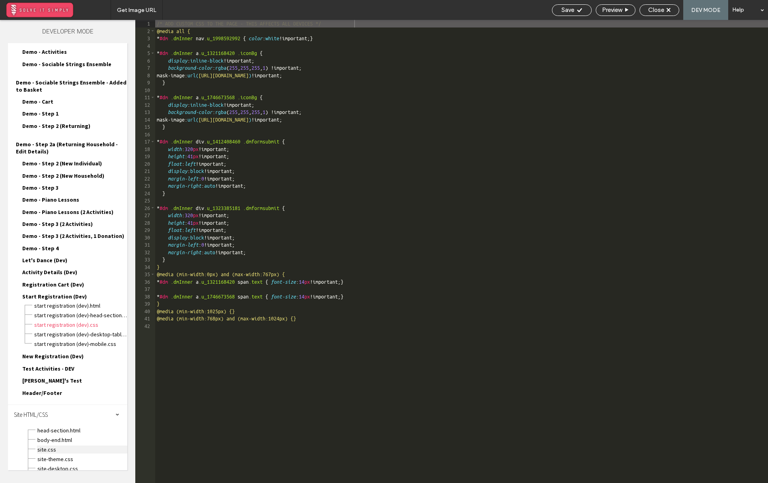
click at [66, 445] on span "site.css" at bounding box center [82, 449] width 90 height 8
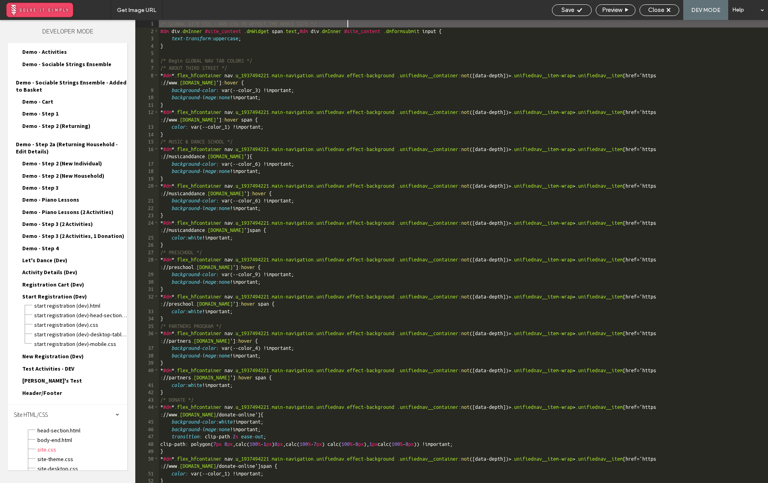
scroll to position [996, 0]
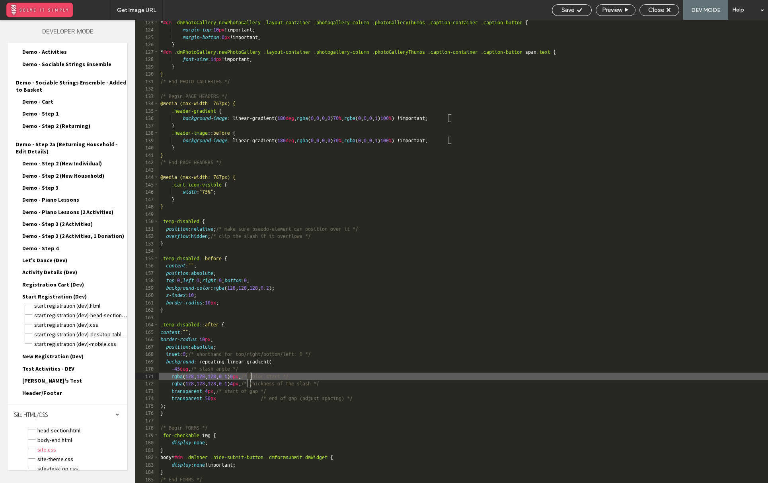
click at [249, 375] on div "* #dm .dmPhotoGallery.newPhotoGallery .layout-container .photogallery-column .p…" at bounding box center [464, 257] width 610 height 477
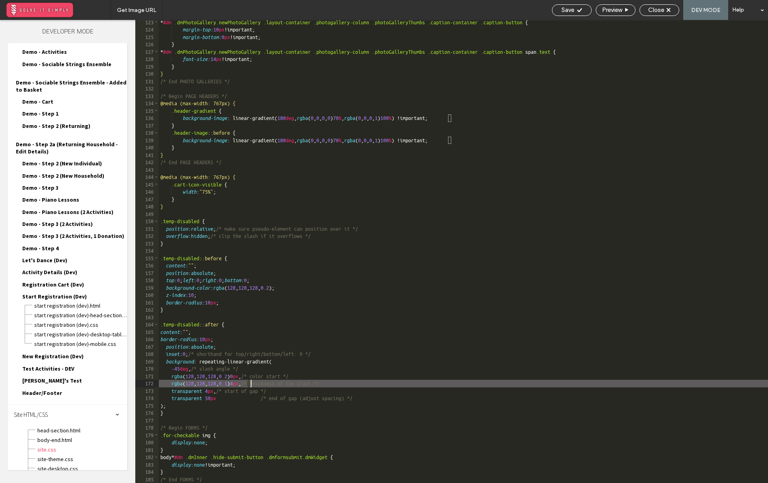
click at [250, 382] on div "* #dm .dmPhotoGallery.newPhotoGallery .layout-container .photogallery-column .p…" at bounding box center [464, 257] width 610 height 477
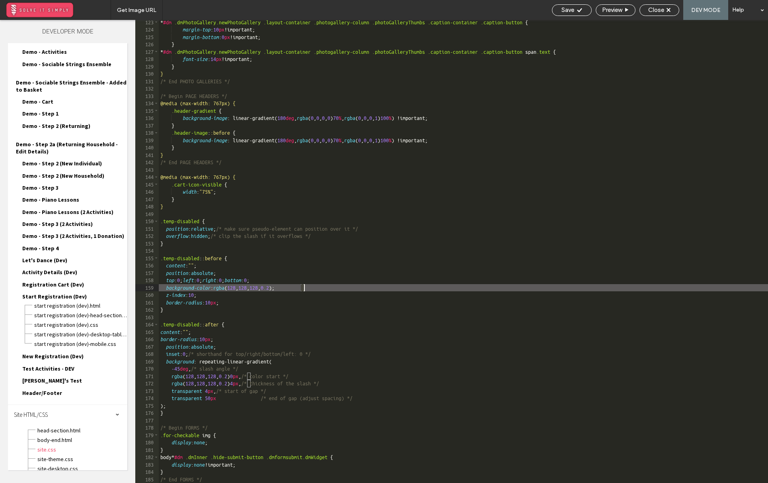
click at [303, 289] on div "* #dm .dmPhotoGallery.newPhotoGallery .layout-container .photogallery-column .p…" at bounding box center [464, 257] width 610 height 477
type textarea "**"
click at [577, 12] on icon at bounding box center [580, 10] width 6 height 6
click at [656, 10] on span "Close" at bounding box center [657, 9] width 16 height 7
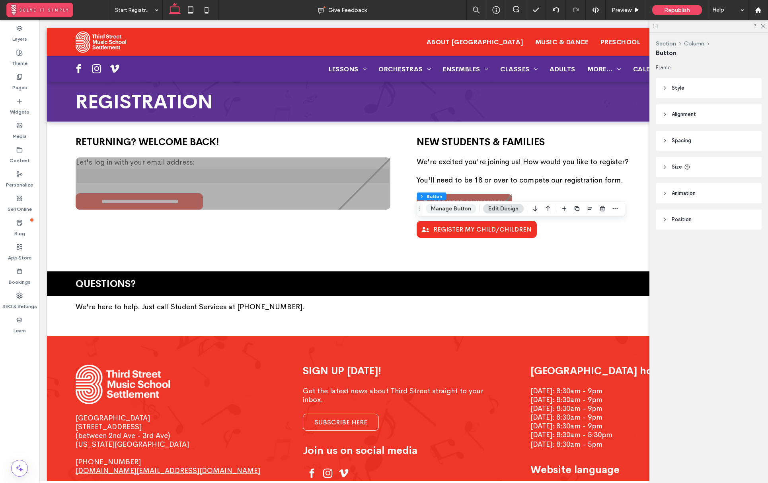
click at [461, 208] on button "Manage Button" at bounding box center [451, 209] width 51 height 10
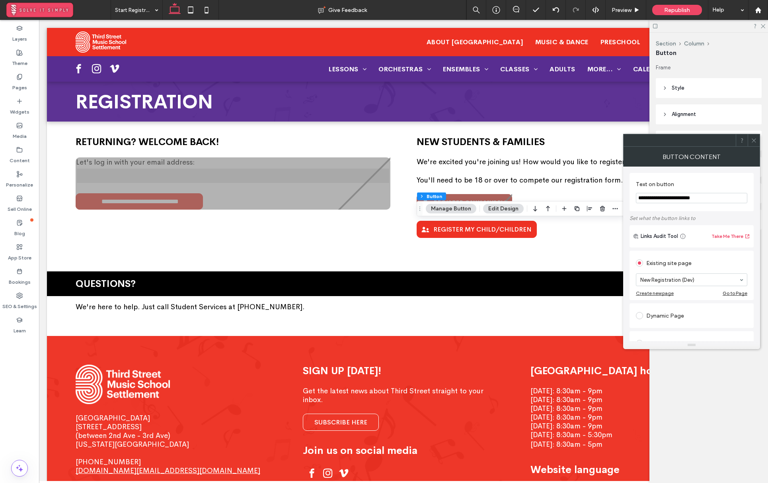
drag, startPoint x: 684, startPoint y: 198, endPoint x: 723, endPoint y: 199, distance: 39.0
click at [723, 199] on input "**********" at bounding box center [691, 198] width 111 height 10
click at [683, 197] on input "**********" at bounding box center [691, 198] width 111 height 10
click at [686, 197] on input "**********" at bounding box center [691, 198] width 111 height 10
type input "**********"
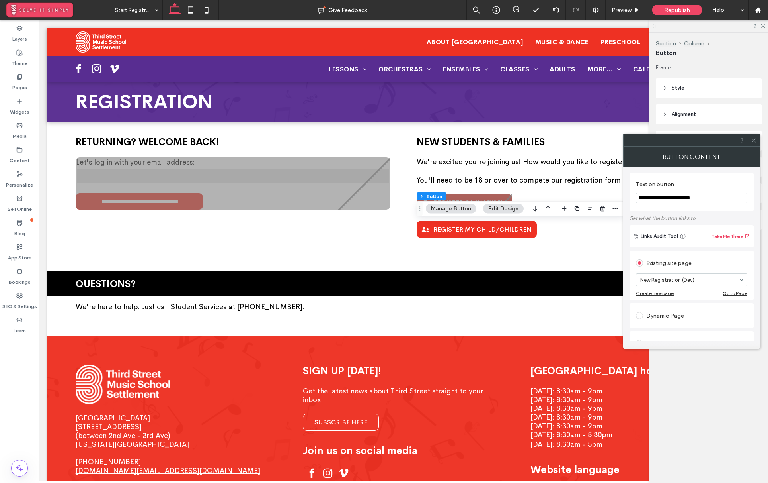
click at [755, 140] on icon at bounding box center [754, 140] width 6 height 6
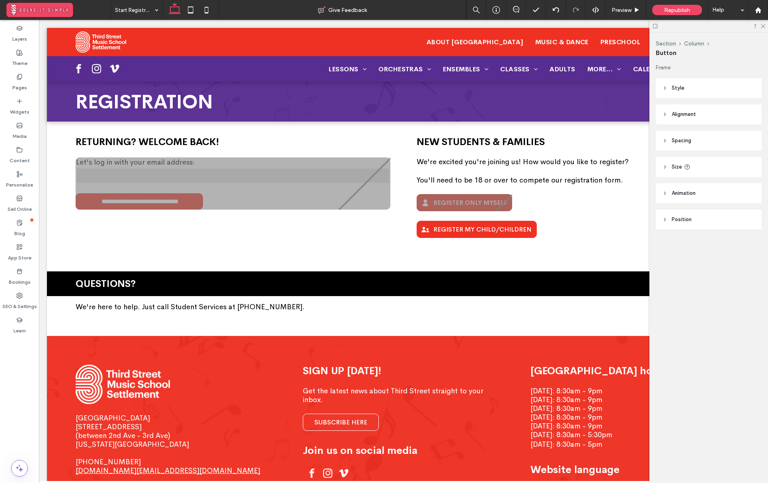
type input "***"
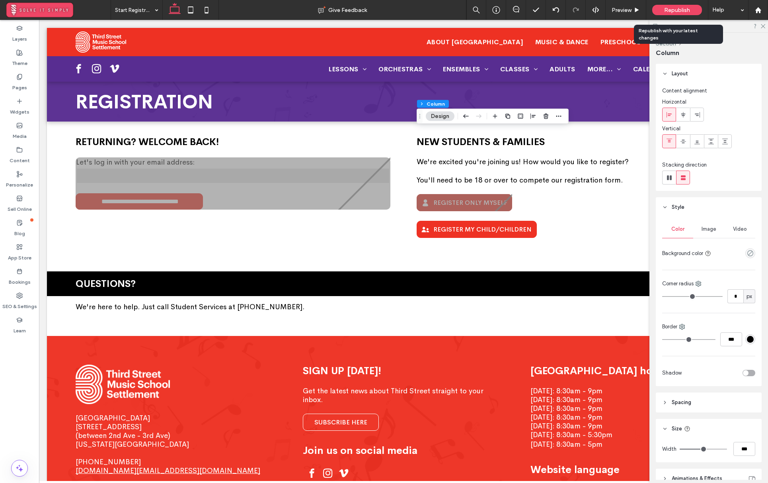
click at [669, 11] on span "Republish" at bounding box center [678, 10] width 26 height 7
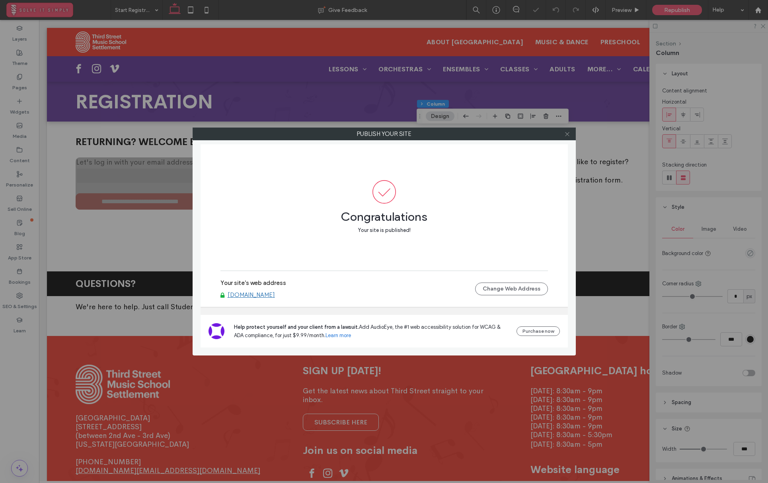
click at [568, 134] on use at bounding box center [567, 134] width 4 height 4
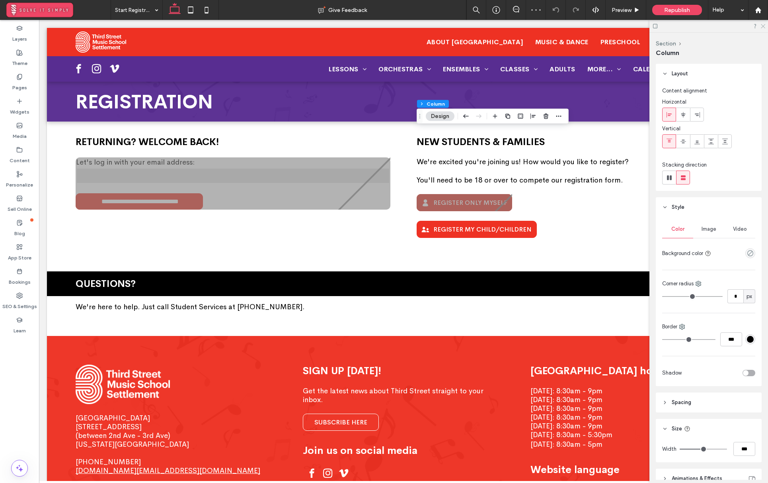
click at [762, 25] on icon at bounding box center [762, 25] width 5 height 5
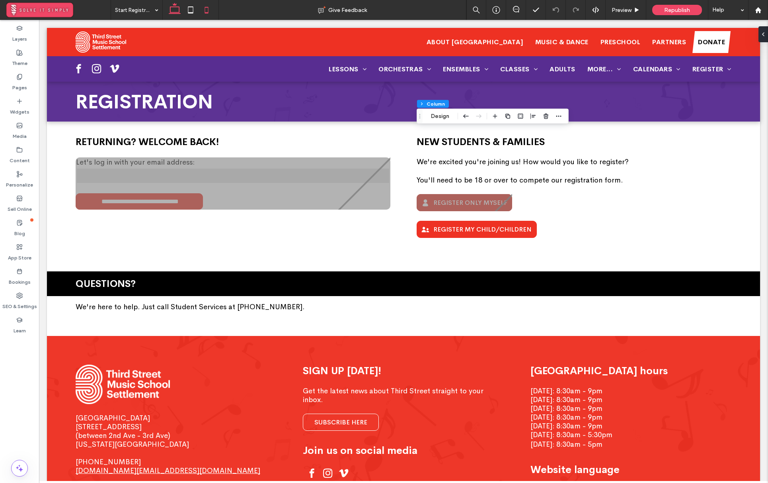
click at [208, 5] on icon at bounding box center [207, 10] width 16 height 16
type input "**"
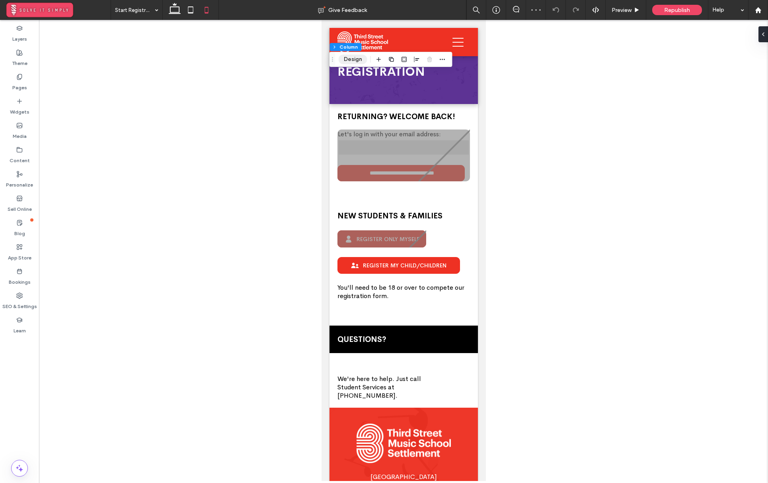
click at [348, 59] on button "Design" at bounding box center [353, 60] width 29 height 10
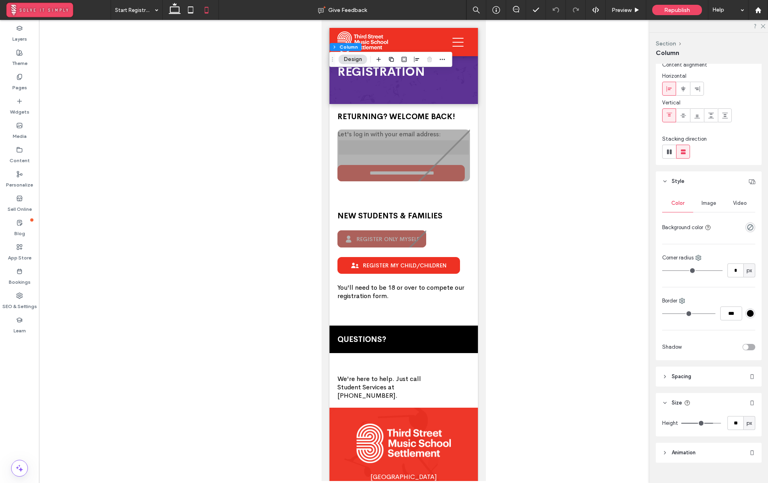
scroll to position [41, 0]
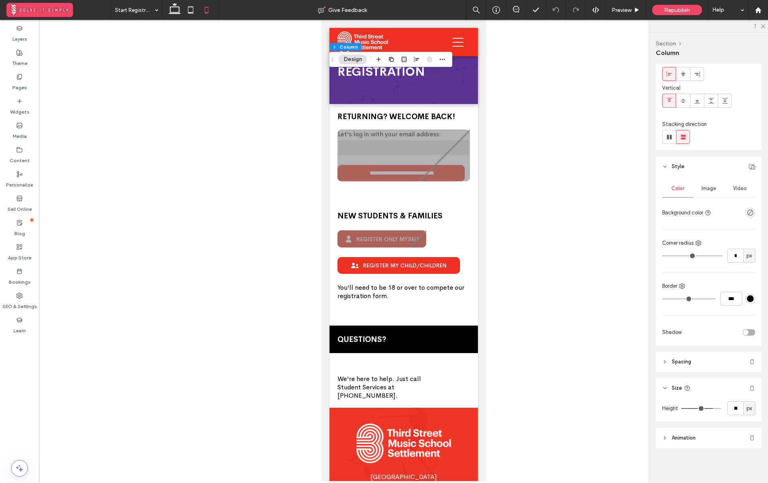
click at [749, 407] on span "px" at bounding box center [750, 408] width 6 height 8
click at [751, 406] on span "px" at bounding box center [750, 408] width 6 height 8
type input "**"
type input "***"
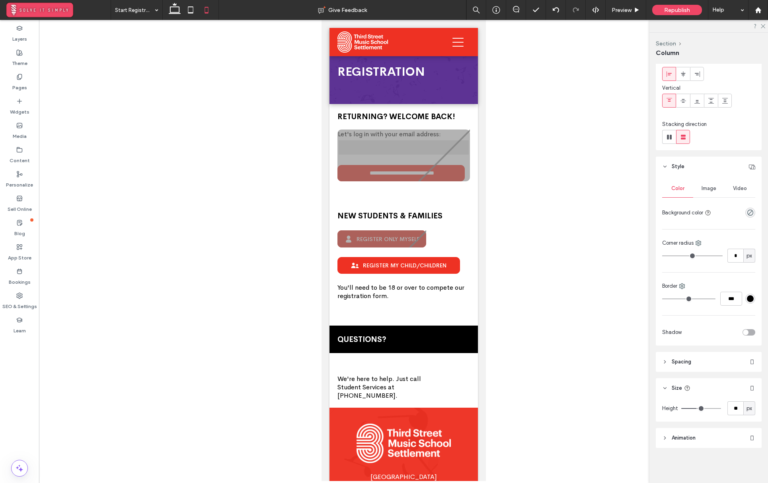
type input "***"
type input "**"
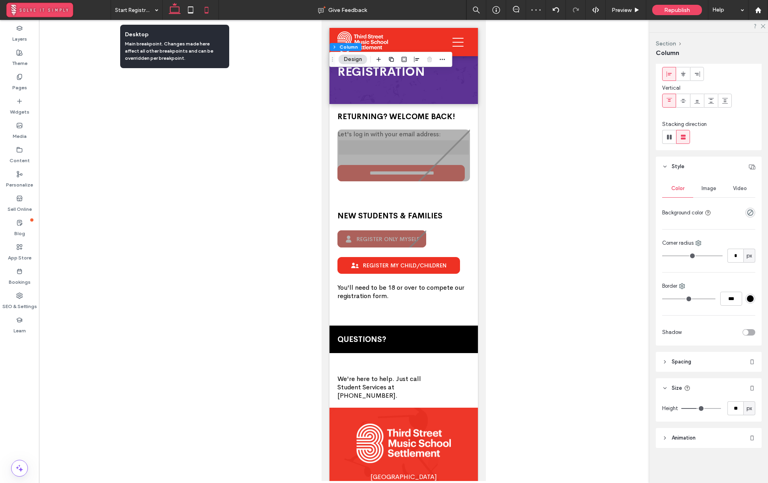
click at [177, 10] on icon at bounding box center [175, 10] width 16 height 16
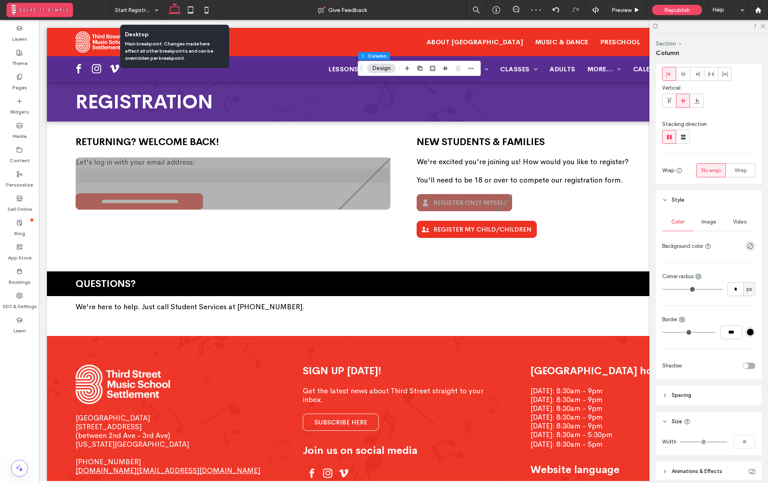
type input "*"
type input "**"
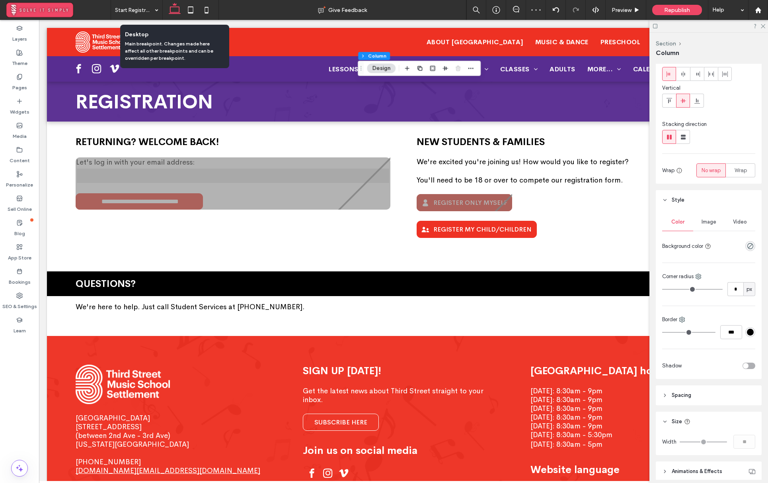
type input "***"
type input "****"
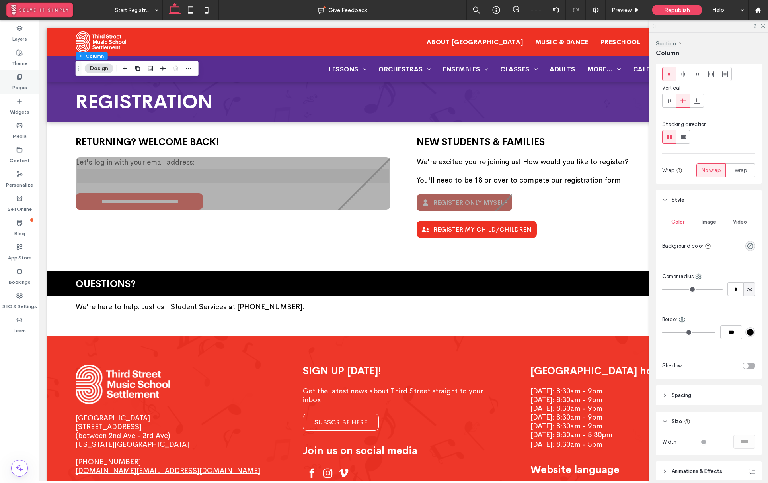
click at [24, 84] on label "Pages" at bounding box center [19, 85] width 15 height 11
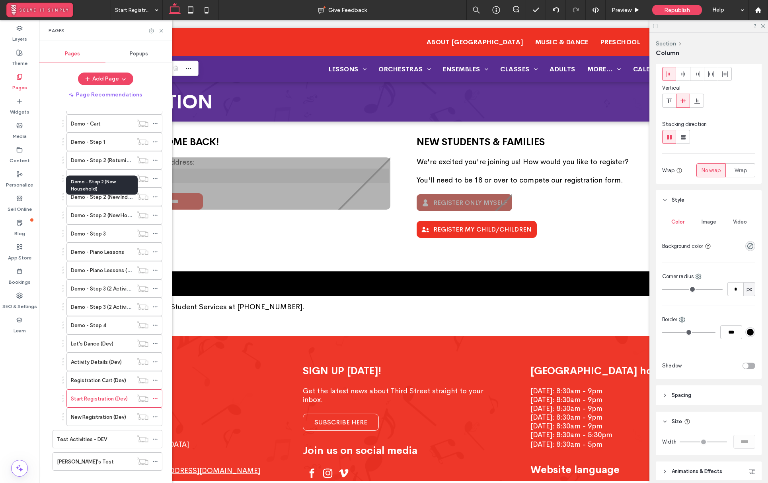
scroll to position [363, 0]
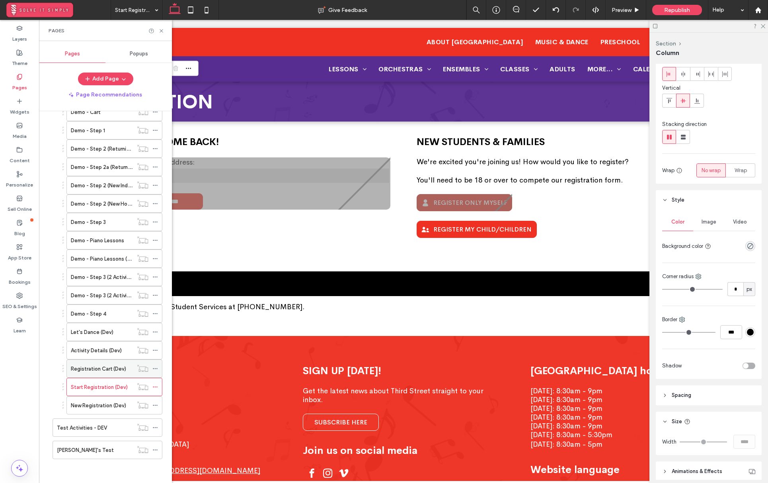
click at [115, 369] on label "Registration Cart (Dev)" at bounding box center [98, 369] width 55 height 14
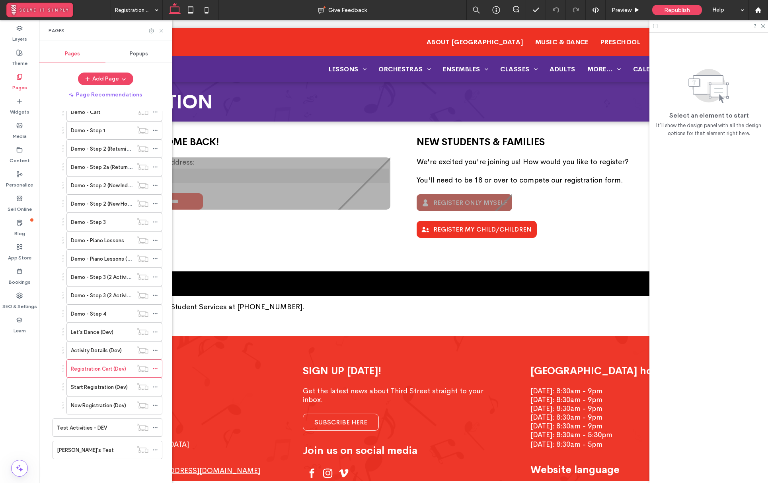
click at [161, 31] on use at bounding box center [161, 30] width 3 height 3
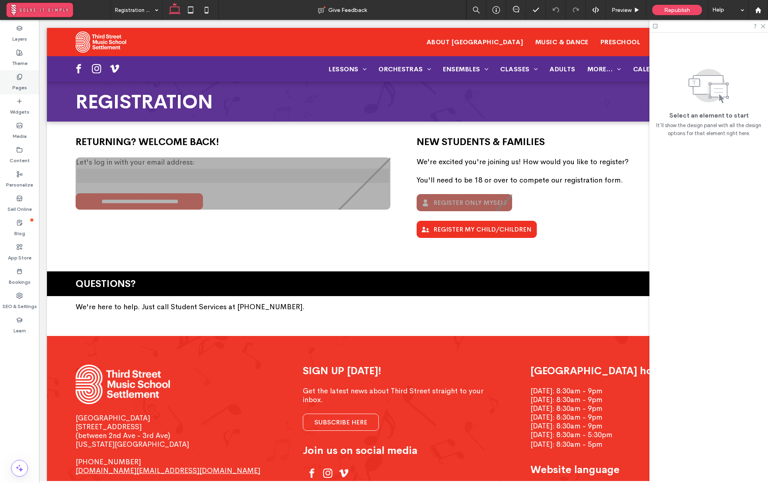
click at [10, 80] on div "Pages" at bounding box center [19, 82] width 39 height 24
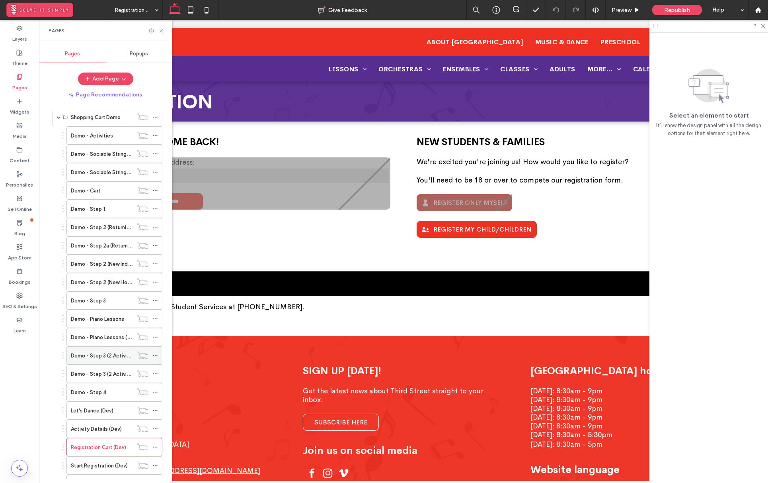
scroll to position [286, 0]
click at [106, 208] on div "Demo - Step 1" at bounding box center [102, 207] width 62 height 8
click at [102, 224] on label "Demo - Step 2 (Returning)" at bounding box center [102, 226] width 63 height 14
click at [103, 207] on label "Demo - Step 1" at bounding box center [88, 207] width 34 height 14
click at [104, 188] on div "Demo - Cart" at bounding box center [102, 189] width 62 height 8
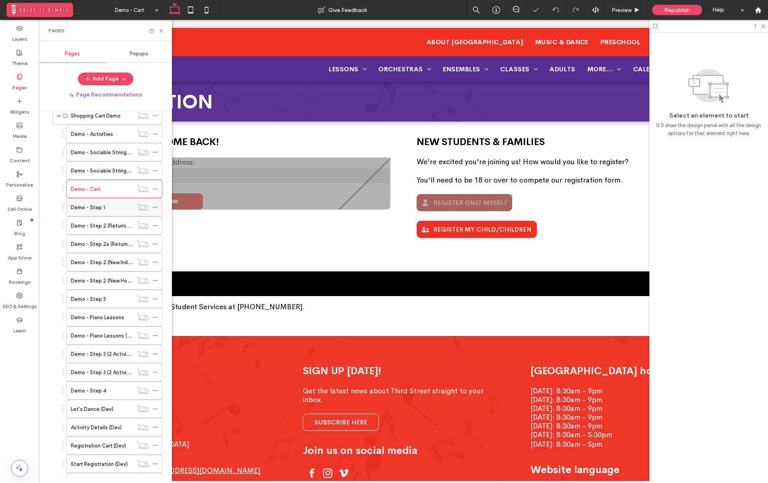
click at [103, 206] on label "Demo - Step 1" at bounding box center [88, 207] width 34 height 14
click at [105, 192] on div "Demo - Cart" at bounding box center [102, 189] width 62 height 8
click at [763, 27] on icon at bounding box center [762, 25] width 5 height 5
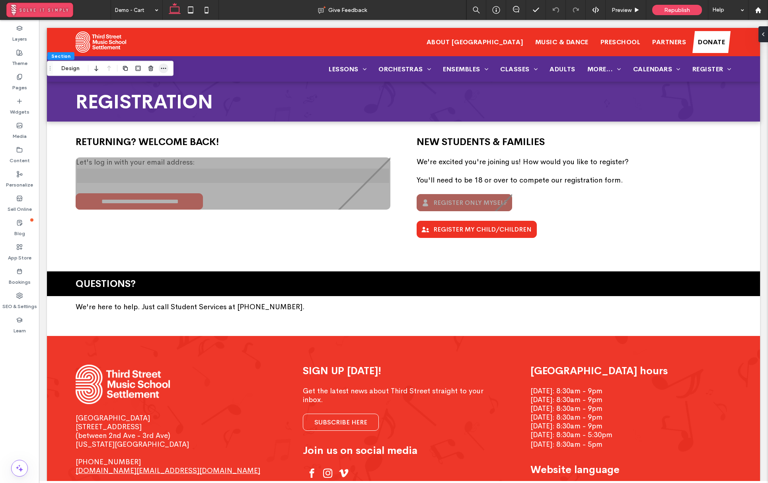
click at [160, 66] on span "button" at bounding box center [164, 69] width 10 height 10
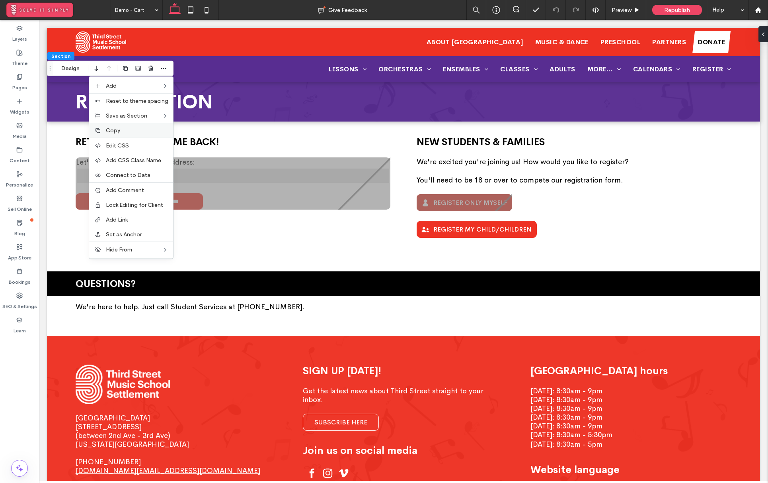
click at [128, 129] on label "Copy" at bounding box center [137, 130] width 63 height 7
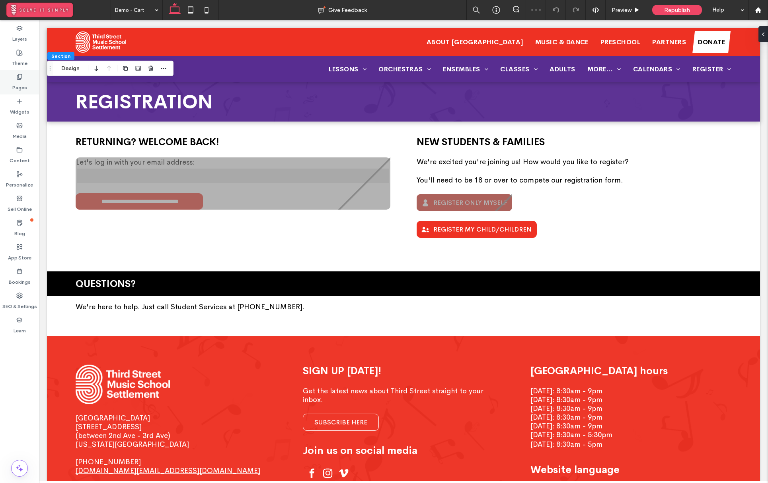
click at [26, 81] on label "Pages" at bounding box center [19, 85] width 15 height 11
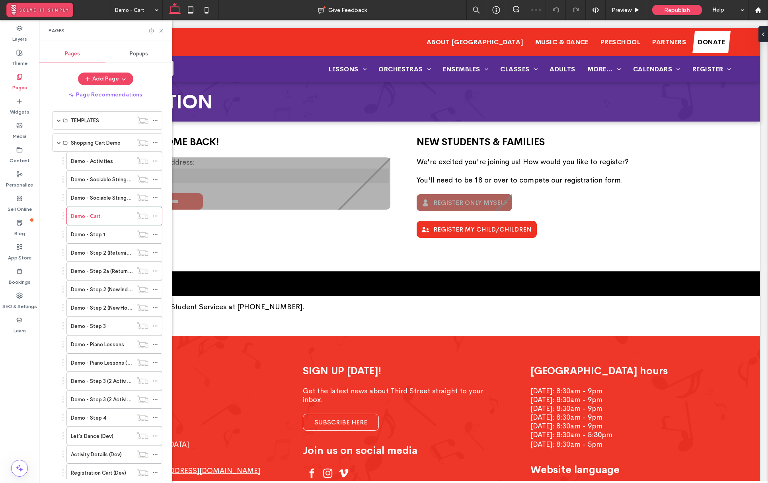
scroll to position [363, 0]
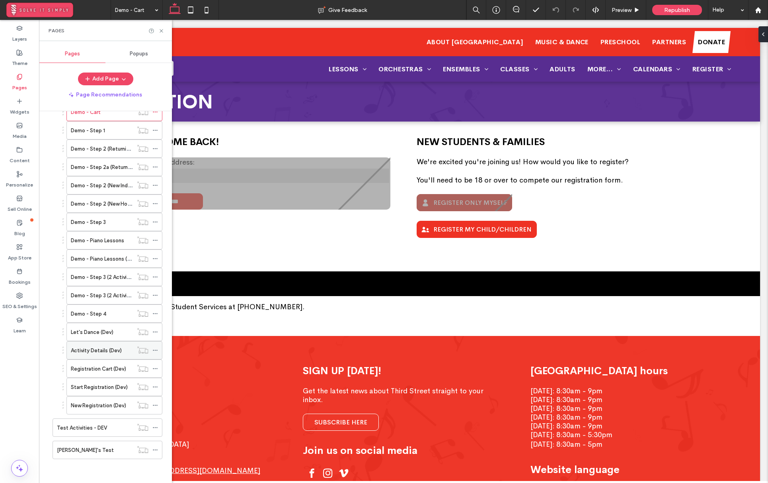
click at [109, 346] on label "Activity Details (Dev)" at bounding box center [96, 350] width 51 height 14
click at [111, 334] on label "Let's Dance (Dev)" at bounding box center [92, 332] width 43 height 14
click at [108, 349] on label "Activity Details (Dev)" at bounding box center [96, 350] width 51 height 14
click at [107, 372] on label "Registration Cart (Dev)" at bounding box center [98, 369] width 55 height 14
click at [160, 31] on icon at bounding box center [161, 31] width 6 height 6
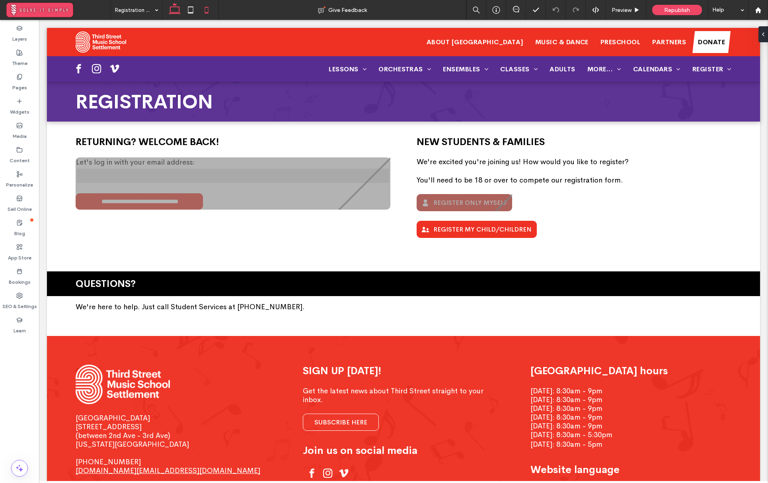
click at [209, 8] on icon at bounding box center [207, 10] width 16 height 16
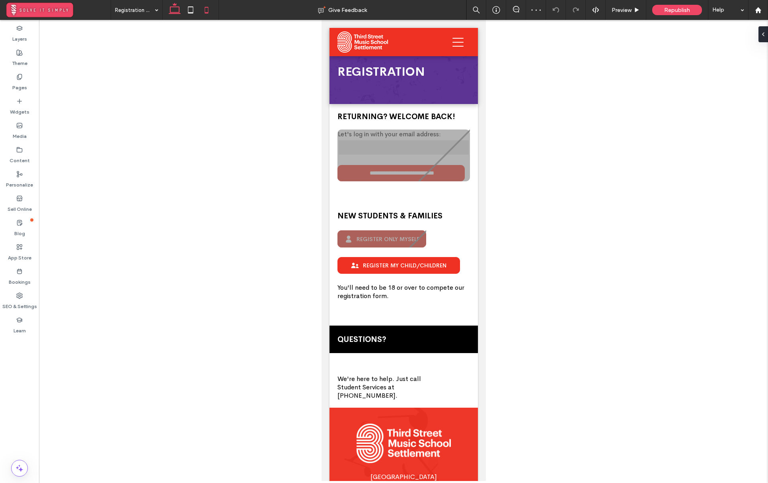
click at [172, 10] on icon at bounding box center [175, 10] width 16 height 16
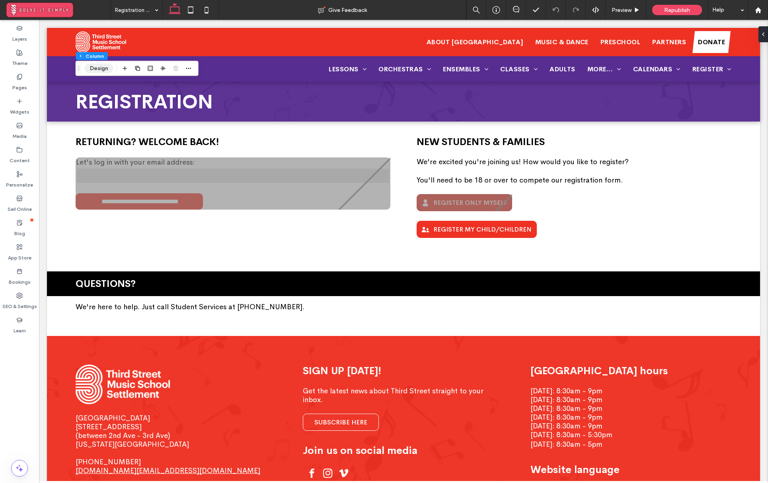
click at [103, 70] on button "Design" at bounding box center [99, 69] width 29 height 10
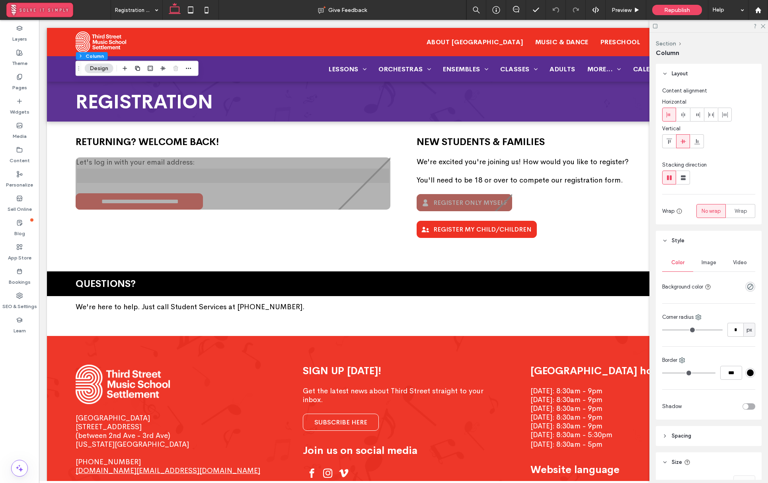
scroll to position [74, 0]
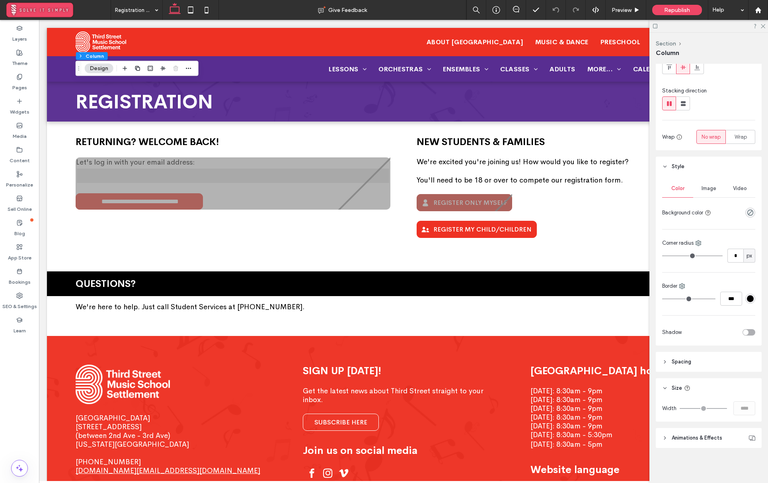
click at [708, 362] on header "Spacing" at bounding box center [709, 362] width 106 height 20
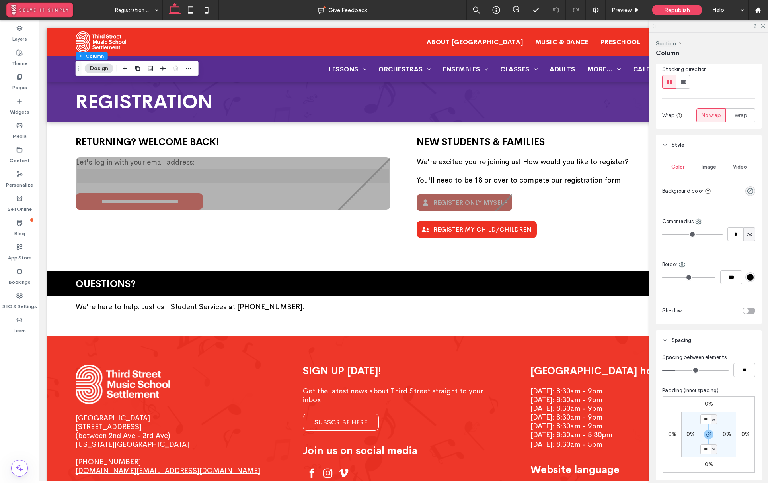
scroll to position [115, 0]
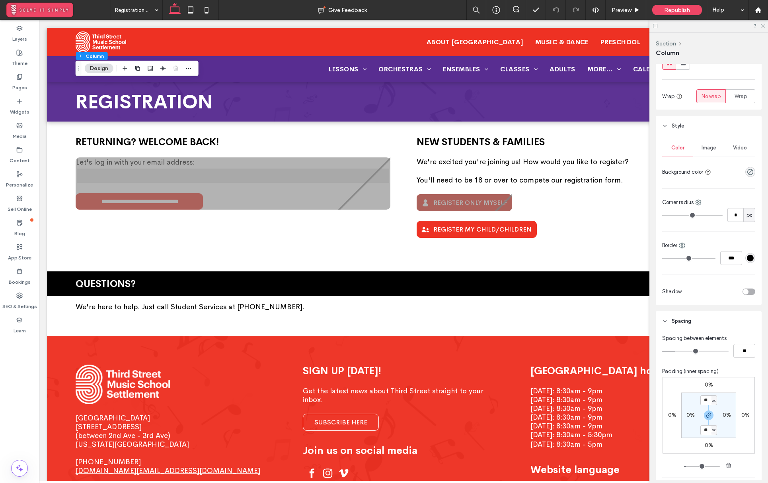
click at [764, 24] on icon at bounding box center [762, 25] width 5 height 5
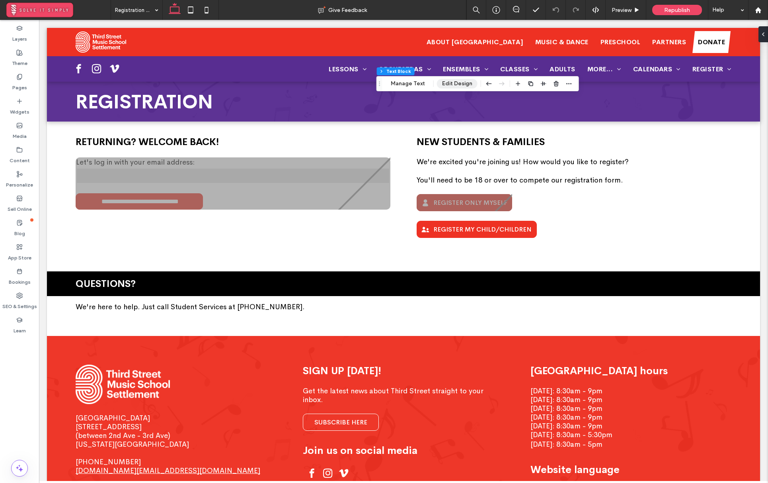
click at [456, 84] on button "Edit Design" at bounding box center [457, 84] width 41 height 10
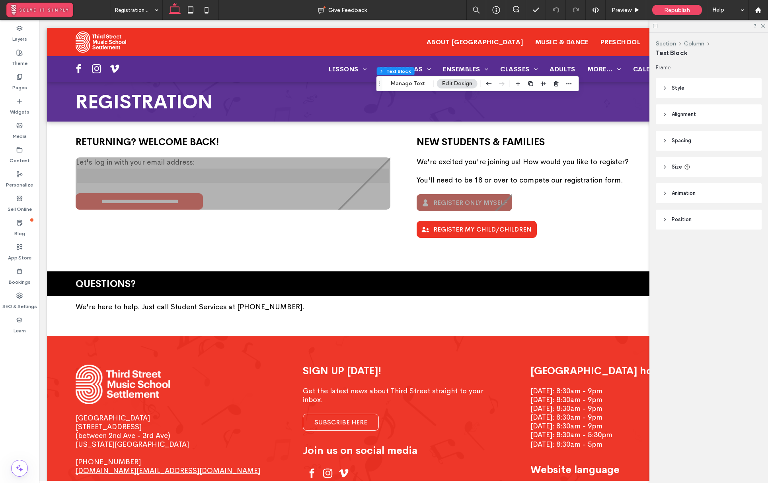
click at [706, 166] on header "Size" at bounding box center [709, 167] width 106 height 20
click at [748, 188] on span "%" at bounding box center [749, 187] width 5 height 8
click at [749, 258] on span "A" at bounding box center [749, 257] width 3 height 8
type input "*"
click at [692, 111] on span "Alignment" at bounding box center [684, 114] width 24 height 8
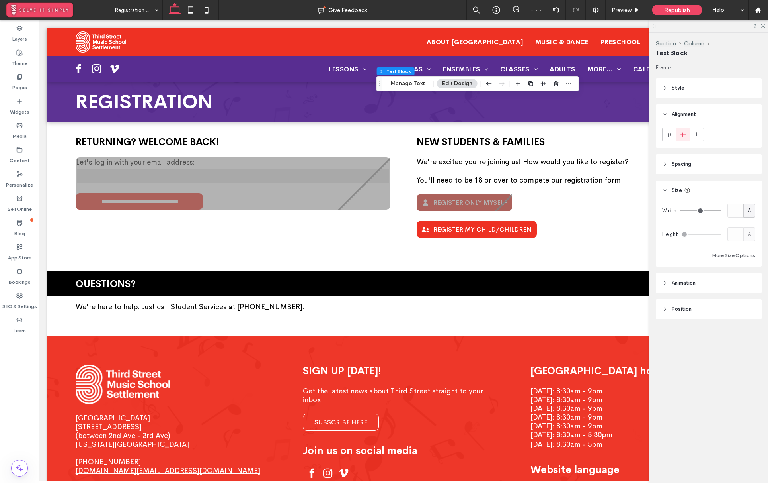
click at [690, 88] on header "Style" at bounding box center [709, 88] width 106 height 20
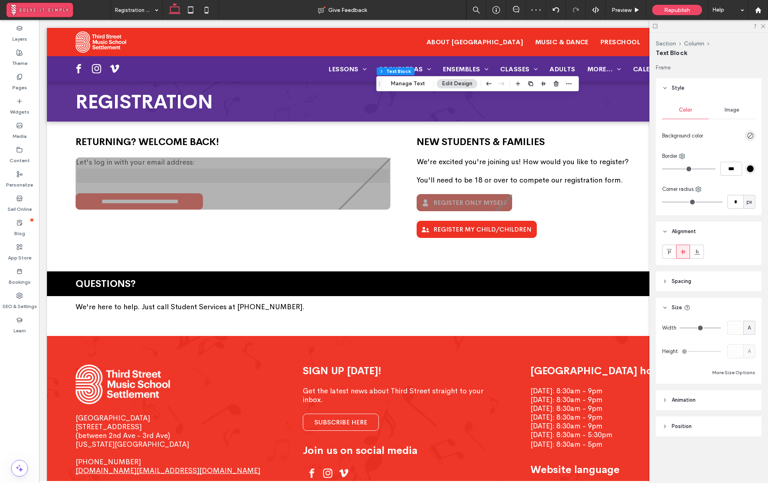
click at [690, 88] on header "Style" at bounding box center [709, 88] width 106 height 20
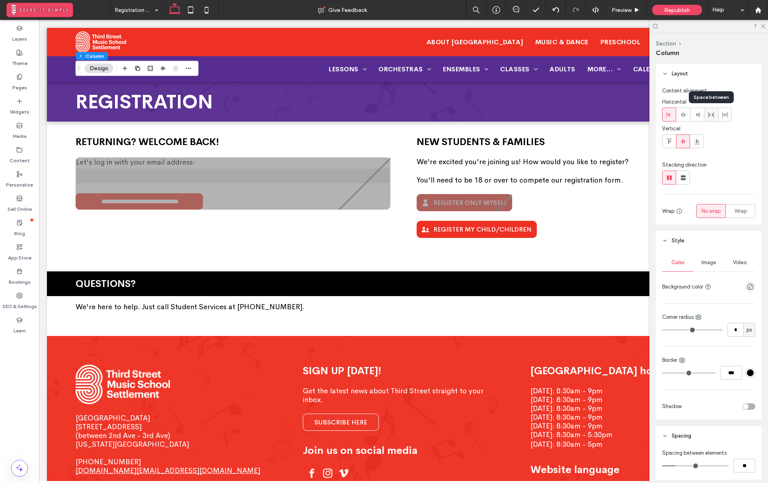
click at [710, 115] on icon at bounding box center [711, 114] width 6 height 6
click at [762, 26] on icon at bounding box center [762, 25] width 5 height 5
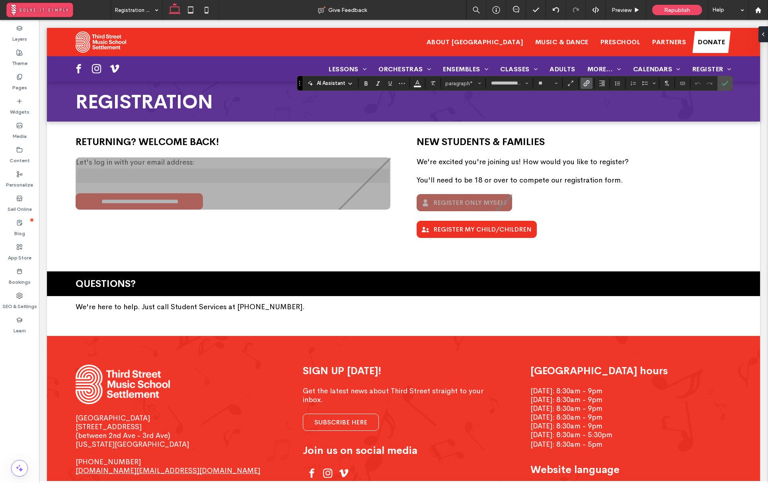
click at [584, 84] on use "Link" at bounding box center [587, 83] width 6 height 6
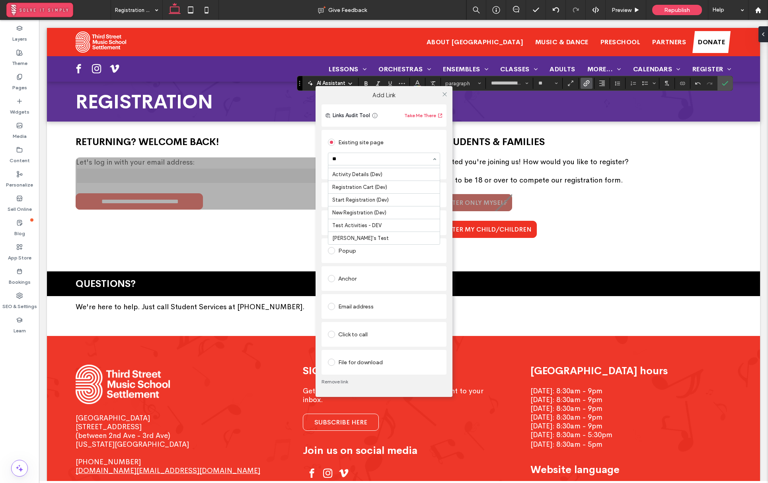
scroll to position [381, 0]
type input "****"
click at [418, 82] on div "Add Link Links Audit Tool Take Me There Existing site page Start Registration (…" at bounding box center [384, 241] width 768 height 483
click at [444, 94] on use at bounding box center [445, 94] width 4 height 4
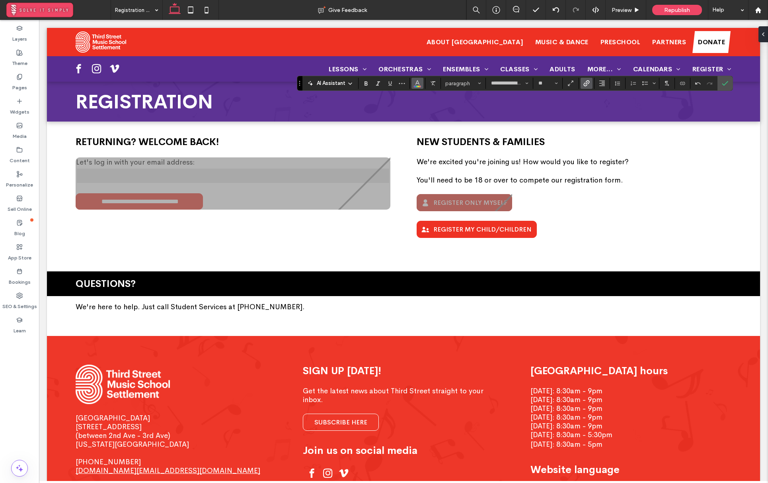
click at [417, 86] on span "Color" at bounding box center [417, 82] width 6 height 10
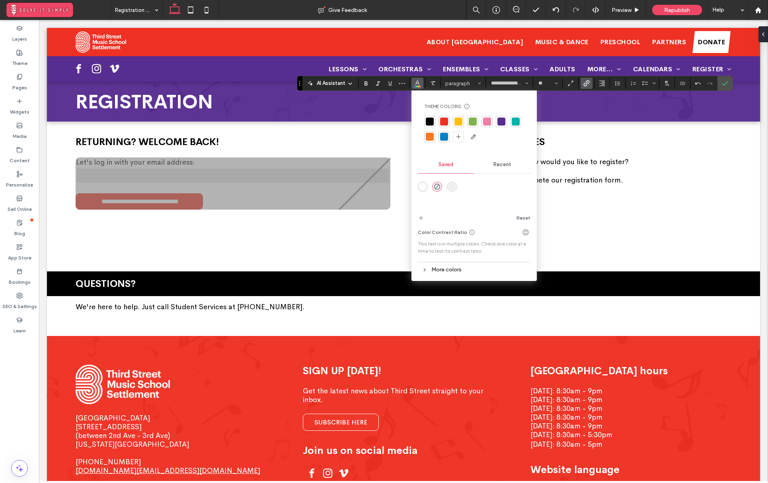
click at [424, 185] on div "rgba(255,255,255,1)" at bounding box center [423, 186] width 7 height 7
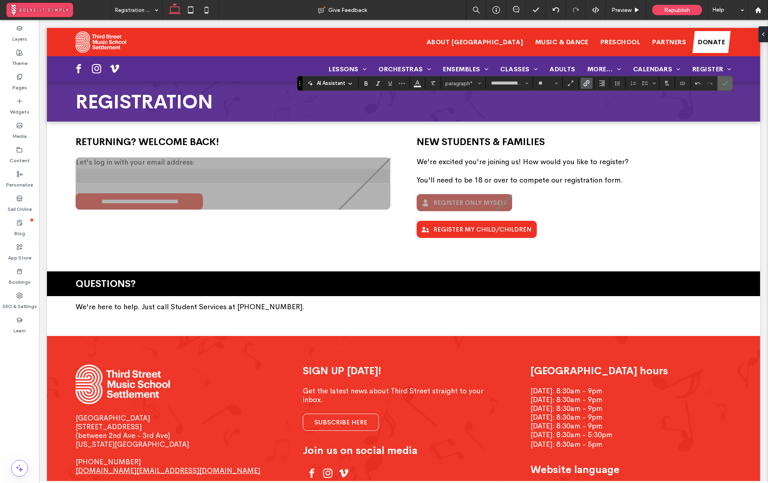
click at [726, 81] on icon "Confirm" at bounding box center [725, 83] width 6 height 6
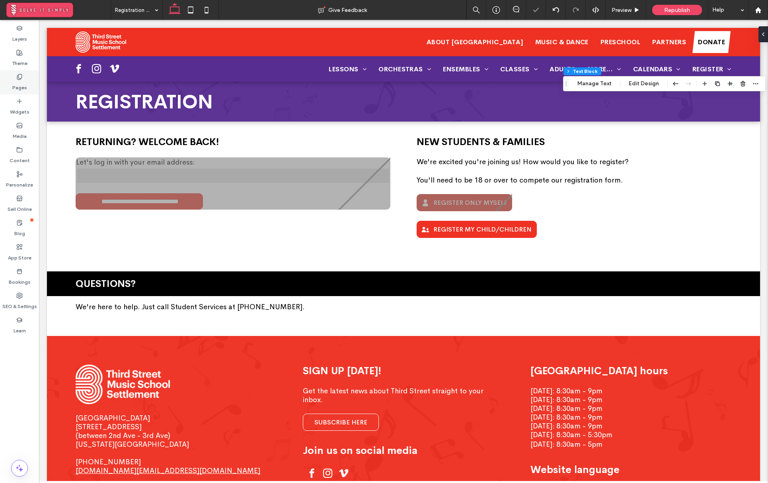
click at [19, 80] on label "Pages" at bounding box center [19, 85] width 15 height 11
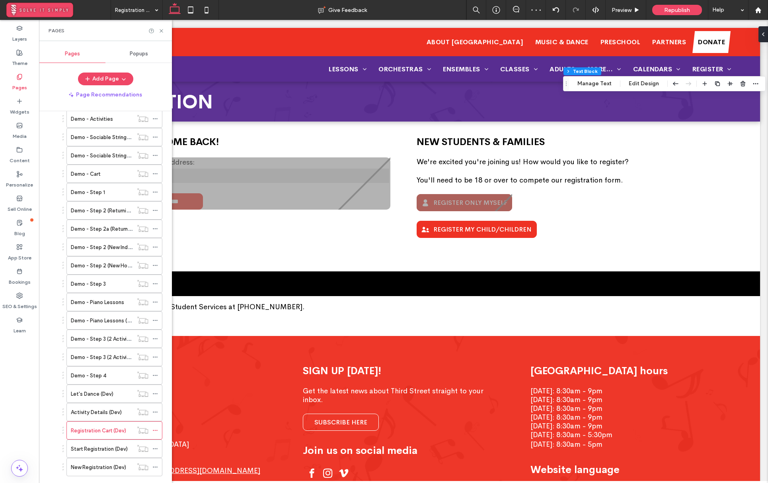
scroll to position [363, 0]
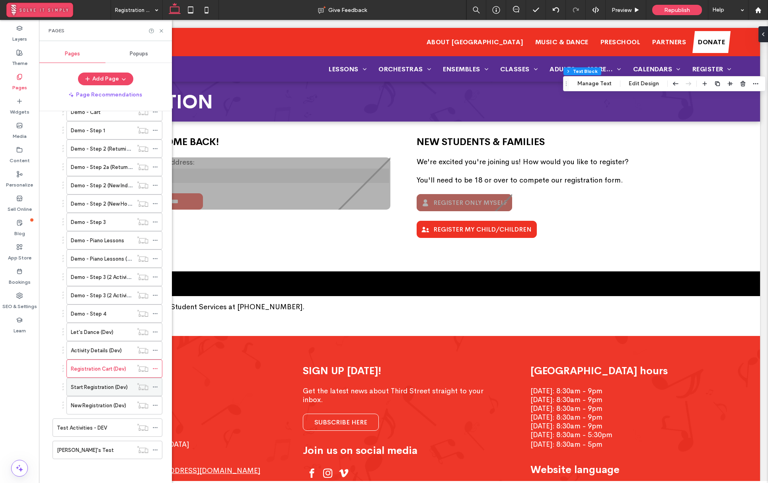
click at [106, 386] on label "Start Registration (Dev)" at bounding box center [99, 387] width 57 height 14
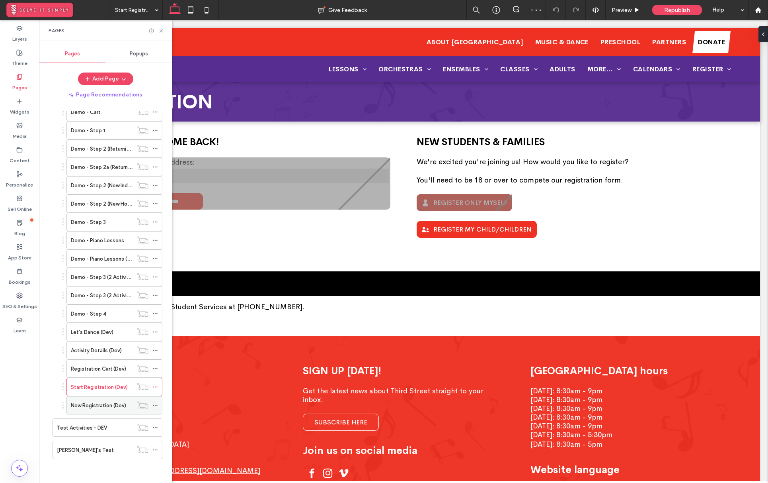
click at [104, 403] on label "New Registration (Dev)" at bounding box center [98, 405] width 55 height 14
click at [101, 352] on label "Activity Details (Dev)" at bounding box center [96, 350] width 51 height 14
click at [102, 367] on label "Registration Cart (Dev)" at bounding box center [98, 369] width 55 height 14
click at [162, 29] on icon at bounding box center [161, 31] width 6 height 6
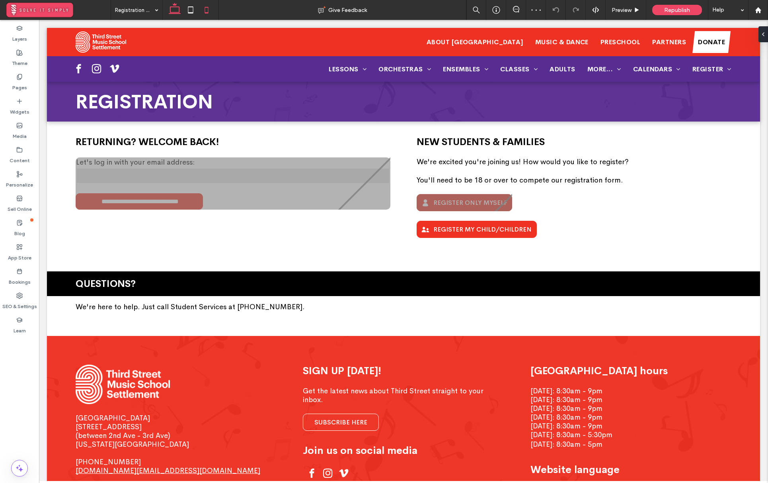
click at [209, 8] on icon at bounding box center [207, 10] width 16 height 16
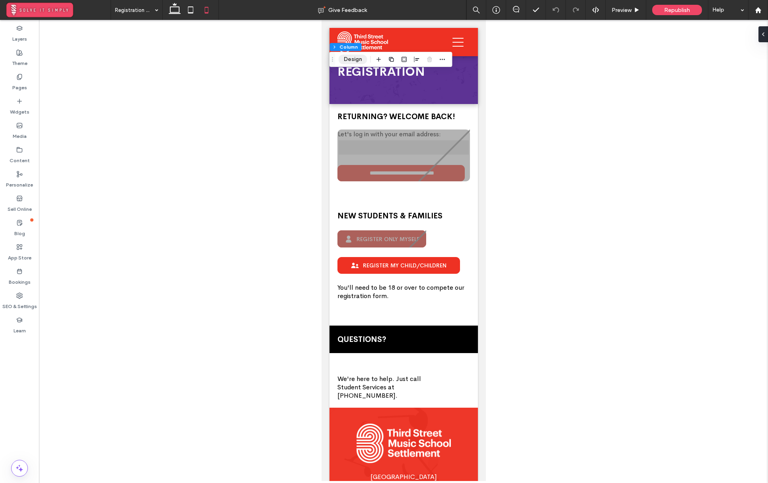
click at [354, 62] on button "Design" at bounding box center [353, 60] width 29 height 10
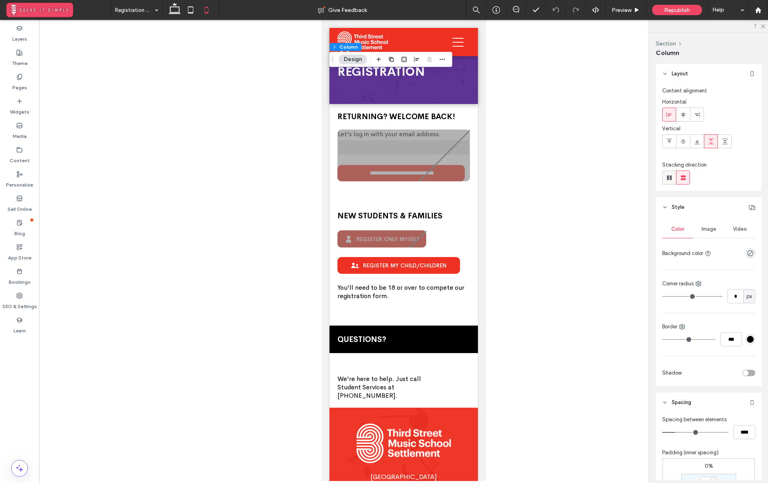
click at [670, 177] on use at bounding box center [669, 177] width 5 height 5
type input "*"
type input "**"
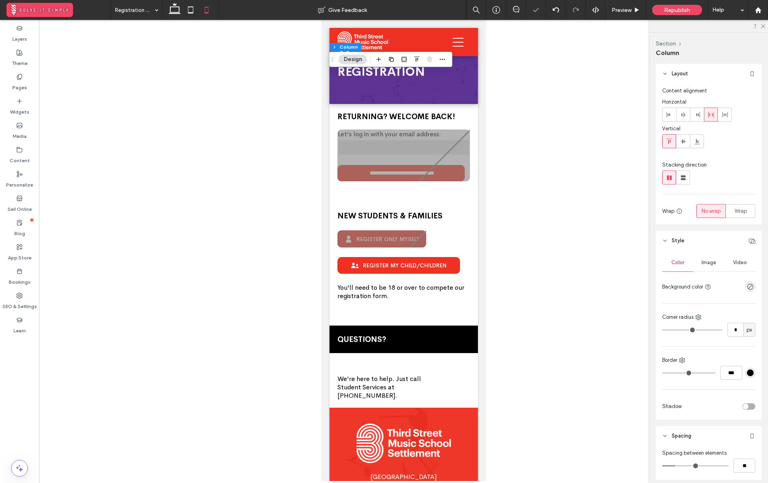
click at [712, 113] on icon at bounding box center [711, 114] width 6 height 6
click at [682, 142] on icon at bounding box center [683, 141] width 6 height 6
click at [721, 115] on div at bounding box center [725, 114] width 13 height 13
click at [715, 116] on div at bounding box center [711, 114] width 13 height 13
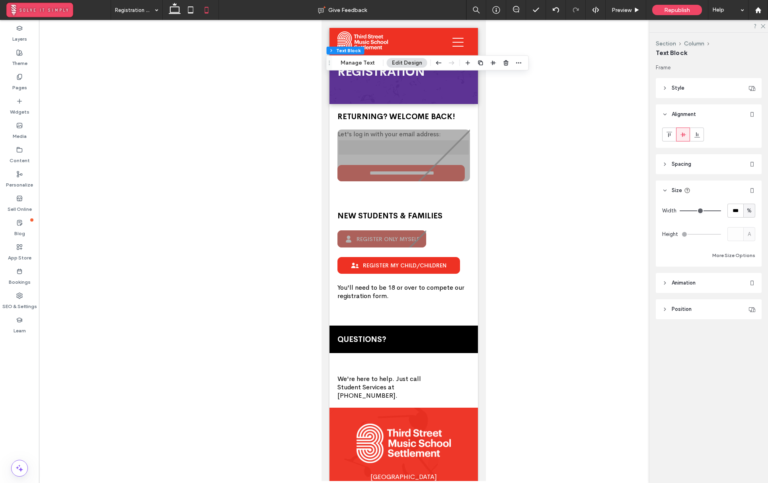
click at [748, 209] on span "%" at bounding box center [749, 211] width 5 height 8
click at [750, 277] on span "A" at bounding box center [749, 280] width 3 height 8
type input "*"
click at [512, 108] on div at bounding box center [403, 250] width 729 height 461
click at [27, 79] on div "Pages" at bounding box center [19, 82] width 39 height 24
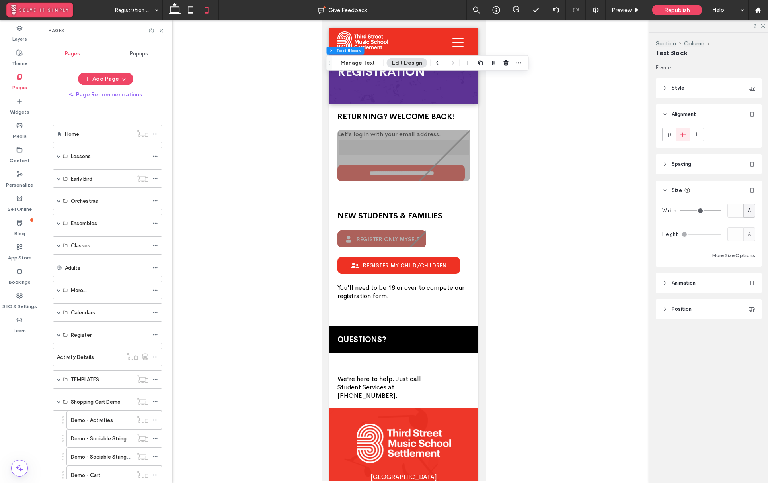
click at [27, 79] on div "Pages" at bounding box center [19, 82] width 39 height 24
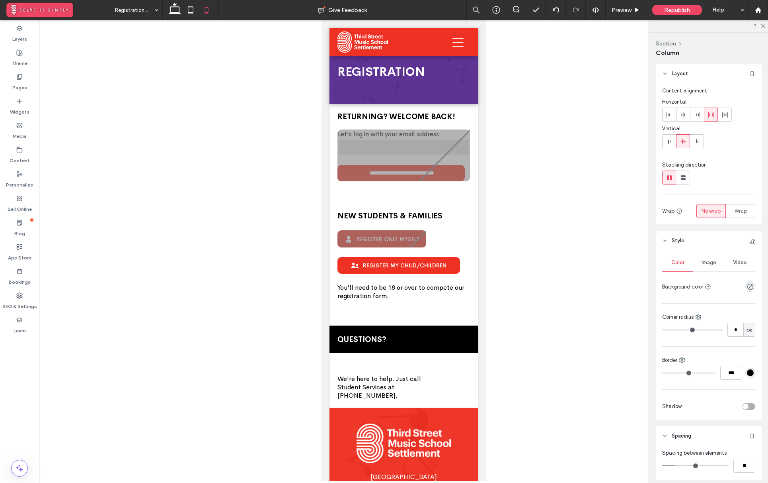
type input "**"
click at [28, 83] on div "Pages" at bounding box center [19, 82] width 39 height 24
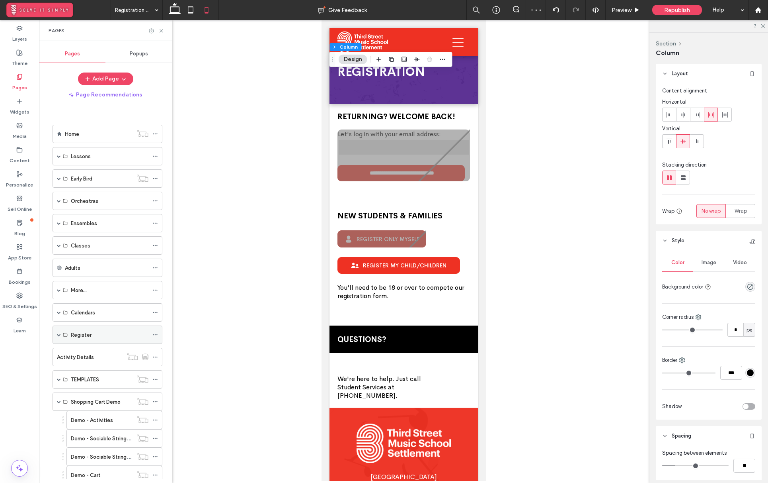
scroll to position [282, 0]
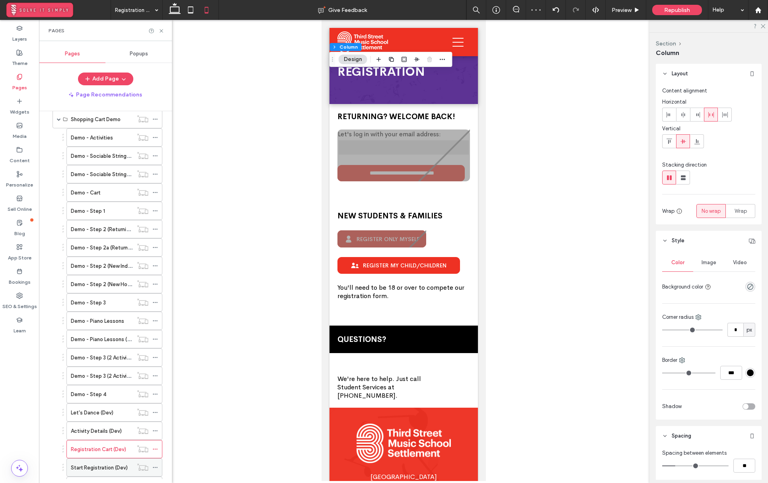
click at [113, 463] on label "Start Registration (Dev)" at bounding box center [99, 467] width 57 height 14
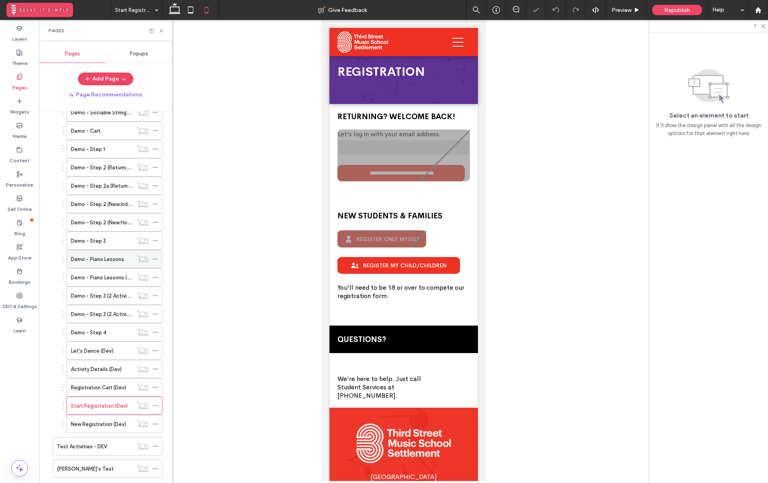
scroll to position [363, 0]
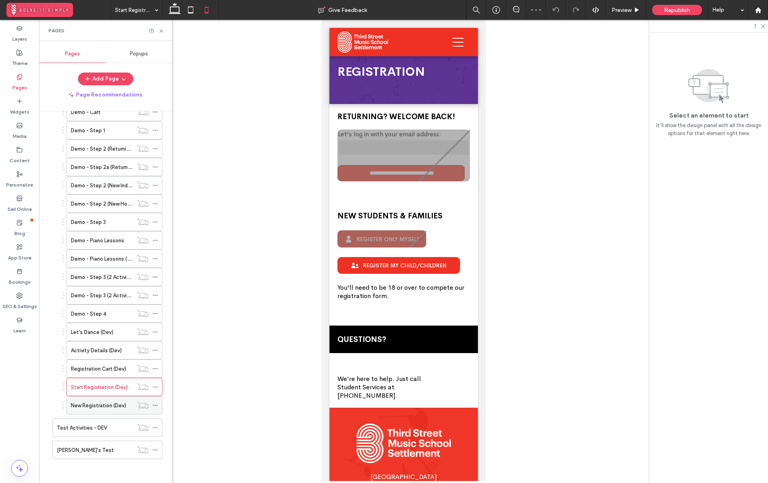
click at [102, 407] on label "New Registration (Dev)" at bounding box center [98, 405] width 55 height 14
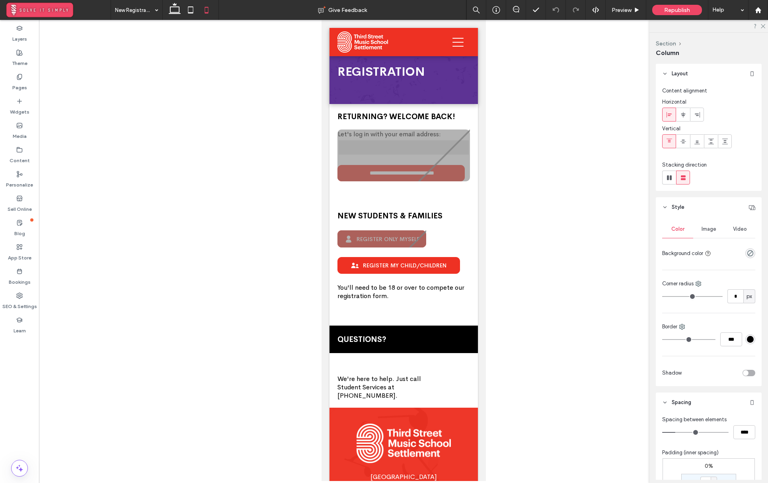
type input "**"
click at [23, 88] on label "Pages" at bounding box center [19, 85] width 15 height 11
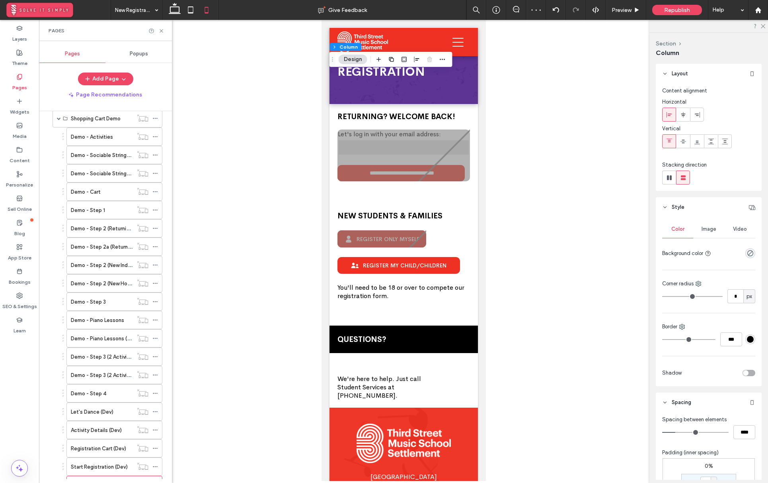
scroll to position [363, 0]
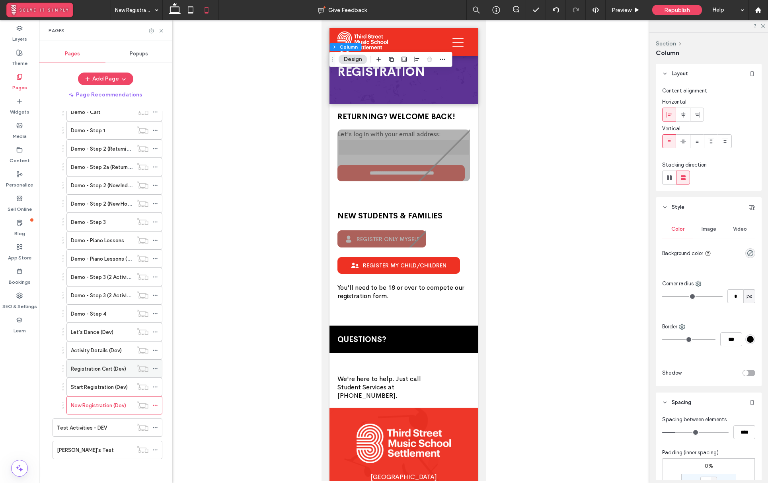
click at [112, 364] on div "Registration Cart (Dev)" at bounding box center [102, 369] width 62 height 18
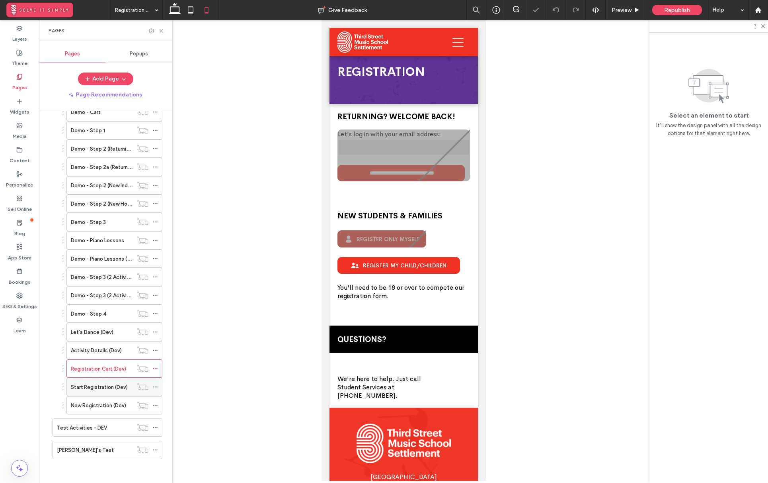
click at [115, 390] on label "Start Registration (Dev)" at bounding box center [99, 387] width 57 height 14
click at [113, 372] on div "Registration Cart (Dev)" at bounding box center [102, 369] width 62 height 18
click at [112, 390] on label "Start Registration (Dev)" at bounding box center [99, 387] width 57 height 14
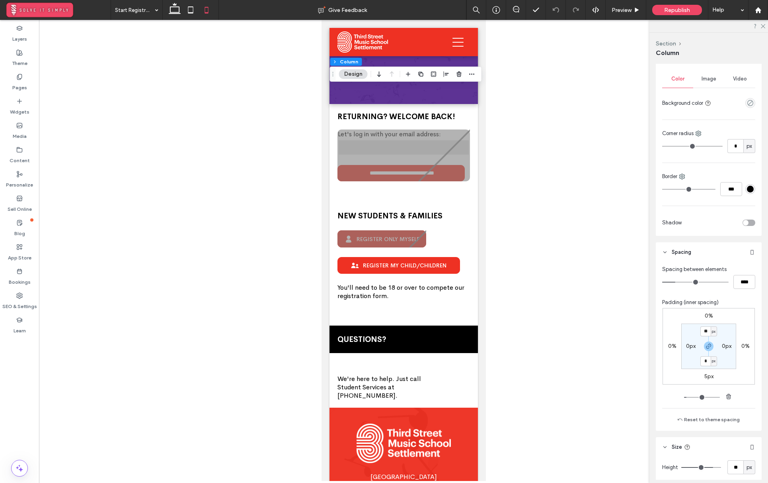
scroll to position [158, 0]
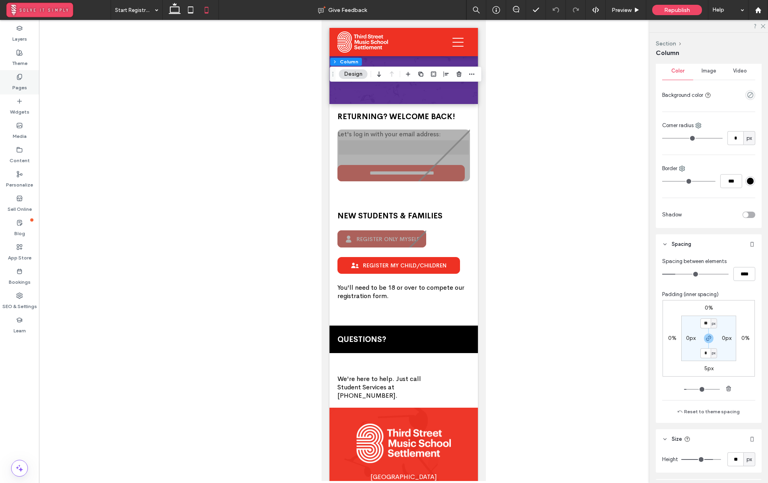
click at [18, 81] on label "Pages" at bounding box center [19, 85] width 15 height 11
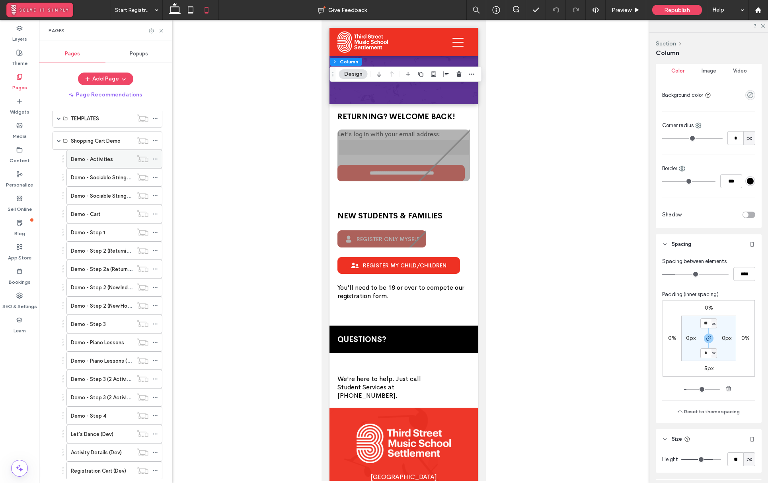
scroll to position [292, 0]
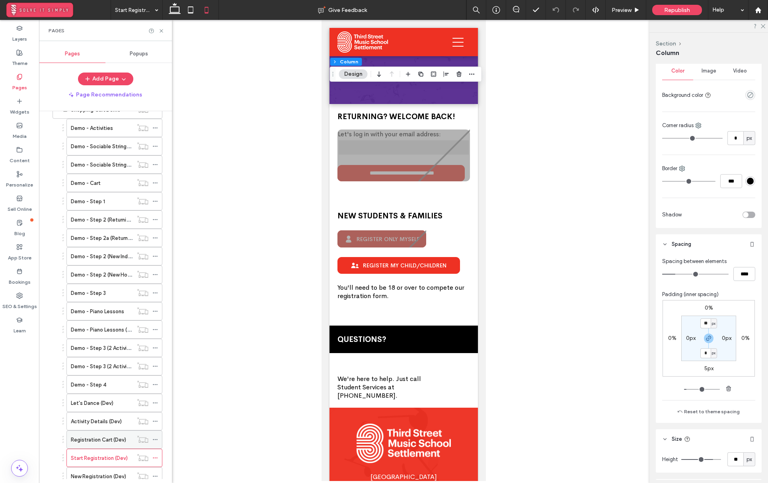
click at [109, 434] on div "Registration Cart (Dev)" at bounding box center [102, 439] width 62 height 18
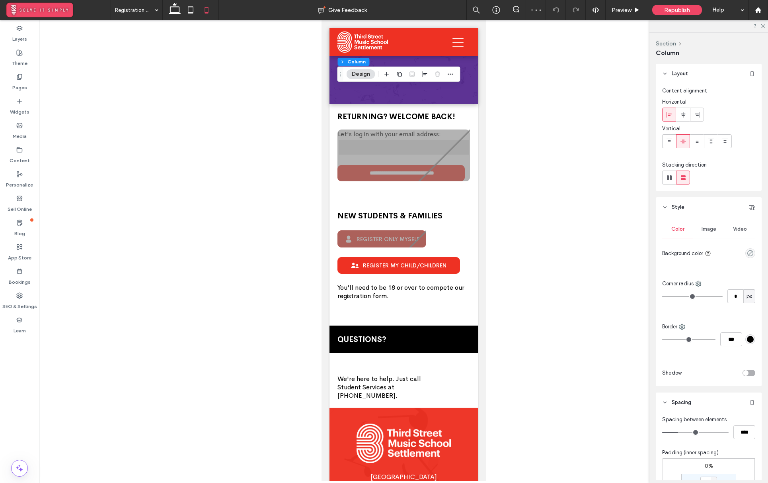
scroll to position [150, 0]
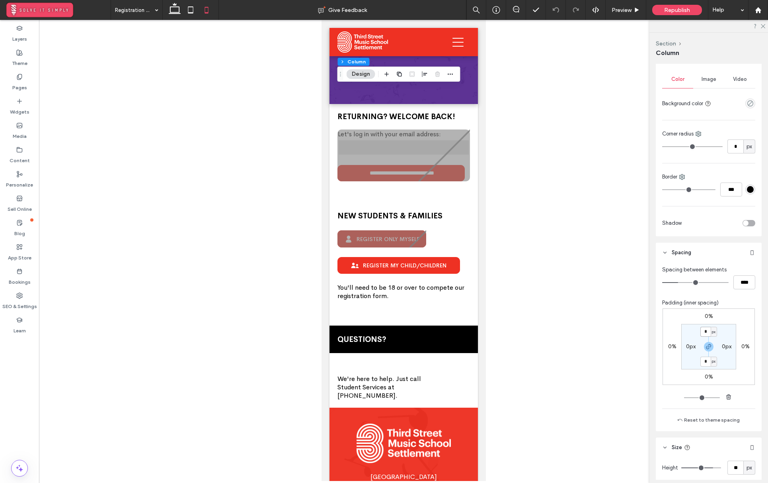
click at [708, 330] on input "*" at bounding box center [706, 331] width 10 height 10
type input "**"
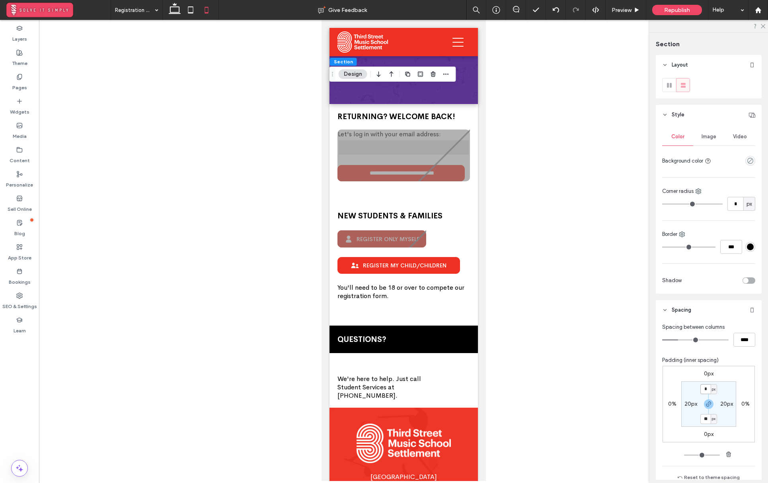
click at [706, 389] on input "*" at bounding box center [706, 389] width 10 height 10
type input "**"
click at [730, 395] on section "** px 20px ** px 20px" at bounding box center [709, 403] width 55 height 45
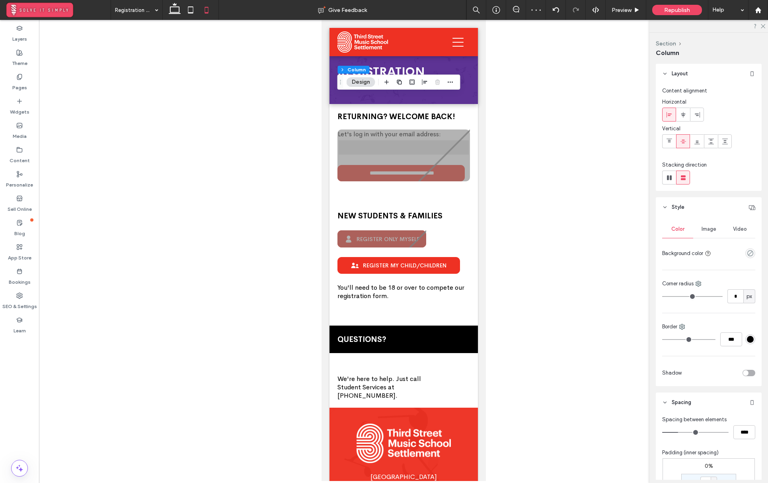
scroll to position [160, 0]
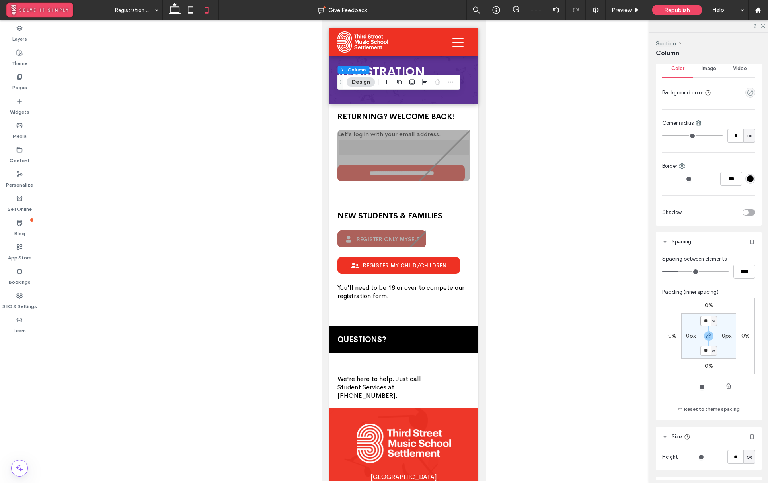
click at [705, 320] on input "**" at bounding box center [706, 321] width 10 height 10
type input "*"
click at [739, 319] on div "0% 0% 0% 0% * px 0px * px 0px" at bounding box center [709, 335] width 92 height 76
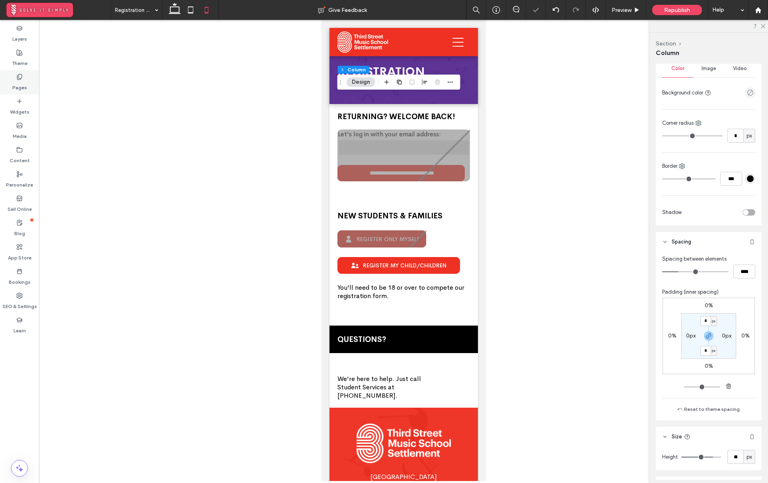
click at [23, 84] on label "Pages" at bounding box center [19, 85] width 15 height 11
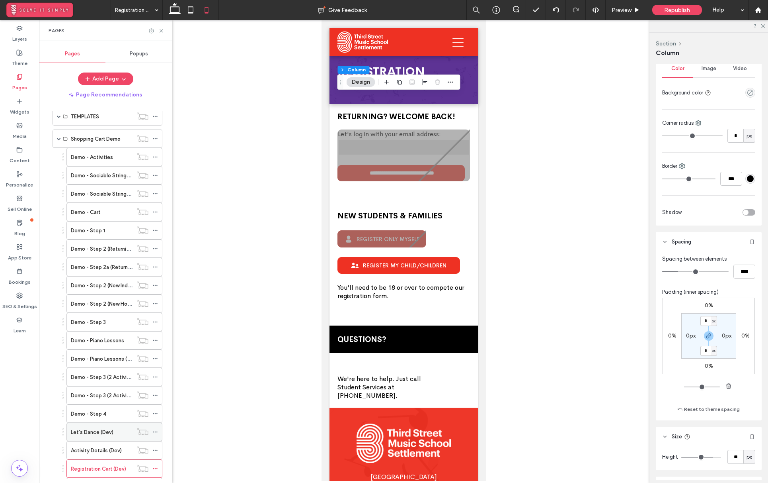
scroll to position [310, 0]
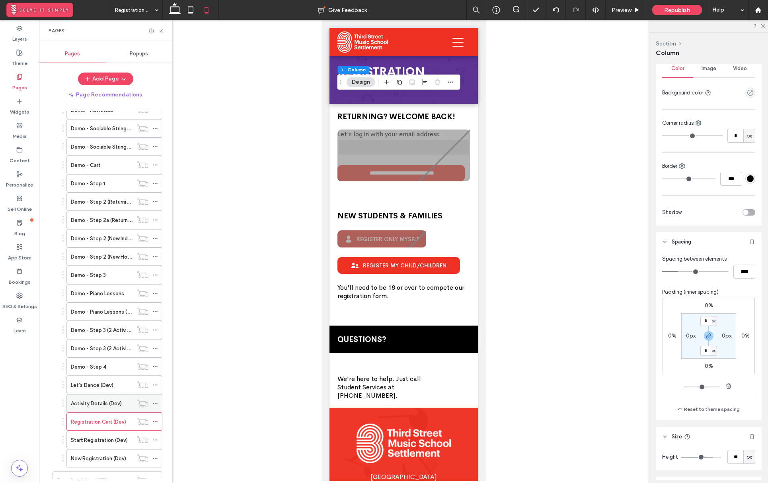
click at [110, 405] on label "Activity Details (Dev)" at bounding box center [96, 403] width 51 height 14
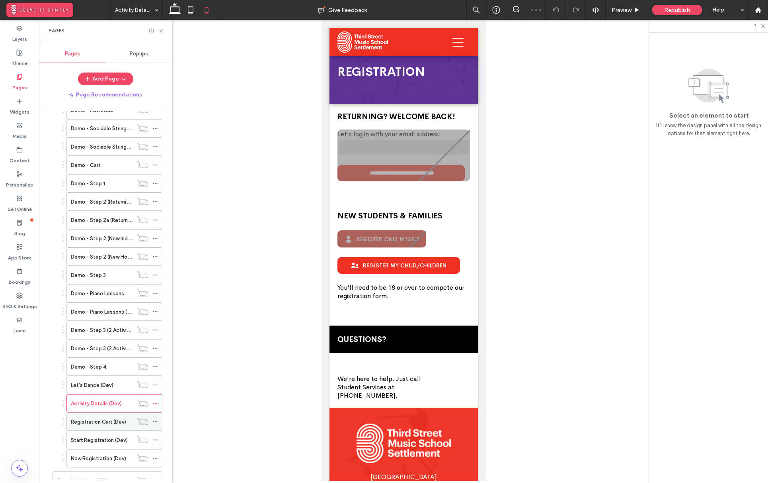
click at [111, 421] on label "Registration Cart (Dev)" at bounding box center [98, 421] width 55 height 14
click at [112, 437] on label "Start Registration (Dev)" at bounding box center [99, 440] width 57 height 14
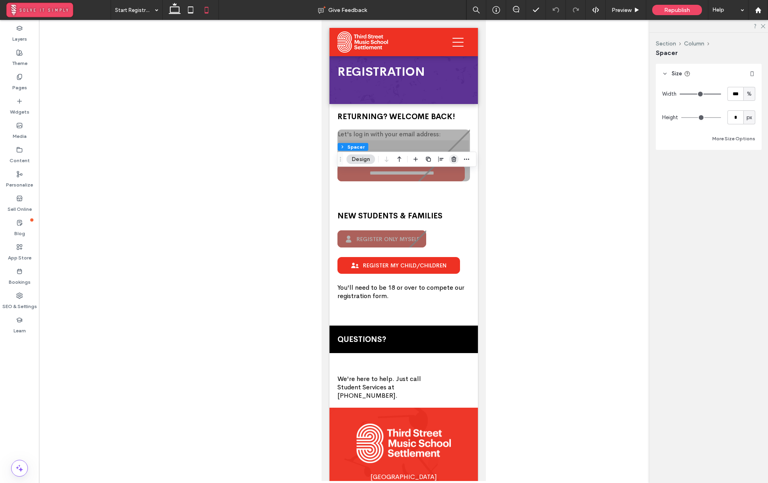
click at [452, 159] on use "button" at bounding box center [454, 158] width 5 height 5
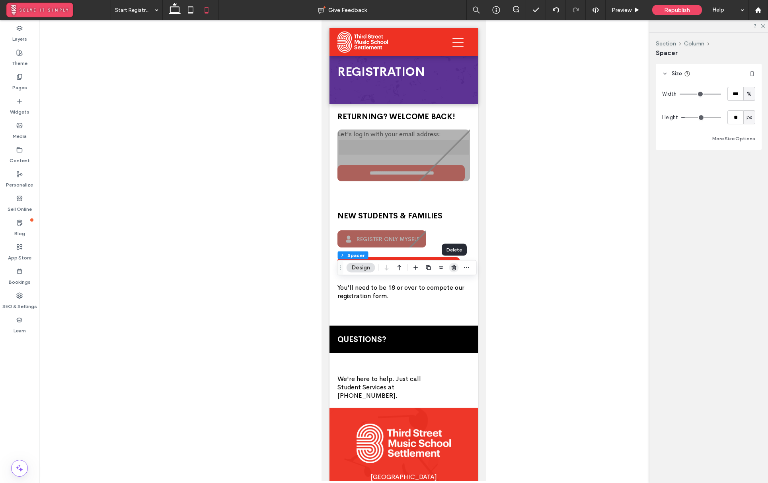
click at [453, 268] on use "button" at bounding box center [454, 267] width 5 height 5
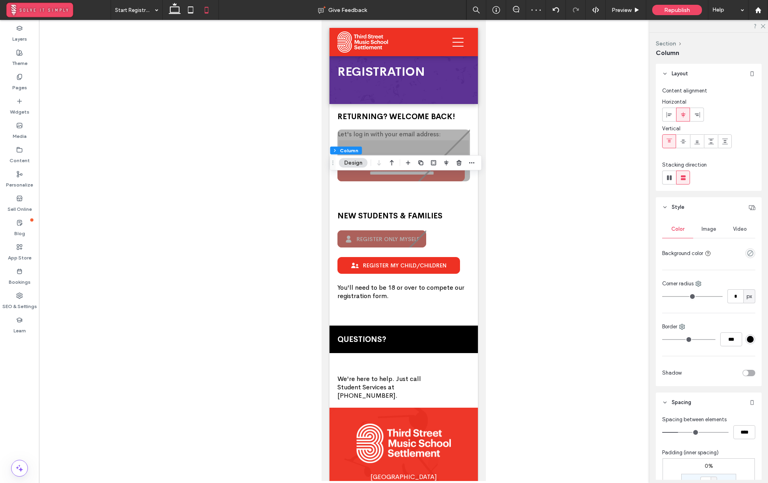
scroll to position [143, 0]
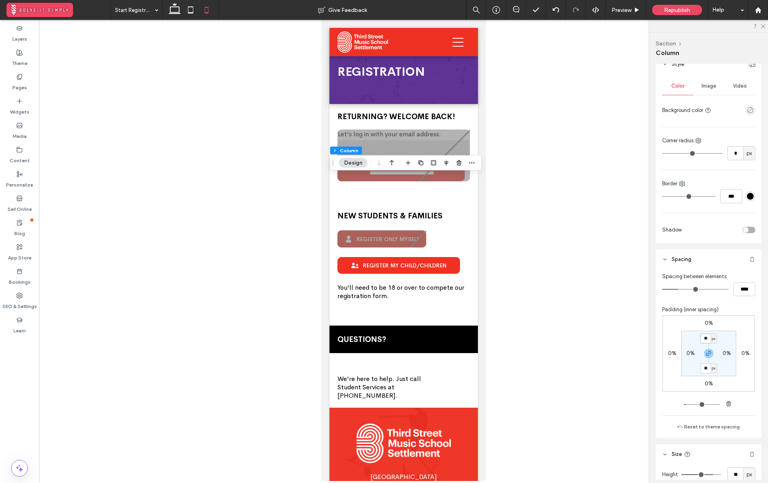
click at [708, 339] on input "**" at bounding box center [706, 338] width 10 height 10
type input "**"
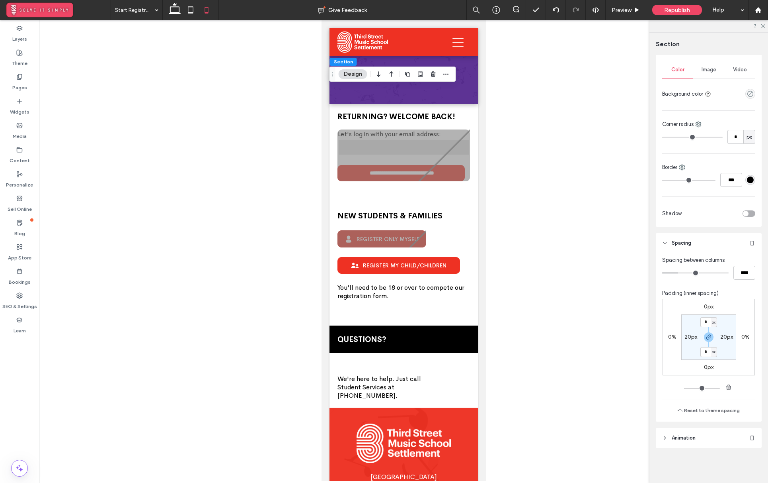
scroll to position [0, 0]
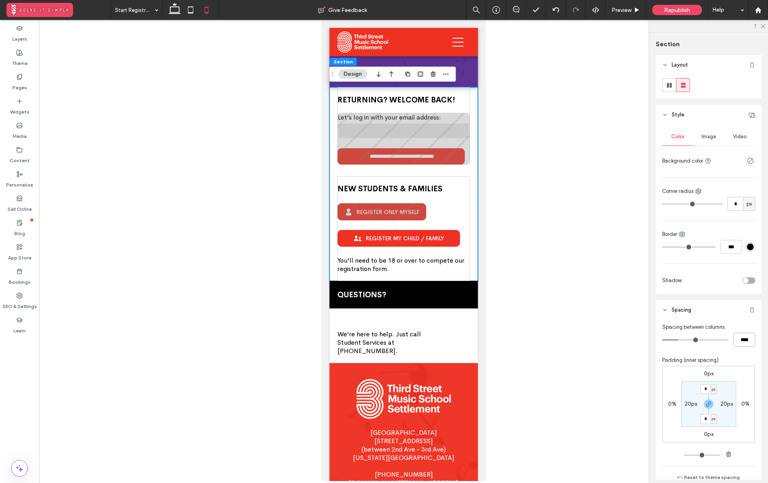
click at [741, 338] on input "****" at bounding box center [745, 339] width 22 height 14
type input "**"
type input "****"
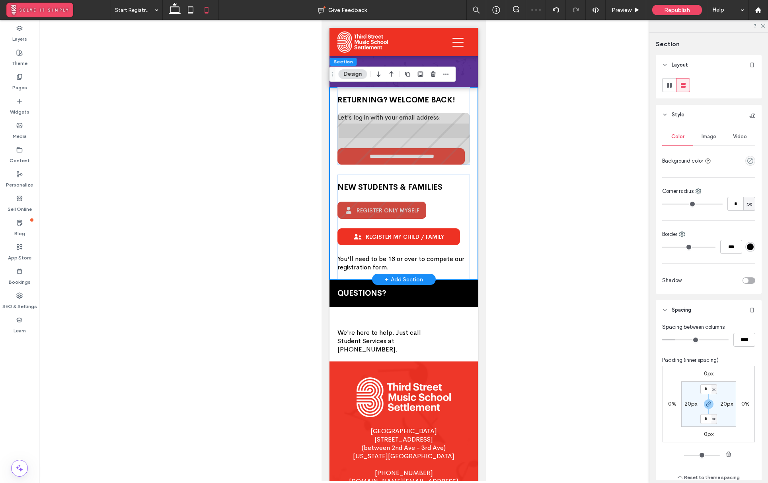
click at [471, 178] on div "**********" at bounding box center [403, 183] width 149 height 192
click at [708, 389] on input "*" at bounding box center [706, 389] width 10 height 10
type input "**"
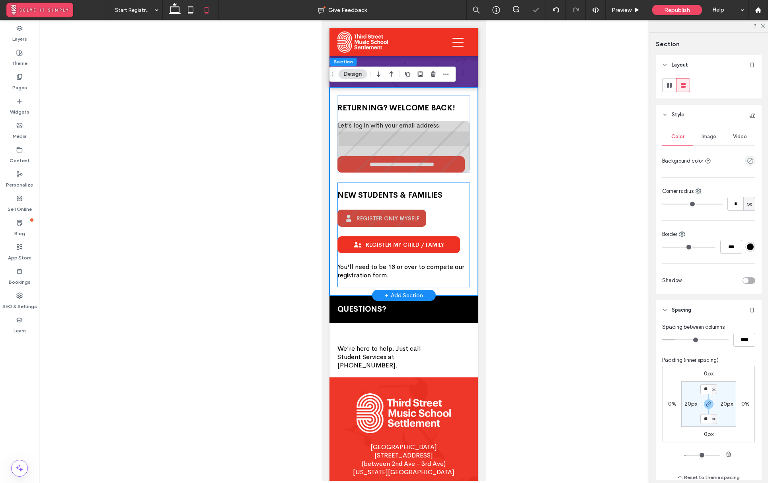
click at [399, 281] on div "NEW STUDENTS & FAMILIES We're excited you're joining us! How would you like to …" at bounding box center [403, 234] width 133 height 105
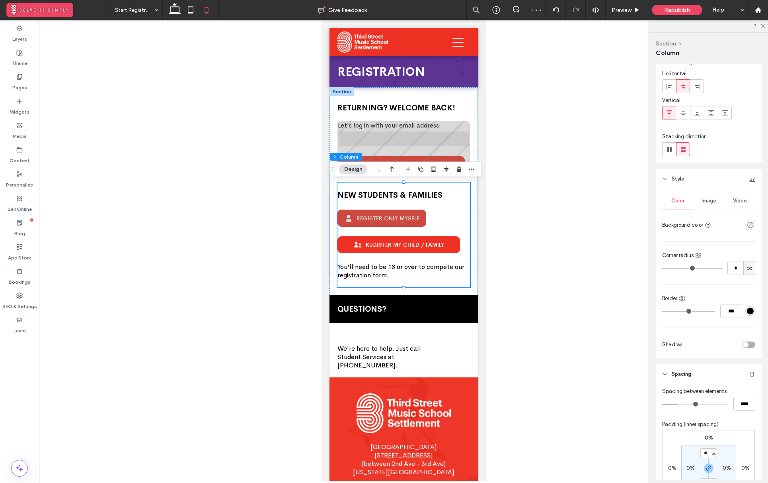
scroll to position [61, 0]
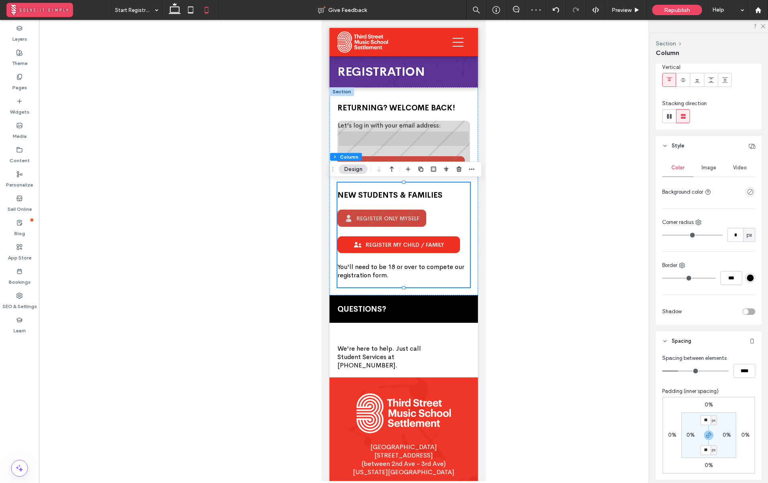
click at [711, 422] on div "px" at bounding box center [714, 420] width 6 height 10
click at [705, 418] on input "**" at bounding box center [706, 420] width 10 height 10
type input "*"
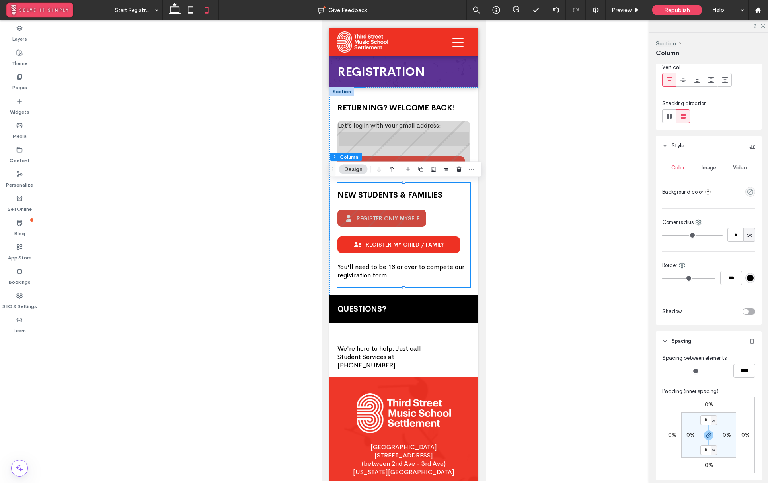
click at [721, 416] on section "* px 0% * px 0%" at bounding box center [709, 434] width 55 height 45
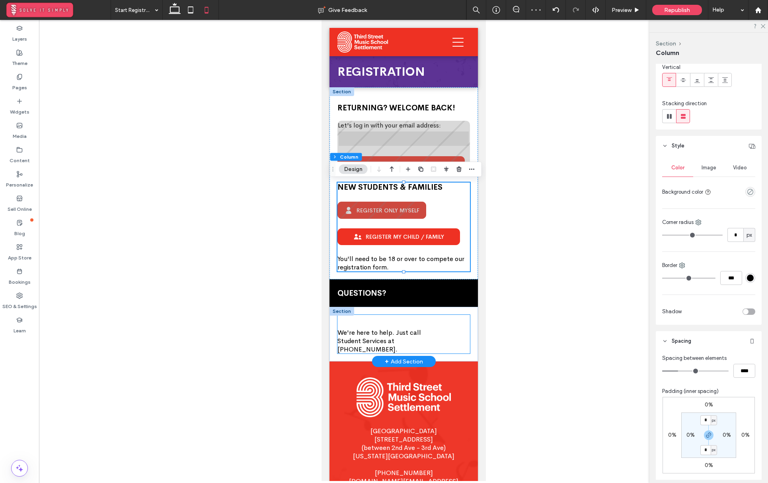
click at [385, 320] on div "We're here to help . Just call Student Services at 212-777-3240." at bounding box center [403, 334] width 133 height 39
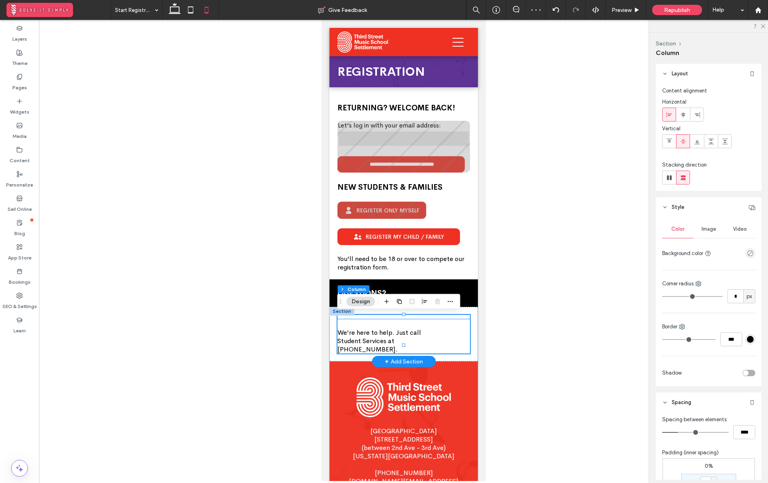
click at [390, 316] on div at bounding box center [403, 317] width 133 height 4
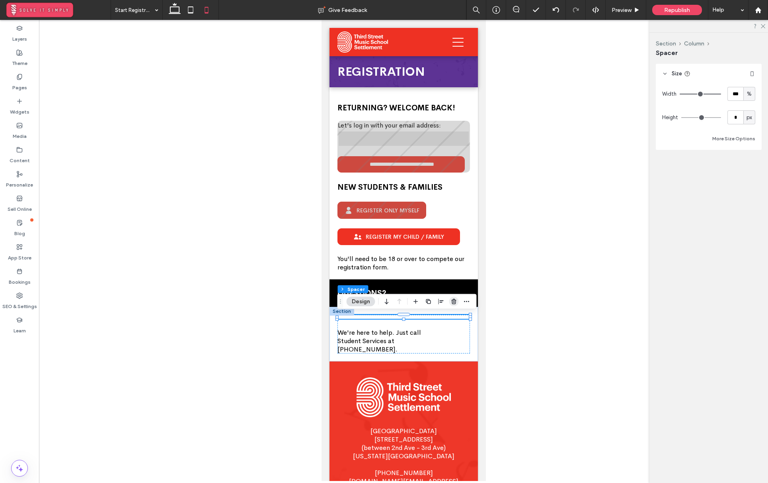
click at [454, 299] on use "button" at bounding box center [454, 301] width 5 height 5
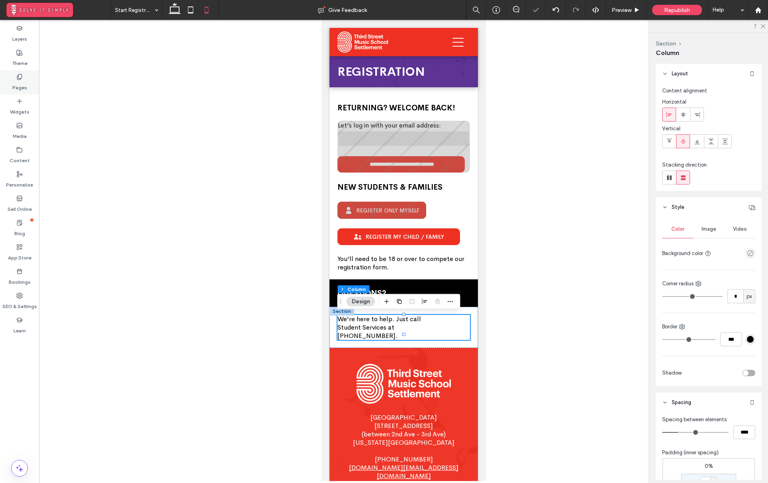
click at [22, 78] on icon at bounding box center [19, 77] width 6 height 6
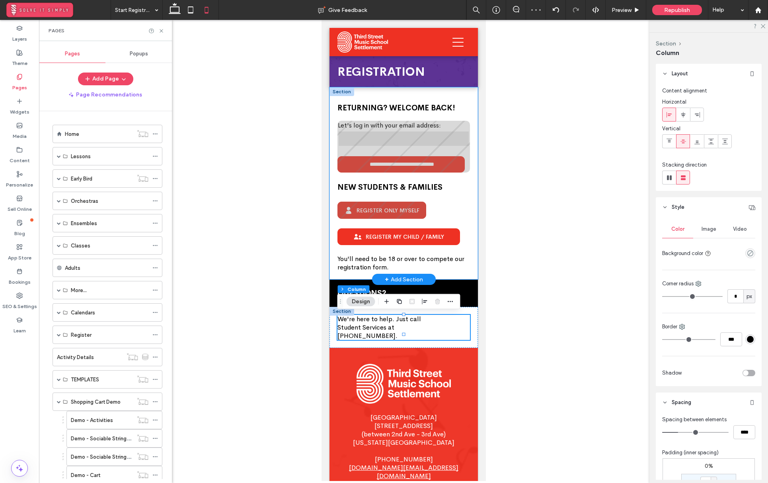
click at [366, 96] on div "**********" at bounding box center [403, 133] width 133 height 77
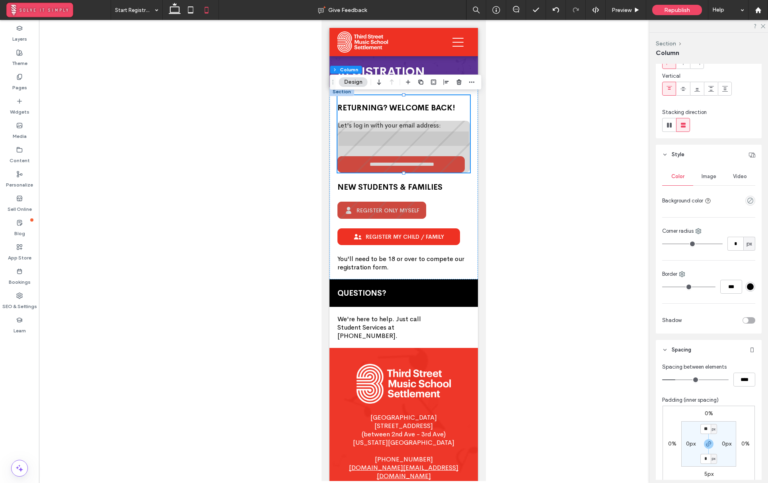
scroll to position [74, 0]
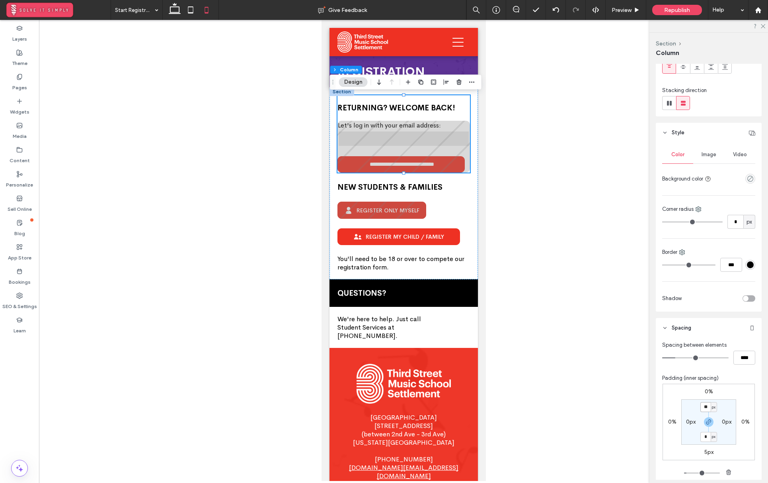
click at [706, 407] on input "**" at bounding box center [706, 407] width 10 height 10
type input "*"
click at [731, 401] on section "* px 0px * px 0px" at bounding box center [709, 421] width 55 height 45
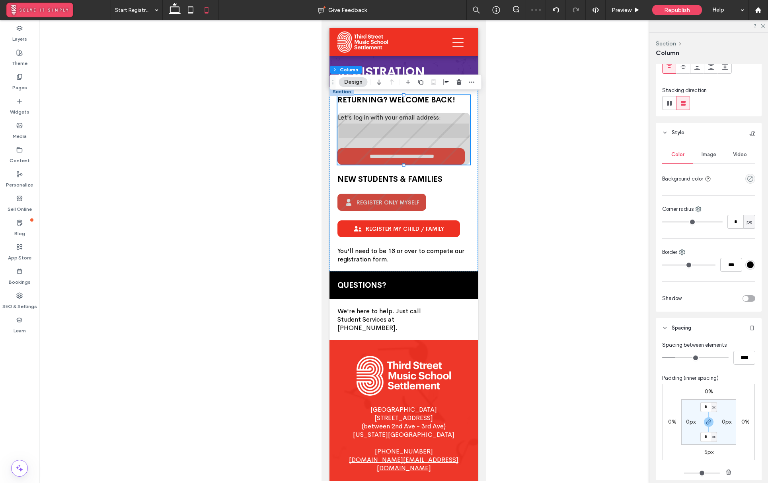
click at [528, 219] on div at bounding box center [403, 250] width 729 height 461
click at [360, 313] on p "We're here to help . Just call Student Services at 212-777-3240." at bounding box center [389, 319] width 104 height 25
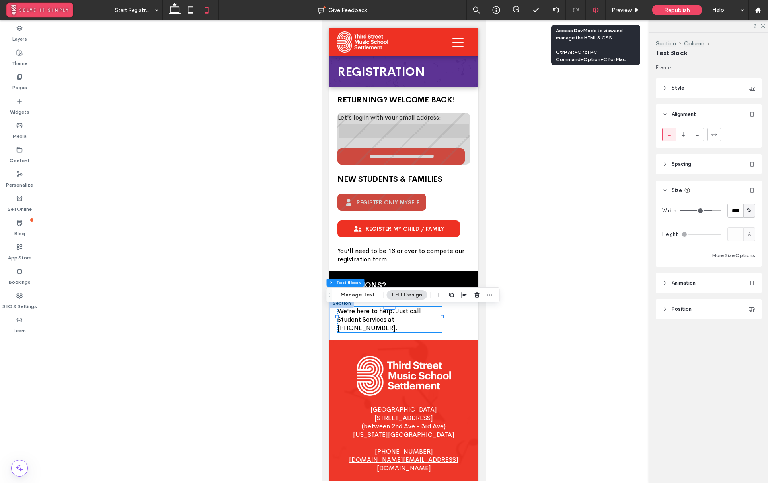
click at [594, 9] on icon at bounding box center [595, 9] width 7 height 7
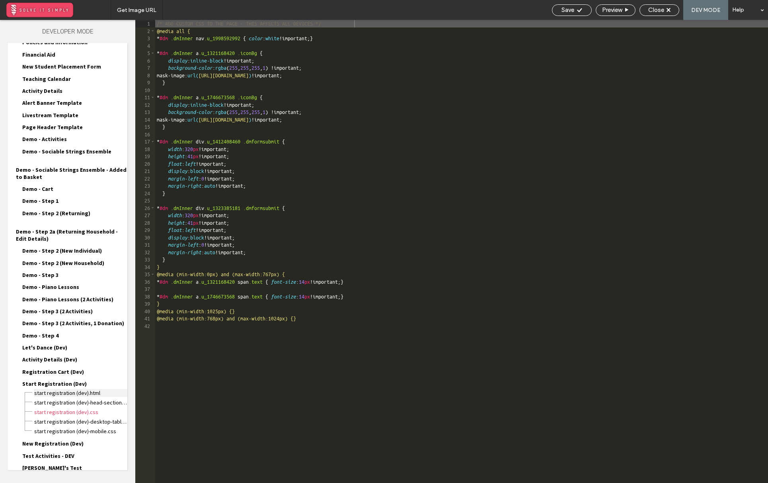
scroll to position [768, 0]
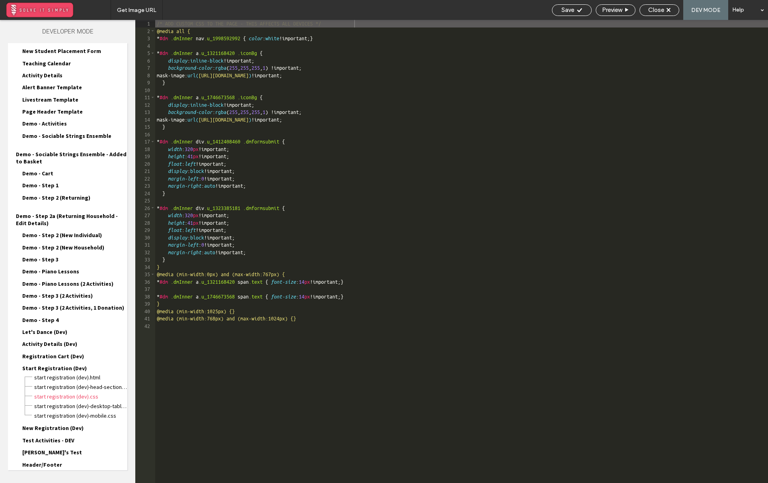
click at [74, 476] on div "Site HTML/CSS" at bounding box center [67, 486] width 119 height 20
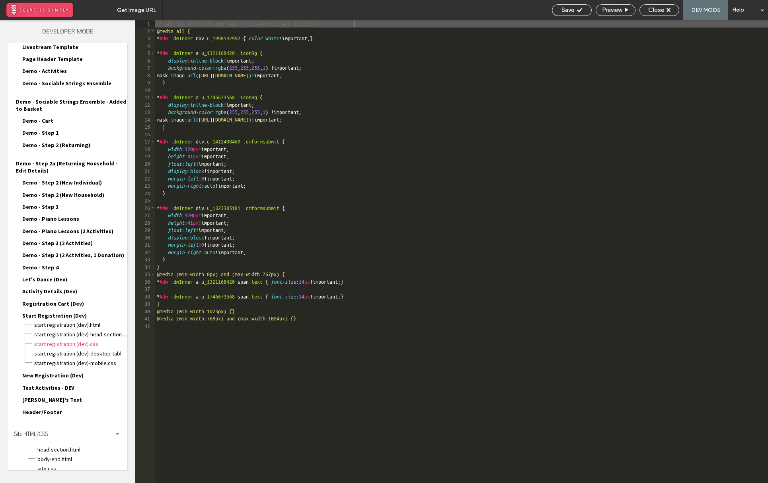
scroll to position [840, 0]
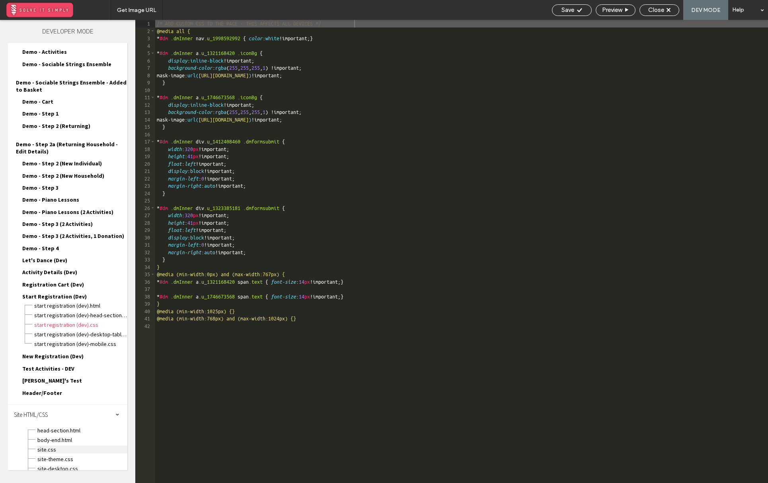
click at [70, 445] on span "site.css" at bounding box center [82, 449] width 90 height 8
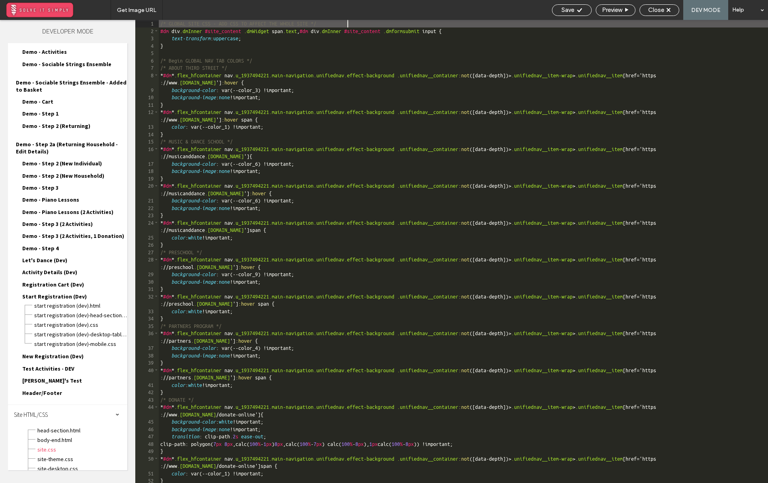
scroll to position [996, 0]
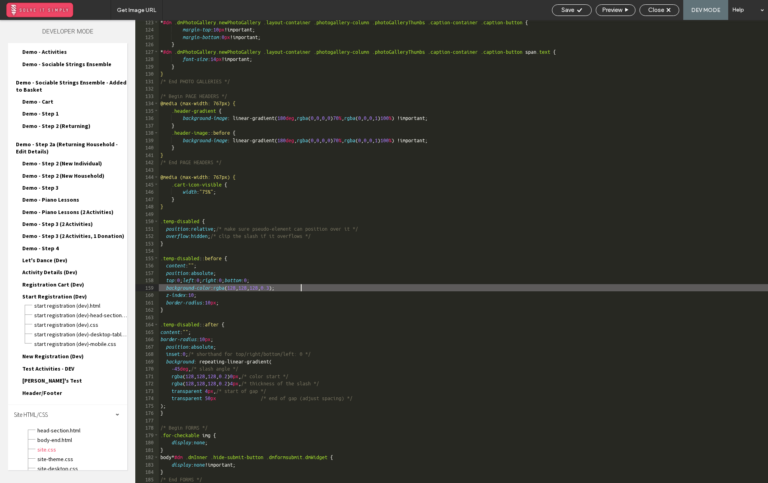
click at [303, 288] on div "* #dm .dmPhotoGallery.newPhotoGallery .layout-container .photogallery-column .p…" at bounding box center [464, 257] width 610 height 477
click at [582, 10] on div "Save" at bounding box center [572, 9] width 39 height 7
click at [665, 11] on div "Close" at bounding box center [659, 9] width 39 height 7
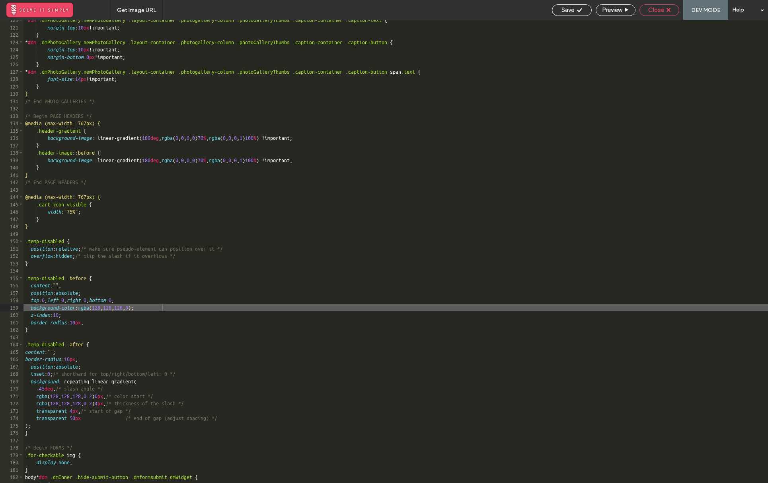
scroll to position [976, 0]
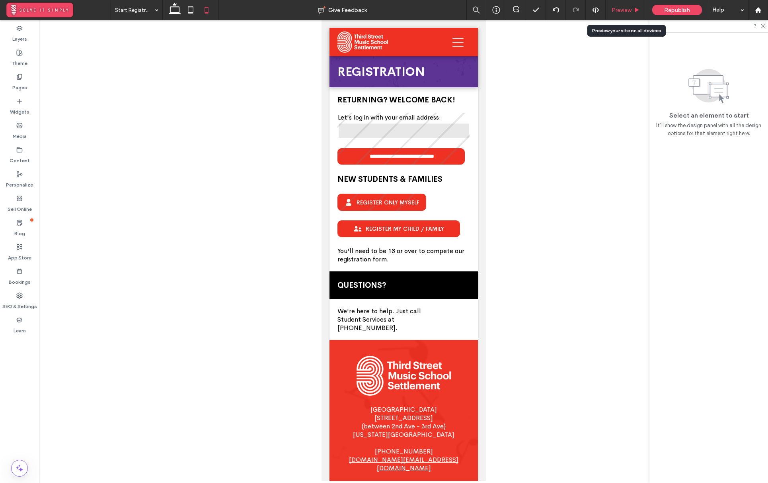
click at [612, 11] on span "Preview" at bounding box center [622, 10] width 20 height 7
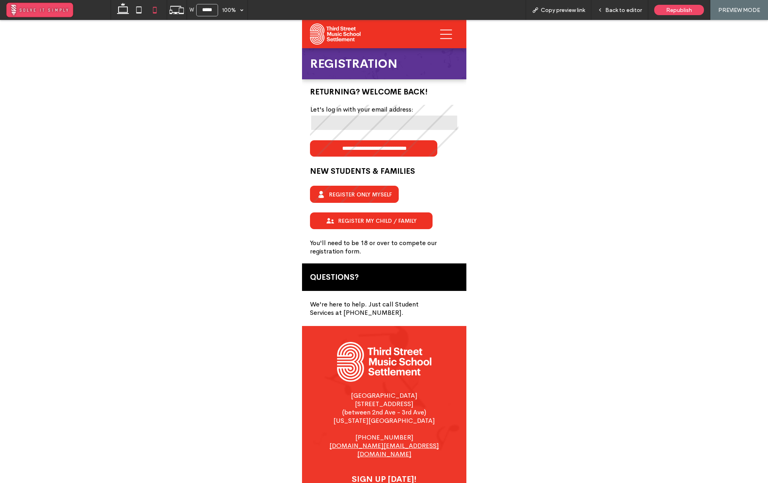
click at [362, 152] on div "**********" at bounding box center [384, 131] width 149 height 52
click at [361, 105] on div "**********" at bounding box center [384, 131] width 149 height 52
click at [344, 191] on div "Register Only Myself" at bounding box center [354, 194] width 89 height 17
click at [331, 145] on div "**********" at bounding box center [384, 131] width 149 height 52
click at [315, 145] on div "**********" at bounding box center [384, 131] width 149 height 52
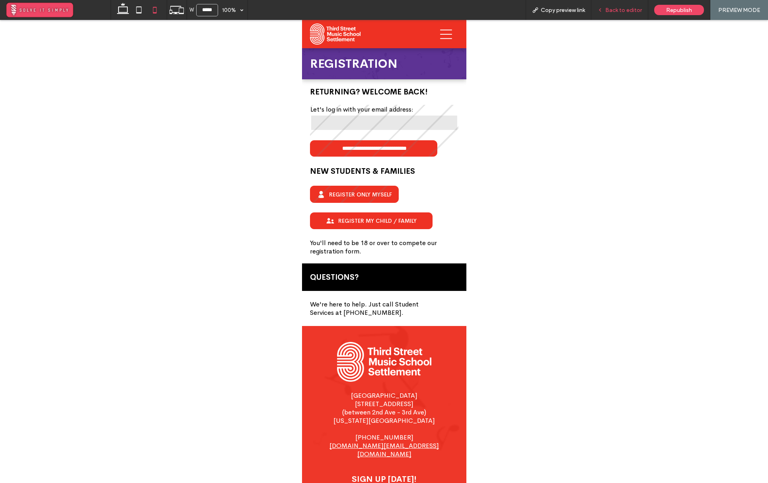
click at [617, 5] on div "Back to editor" at bounding box center [620, 10] width 57 height 20
click at [628, 8] on span "Back to editor" at bounding box center [624, 10] width 37 height 7
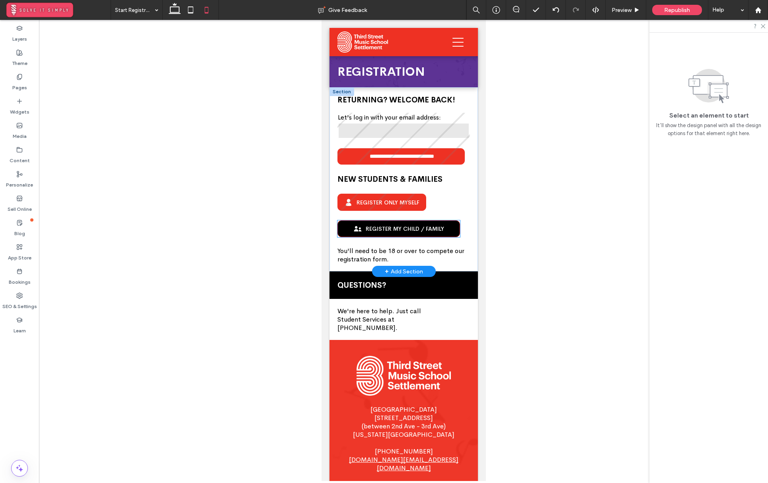
click at [454, 232] on link "Register my Child / Family" at bounding box center [398, 228] width 123 height 17
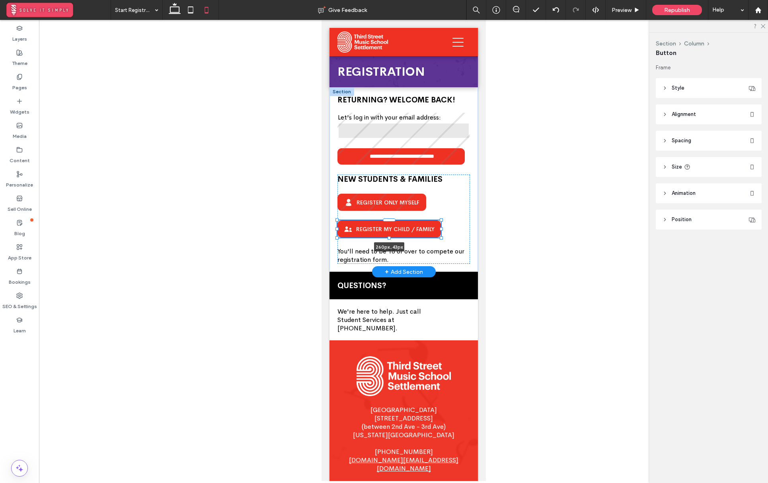
drag, startPoint x: 461, startPoint y: 230, endPoint x: 452, endPoint y: 228, distance: 9.8
click at [452, 228] on div "**********" at bounding box center [403, 179] width 149 height 184
type input "***"
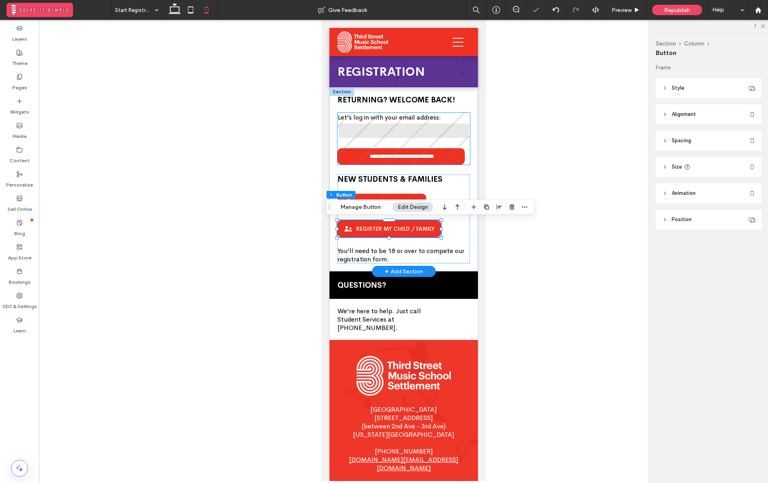
click at [444, 156] on div "**********" at bounding box center [403, 139] width 133 height 52
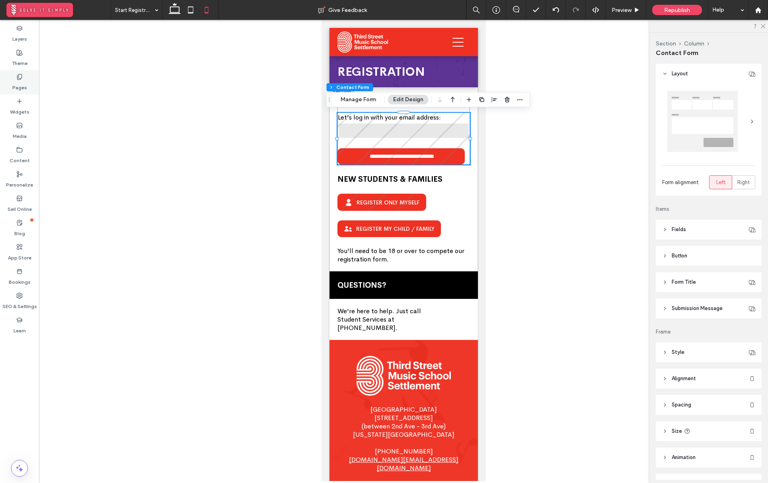
click at [25, 84] on label "Pages" at bounding box center [19, 85] width 15 height 11
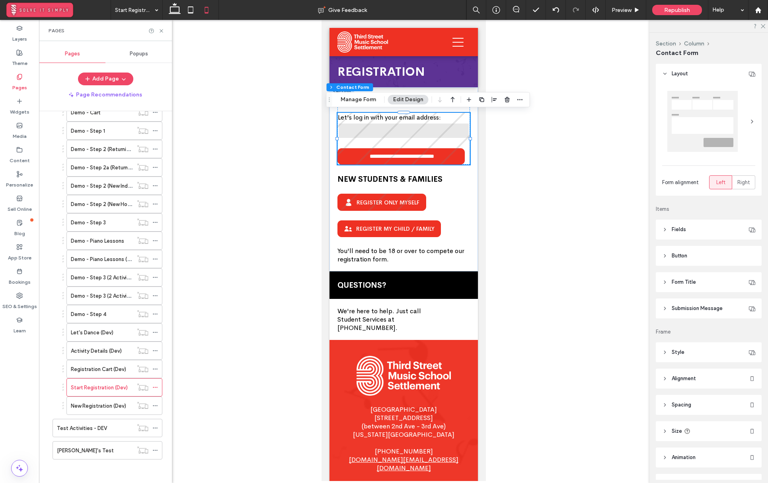
scroll to position [363, 0]
click at [113, 406] on label "New Registration (Dev)" at bounding box center [98, 405] width 55 height 14
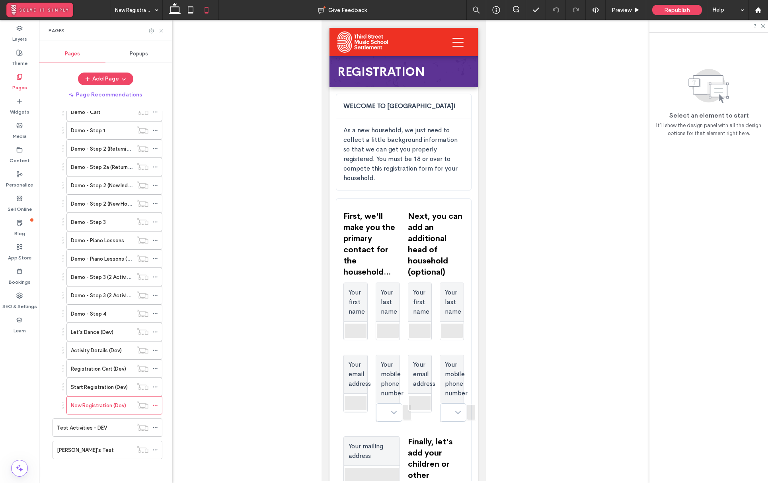
click at [160, 30] on icon at bounding box center [161, 31] width 6 height 6
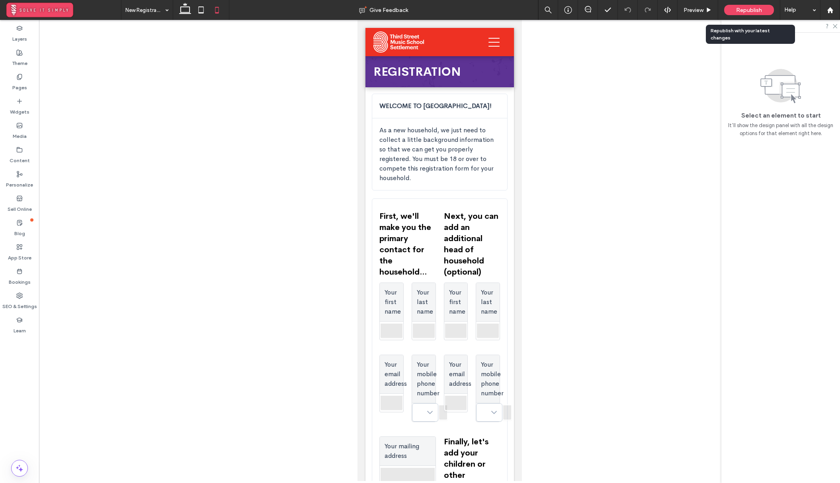
click at [741, 10] on span "Republish" at bounding box center [749, 10] width 26 height 7
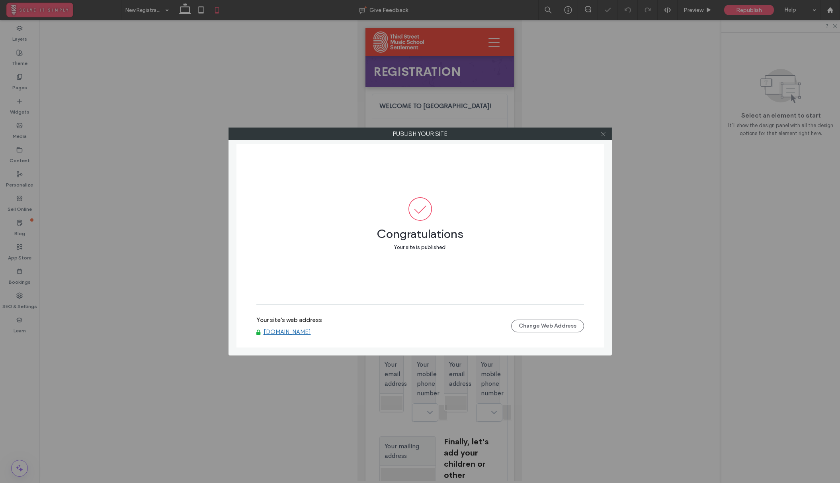
click at [604, 134] on icon at bounding box center [603, 134] width 6 height 6
